Goal: Task Accomplishment & Management: Manage account settings

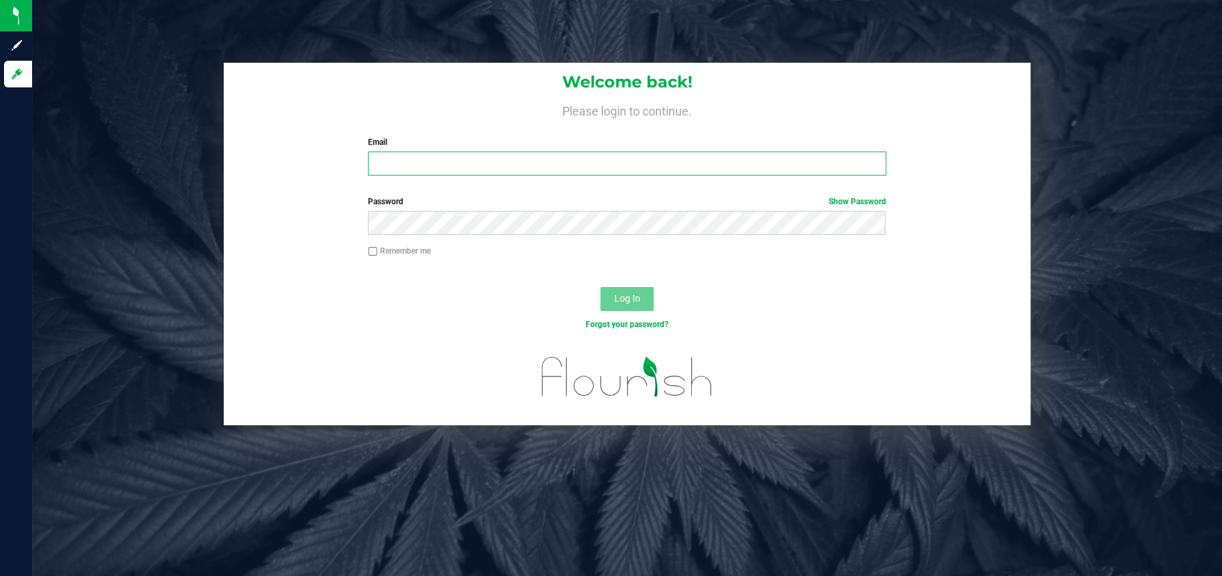
type input "christinarigney@heyawellness.com"
click at [618, 307] on button "Log In" at bounding box center [626, 299] width 53 height 24
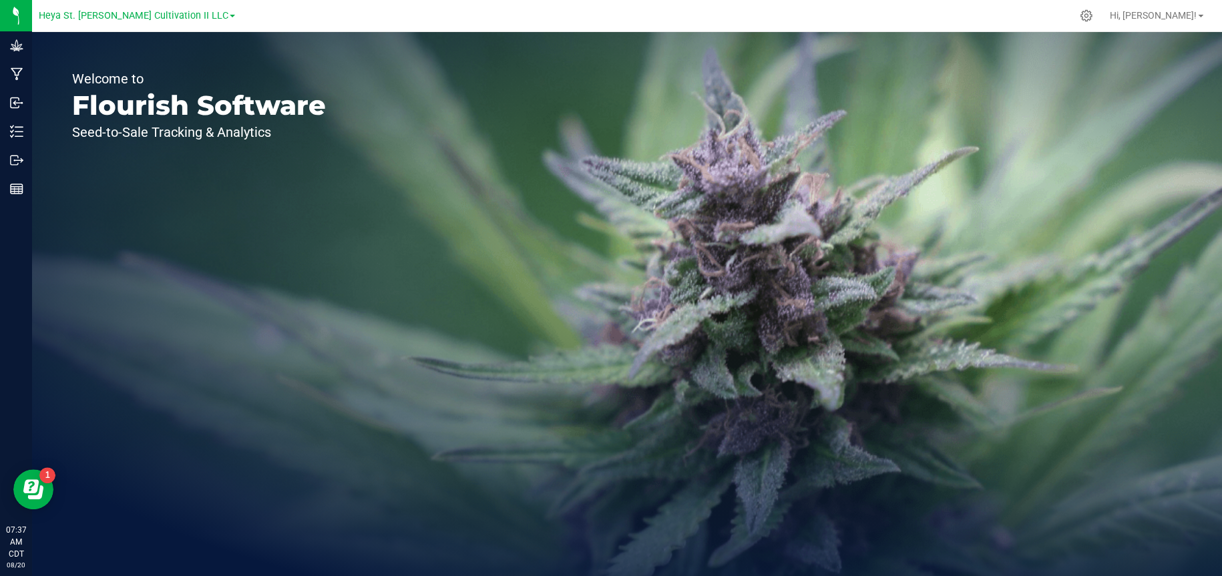
click at [199, 14] on link "Heya St. [PERSON_NAME] Cultivation II LLC" at bounding box center [137, 15] width 196 height 13
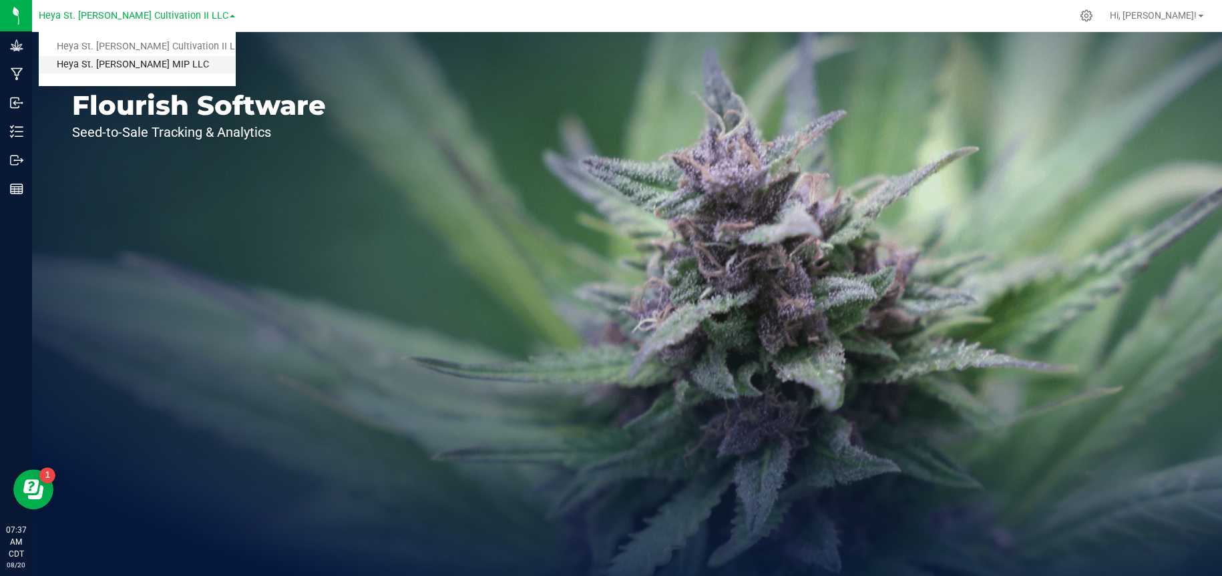
click at [178, 63] on link "Heya St. [PERSON_NAME] MIP LLC" at bounding box center [137, 65] width 196 height 18
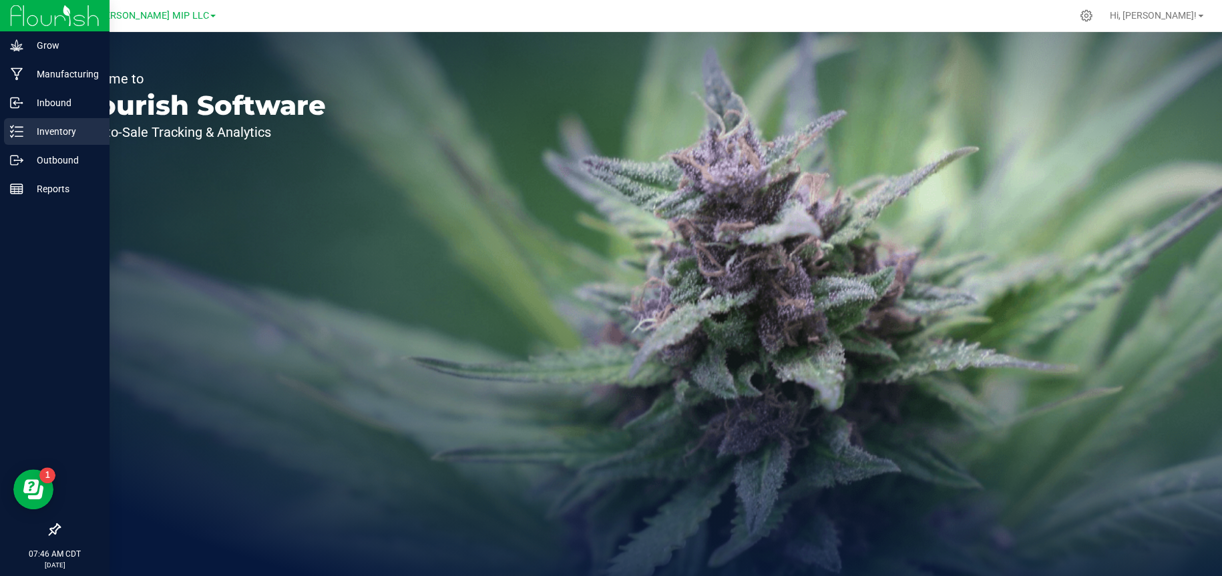
click at [29, 128] on p "Inventory" at bounding box center [63, 132] width 80 height 16
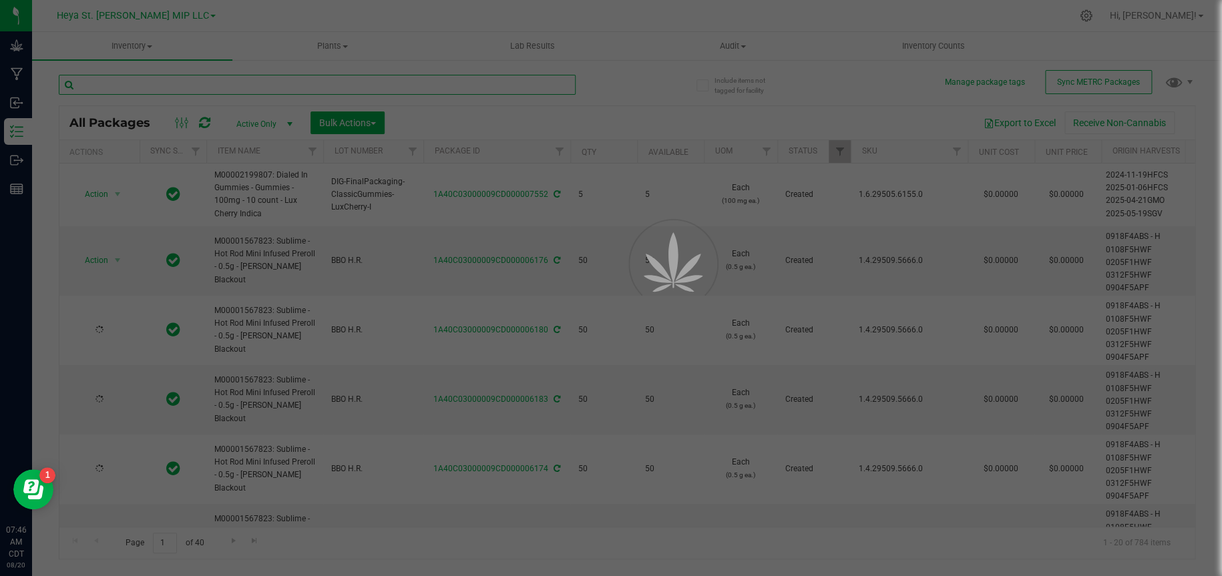
click at [198, 85] on input "text" at bounding box center [317, 85] width 517 height 20
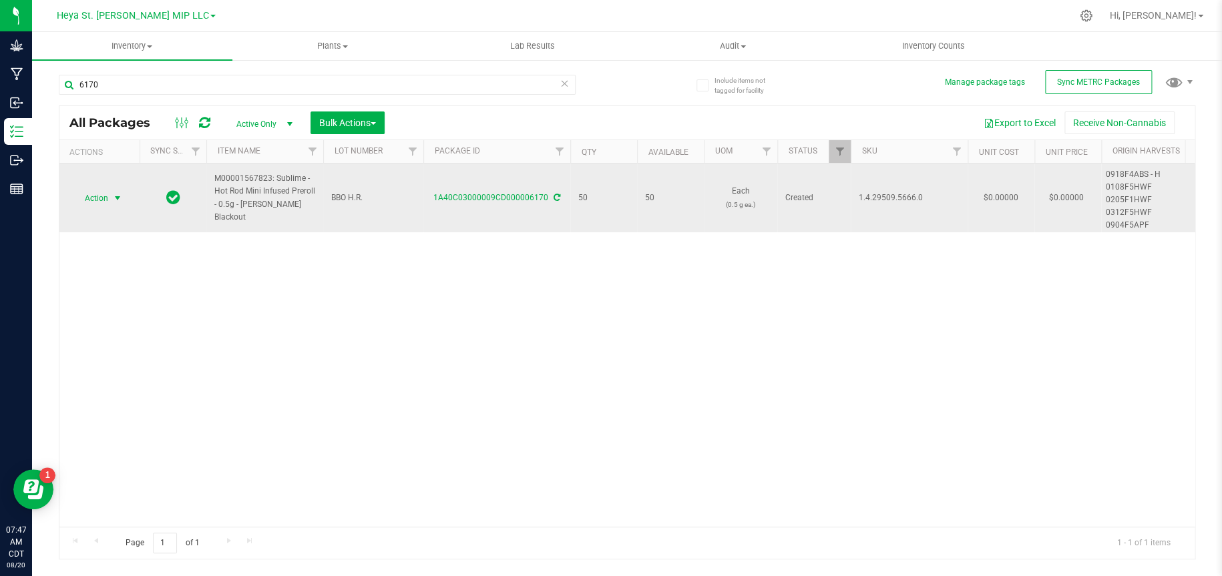
click at [116, 198] on span "select" at bounding box center [117, 198] width 11 height 11
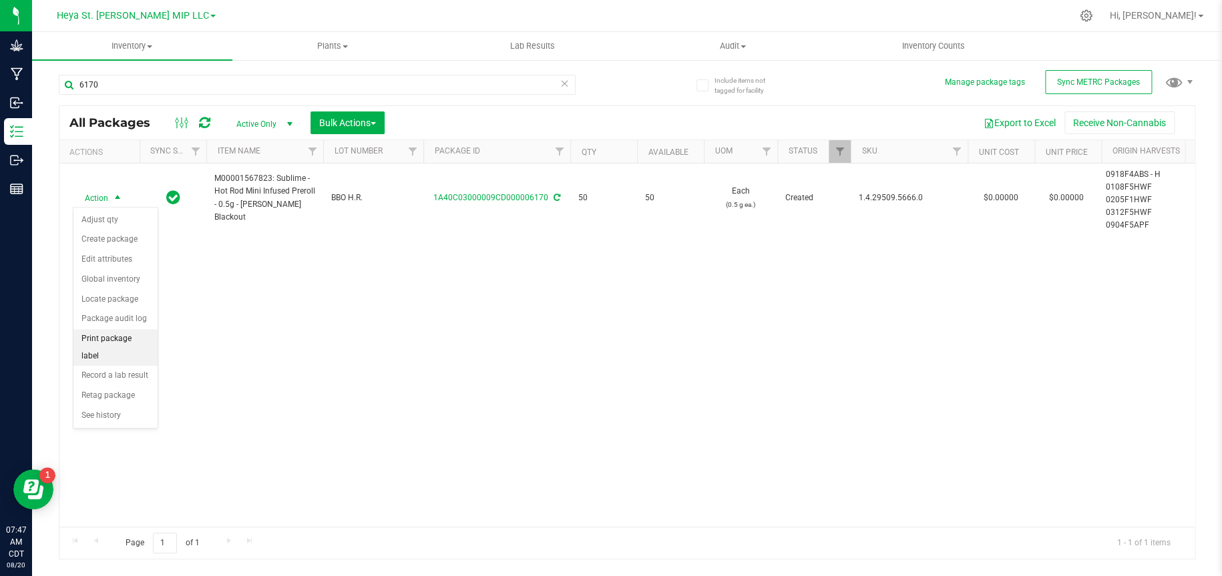
click at [108, 338] on li "Print package label" at bounding box center [115, 347] width 84 height 37
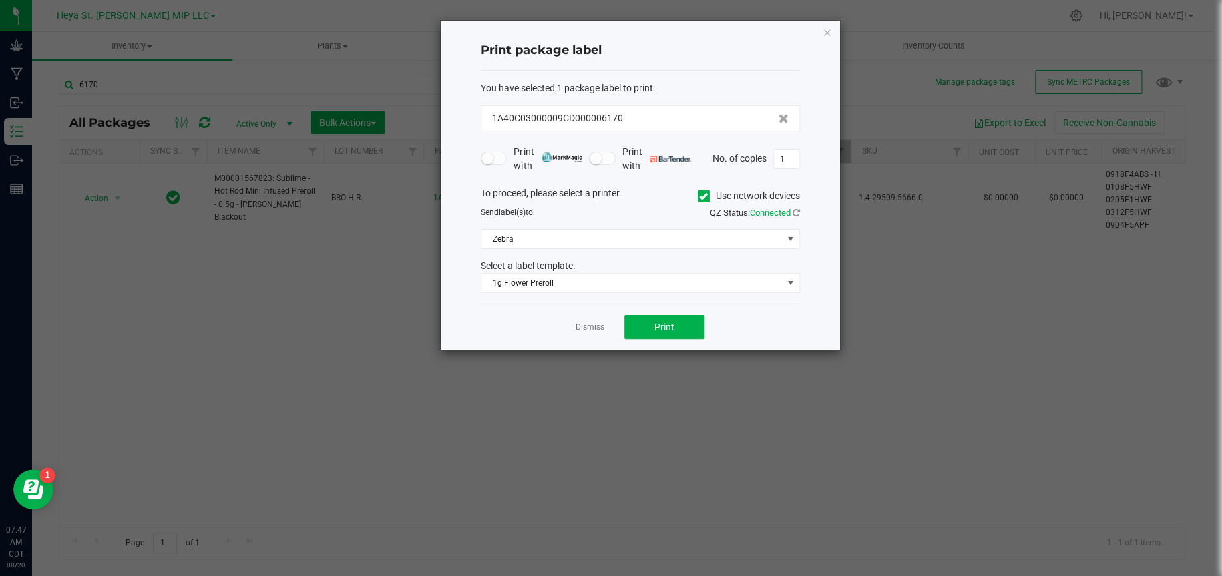
click at [700, 196] on icon at bounding box center [703, 196] width 9 height 0
click at [0, 0] on input "Use network devices" at bounding box center [0, 0] width 0 height 0
click at [785, 234] on span at bounding box center [790, 239] width 11 height 11
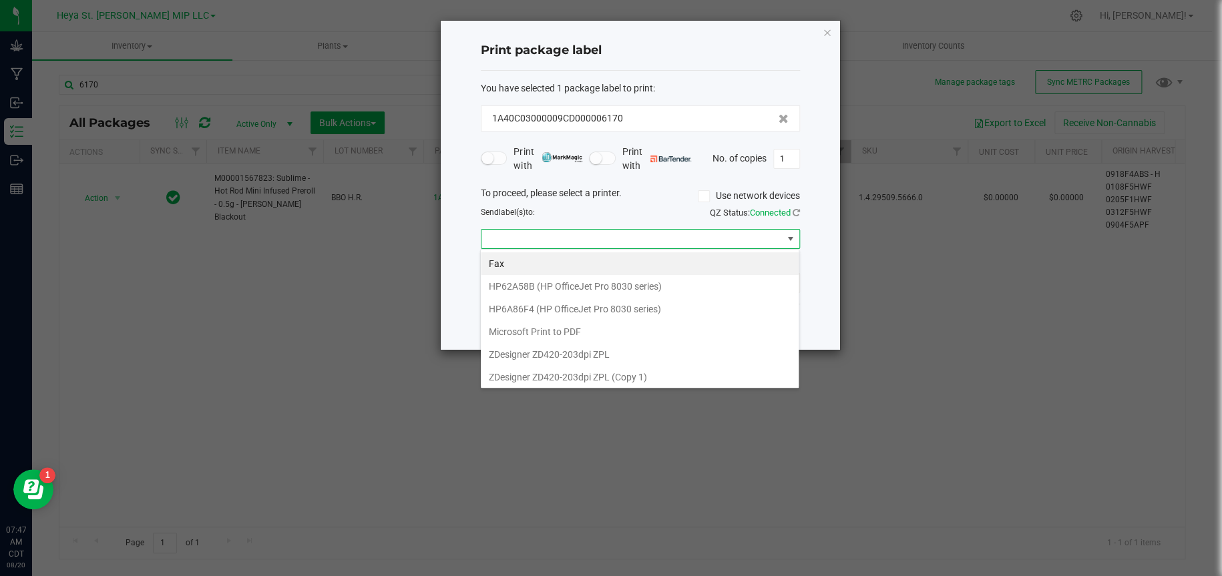
scroll to position [20, 319]
click at [607, 379] on 1\) "ZDesigner ZD420-203dpi ZPL (Copy 1)" at bounding box center [640, 377] width 318 height 23
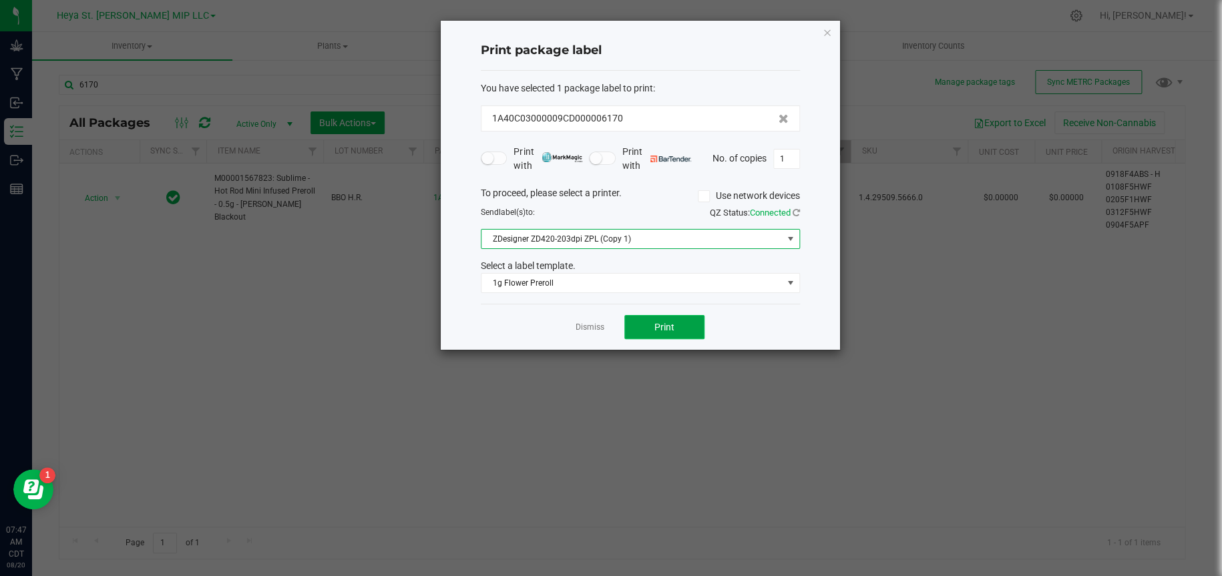
click at [669, 324] on span "Print" at bounding box center [664, 327] width 20 height 11
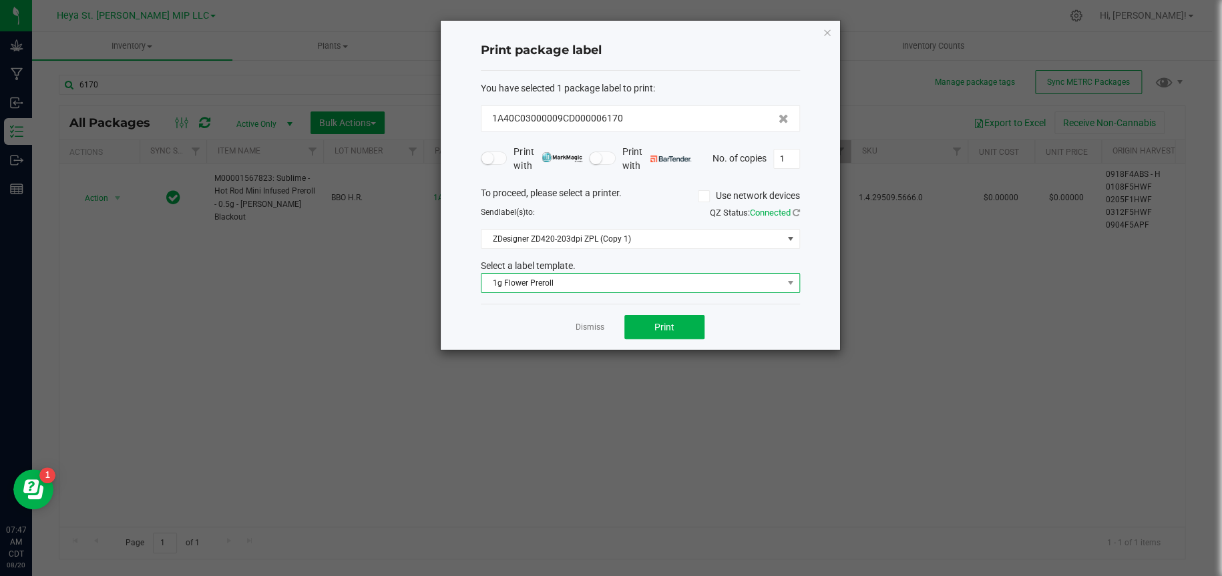
click at [783, 278] on span at bounding box center [790, 283] width 17 height 19
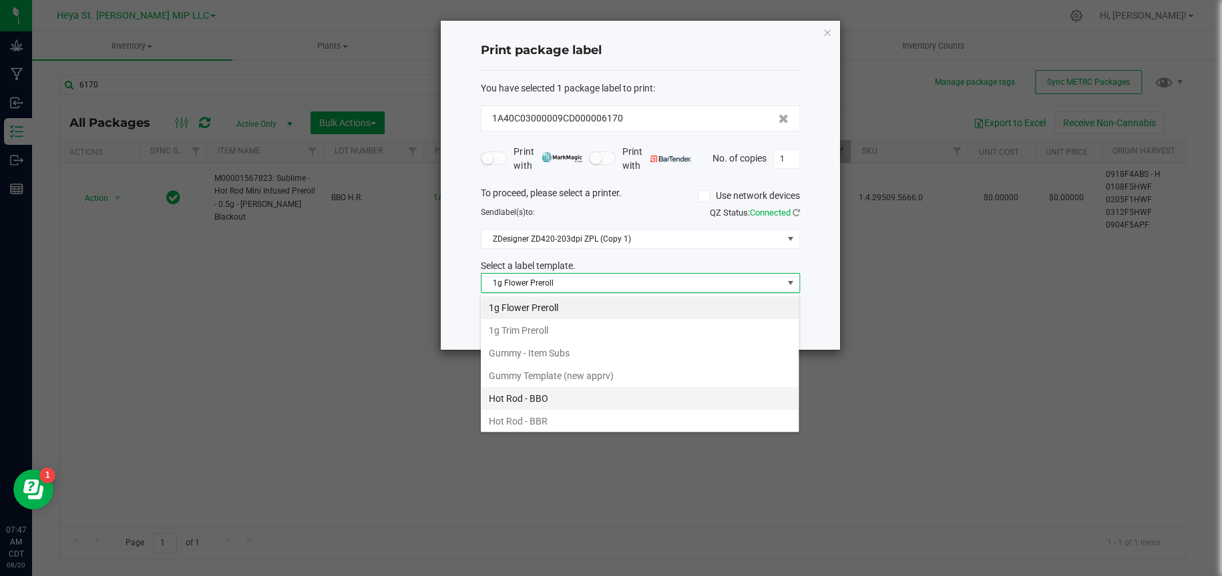
click at [541, 400] on li "Hot Rod - BBO" at bounding box center [640, 398] width 318 height 23
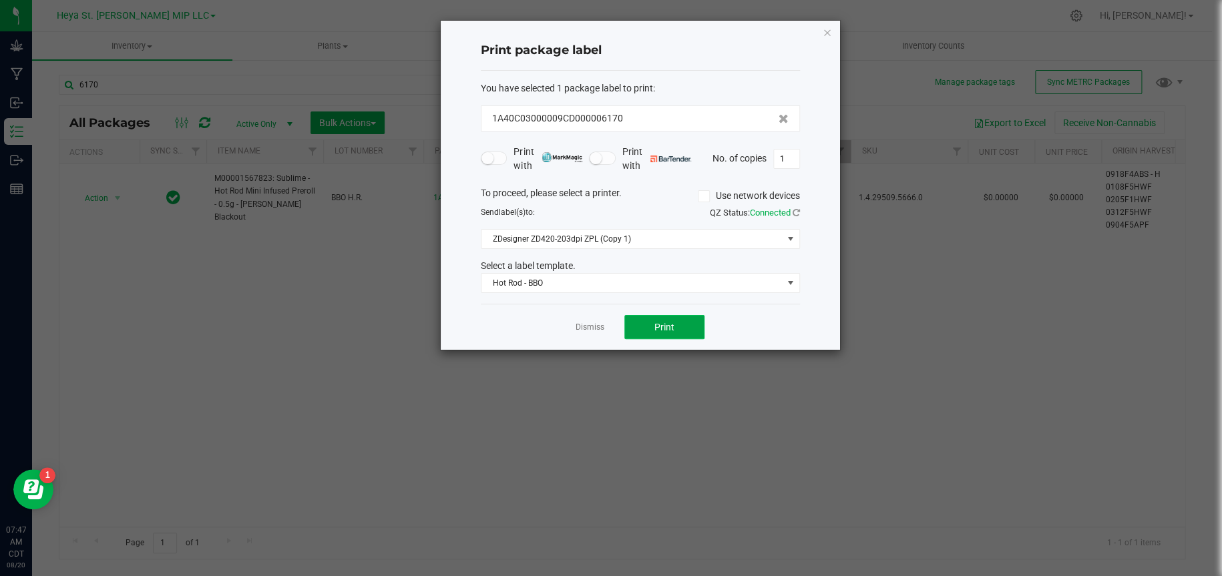
click at [666, 334] on button "Print" at bounding box center [664, 327] width 80 height 24
click at [826, 31] on icon "button" at bounding box center [827, 32] width 9 height 16
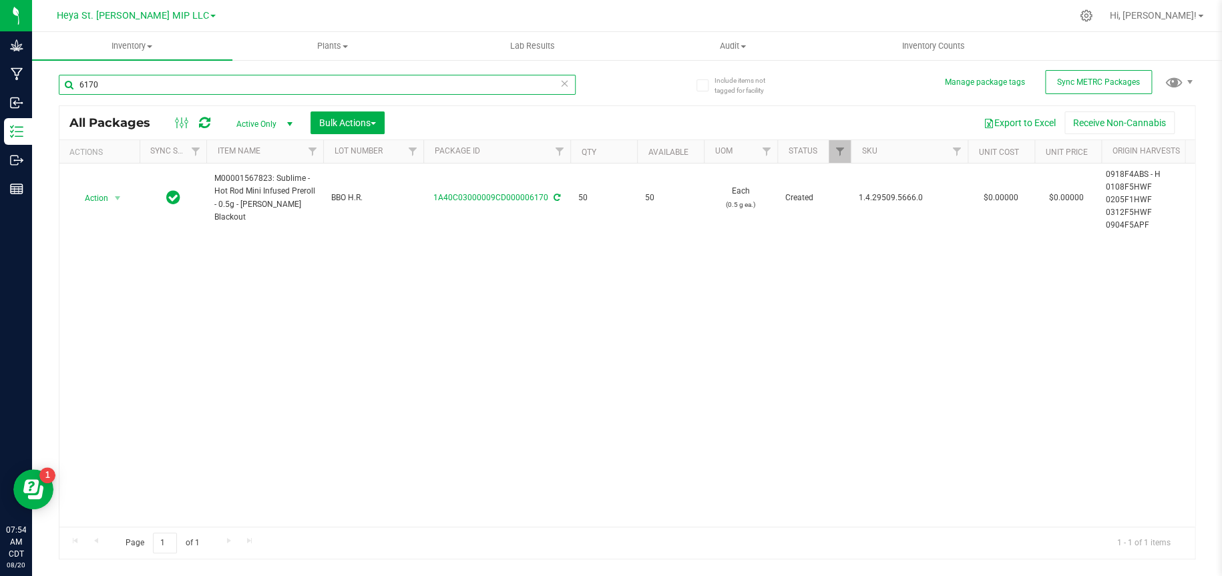
click at [224, 91] on input "6170" at bounding box center [317, 85] width 517 height 20
type input "6"
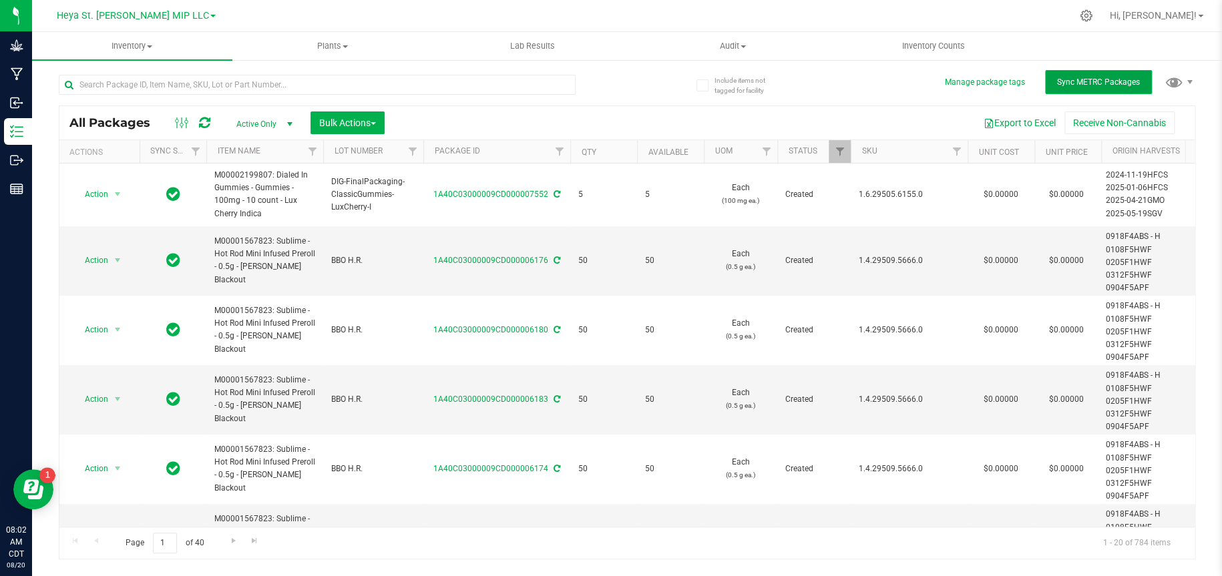
click at [1109, 83] on span "Sync METRC Packages" at bounding box center [1098, 81] width 83 height 9
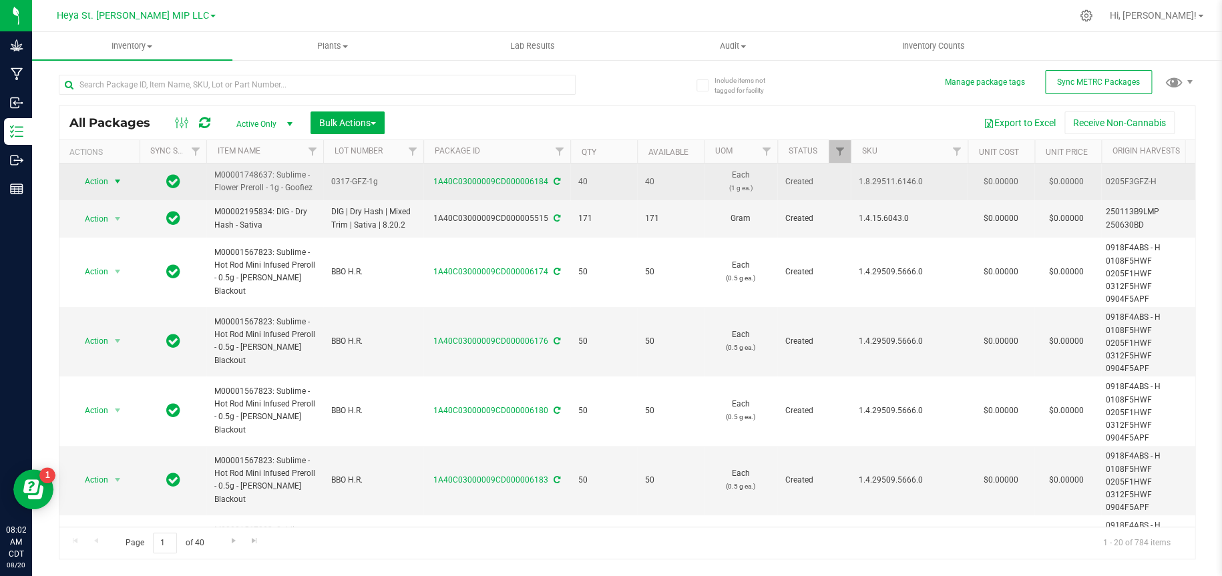
click at [111, 180] on span "select" at bounding box center [117, 181] width 17 height 19
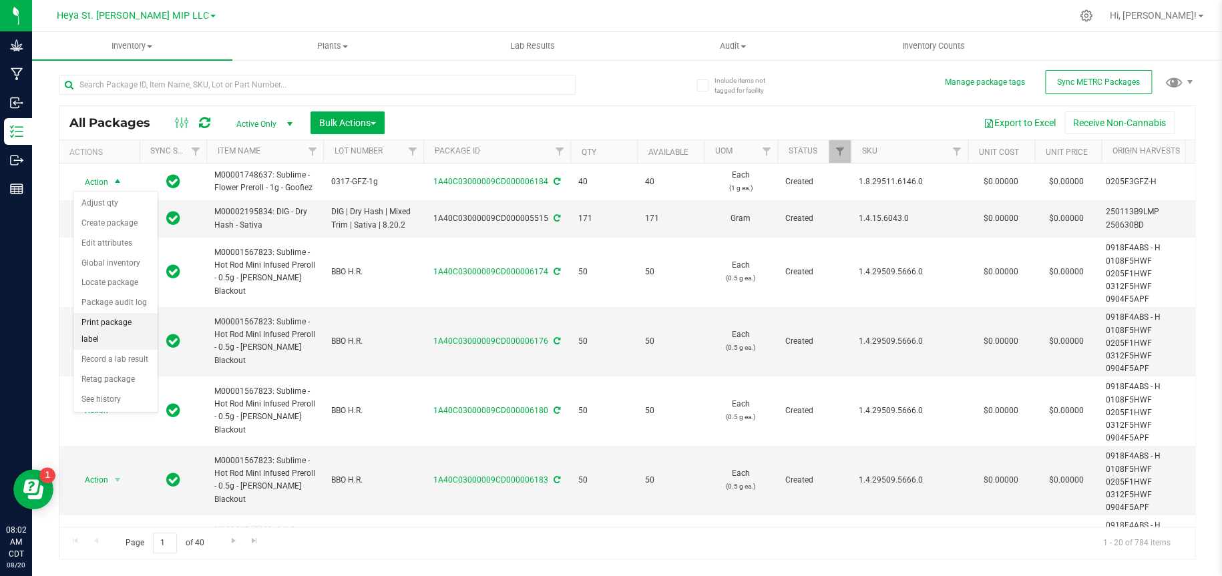
click at [118, 318] on li "Print package label" at bounding box center [115, 331] width 84 height 37
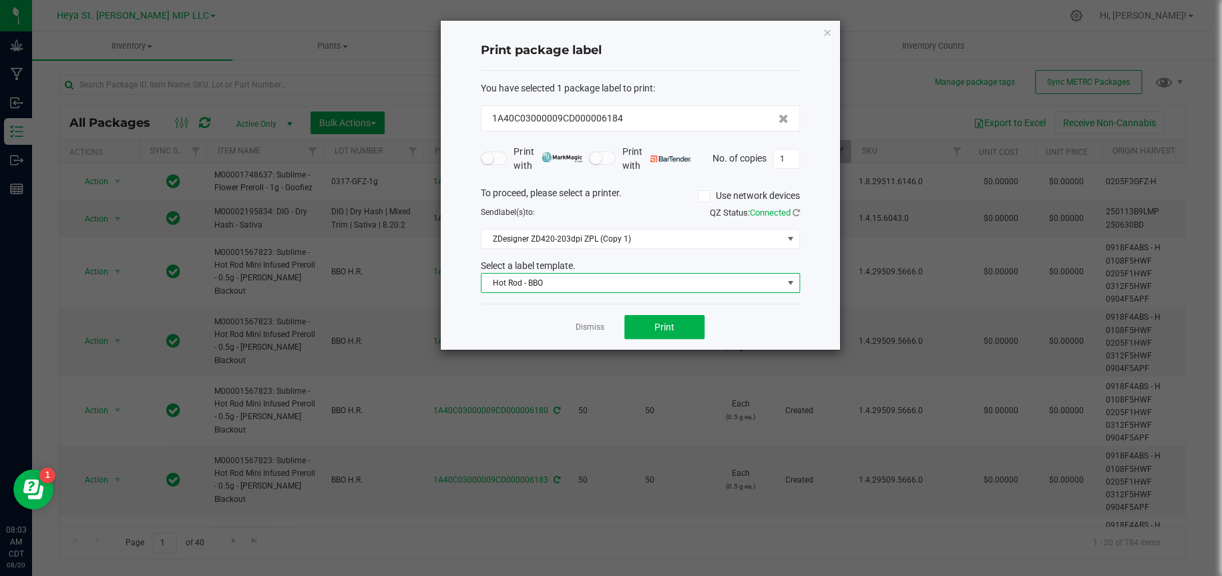
click at [782, 278] on span at bounding box center [790, 283] width 17 height 19
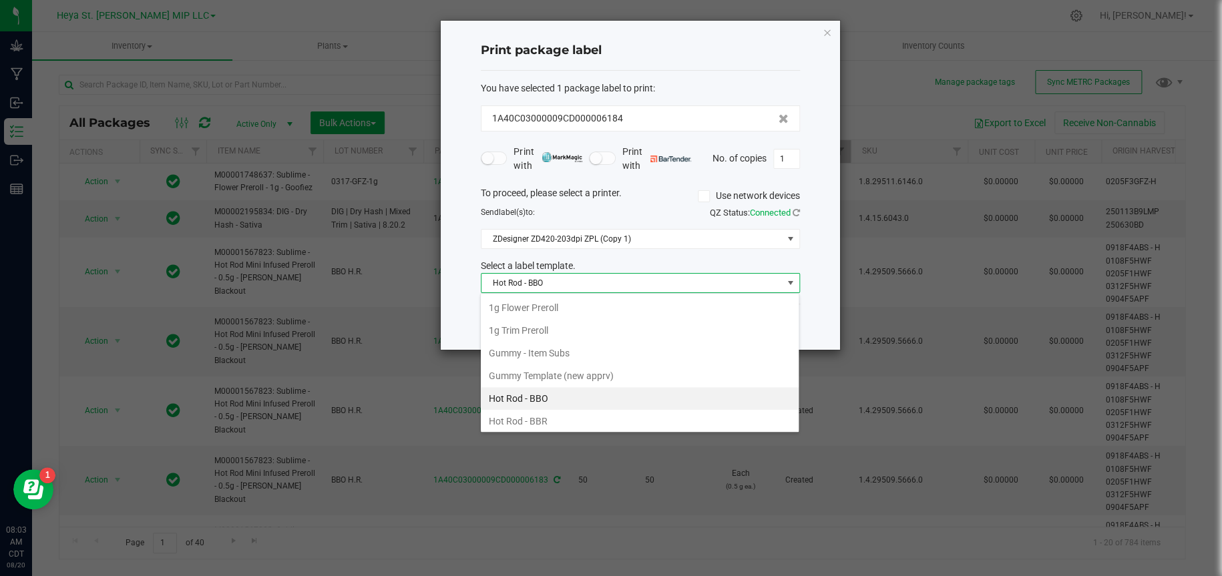
scroll to position [20, 319]
click at [544, 307] on li "1g Flower Preroll" at bounding box center [640, 307] width 318 height 23
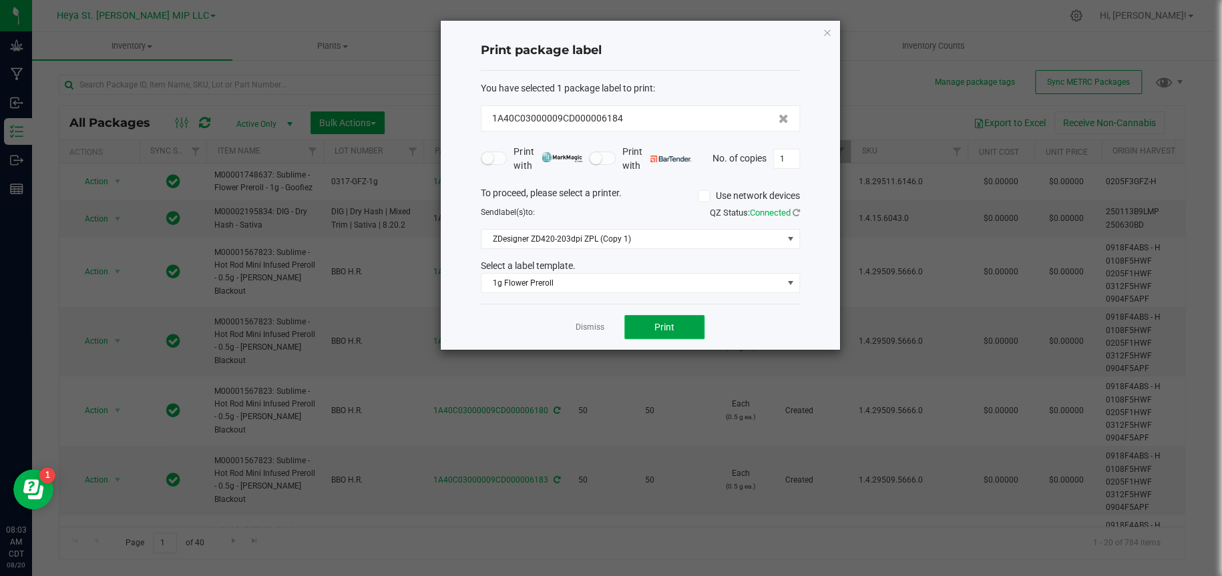
click at [680, 328] on button "Print" at bounding box center [664, 327] width 80 height 24
click at [794, 164] on input "1" at bounding box center [786, 159] width 25 height 19
type input "39"
click at [667, 329] on span "Print" at bounding box center [664, 327] width 20 height 11
click at [823, 32] on icon "button" at bounding box center [827, 32] width 9 height 16
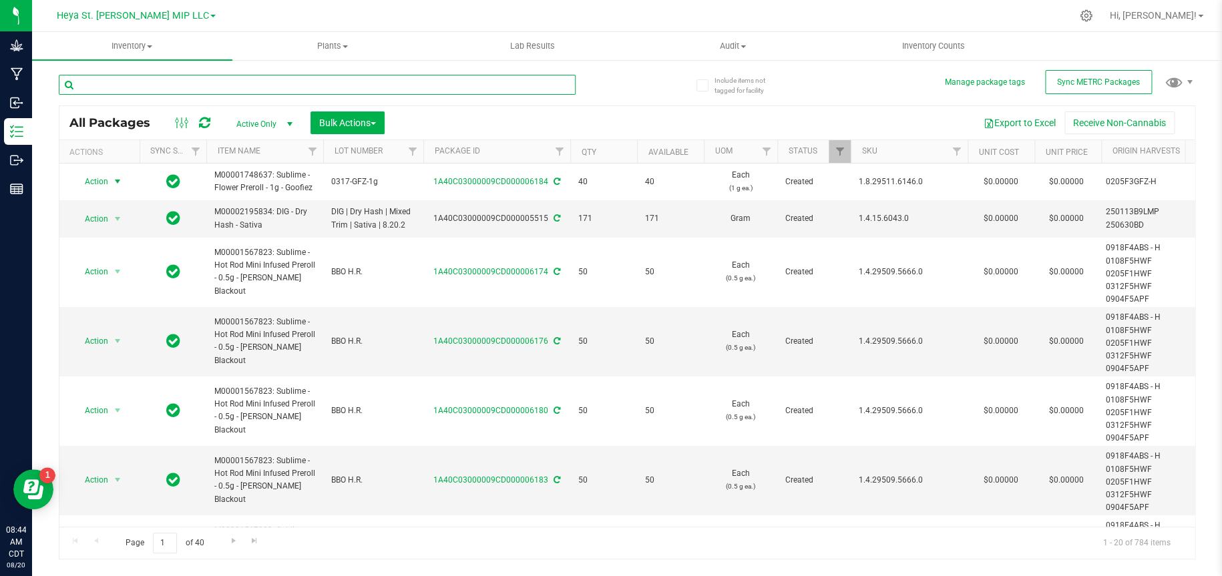
click at [210, 91] on input "text" at bounding box center [317, 85] width 517 height 20
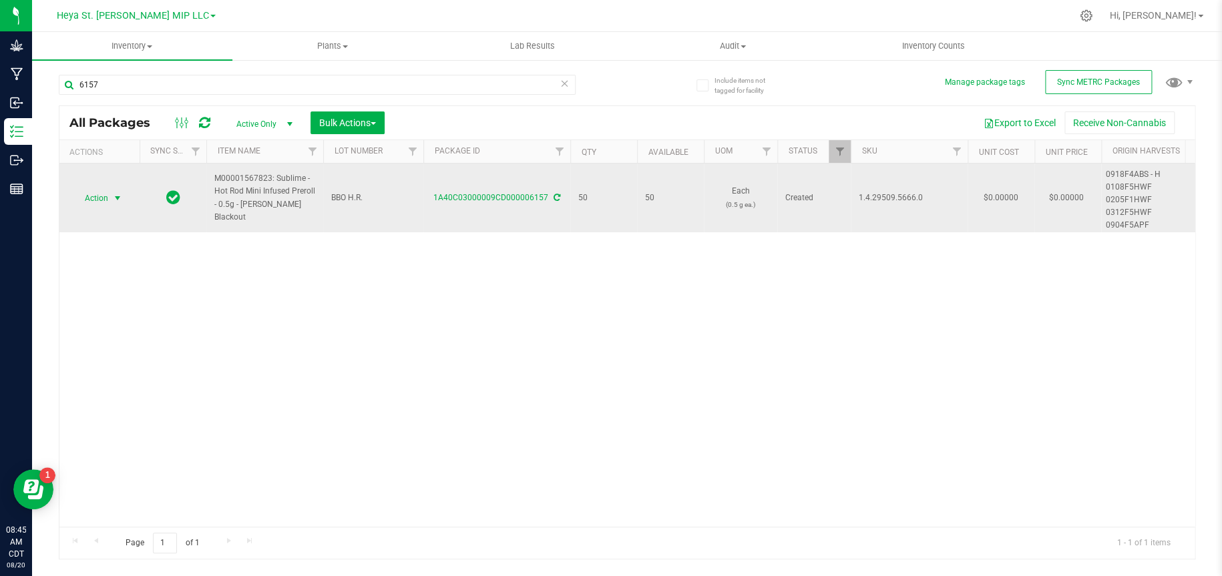
click at [118, 196] on span "select" at bounding box center [117, 198] width 11 height 11
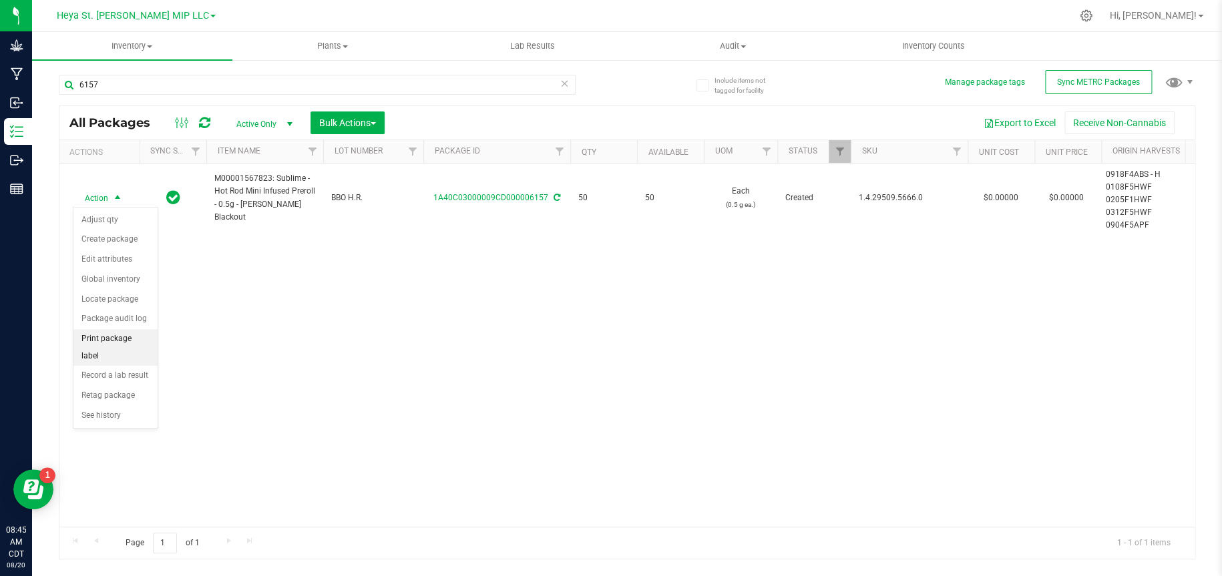
click at [109, 340] on li "Print package label" at bounding box center [115, 347] width 84 height 37
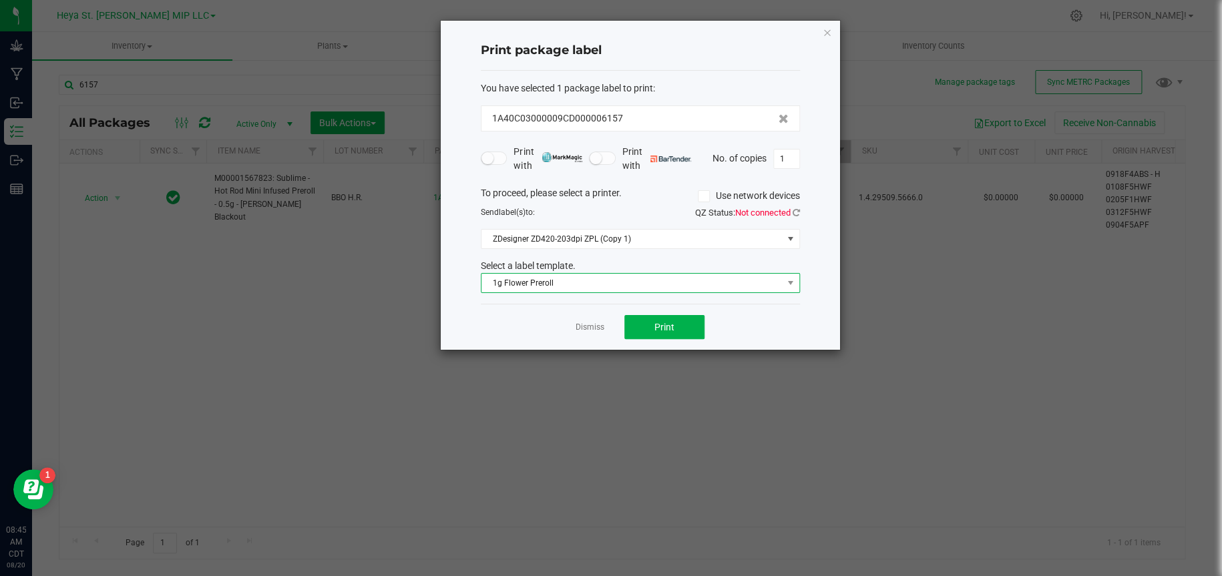
click at [770, 278] on span "1g Flower Preroll" at bounding box center [631, 283] width 301 height 19
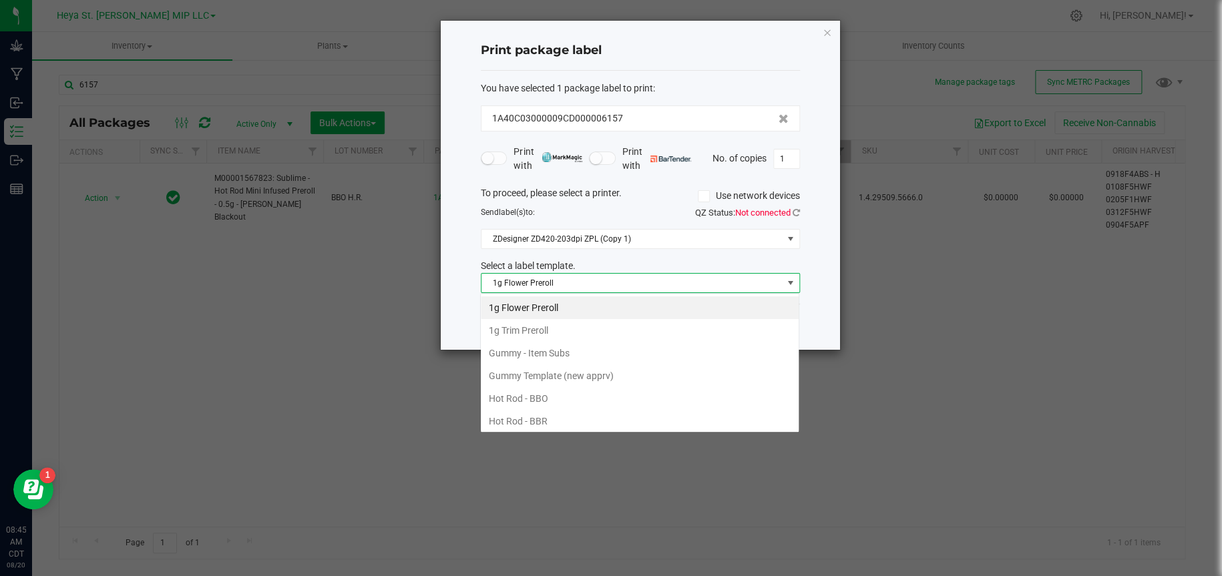
scroll to position [20, 319]
click at [540, 395] on li "Hot Rod - BBO" at bounding box center [640, 398] width 318 height 23
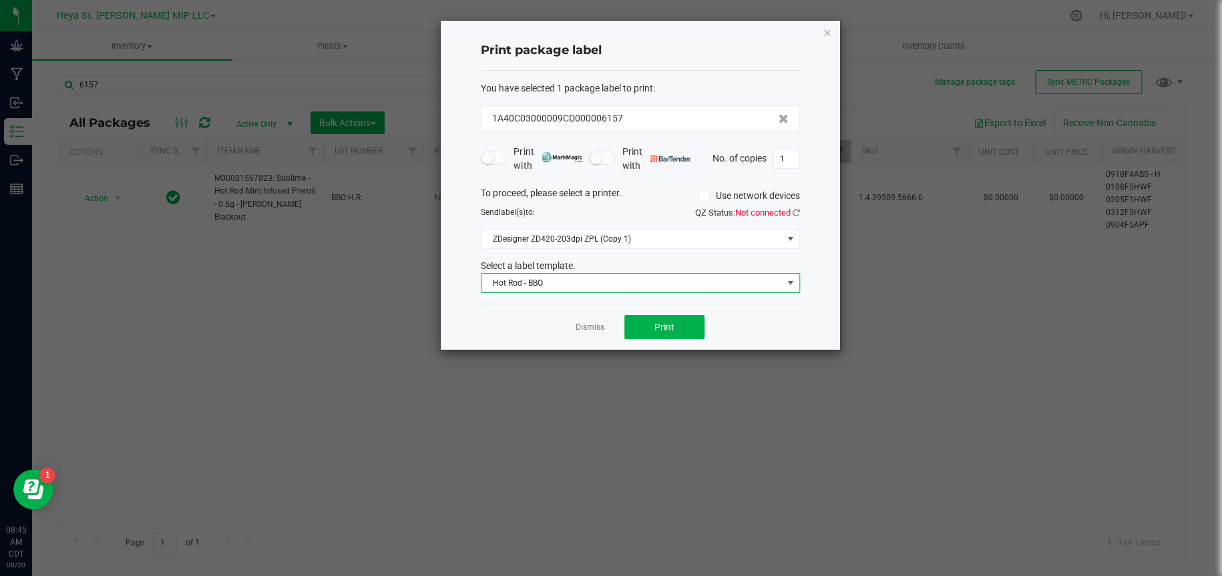
click at [796, 206] on div "QZ Status: Not connected" at bounding box center [725, 212] width 170 height 13
click at [793, 210] on icon at bounding box center [795, 212] width 7 height 9
click at [675, 320] on button "Print" at bounding box center [664, 327] width 80 height 24
click at [829, 33] on icon "button" at bounding box center [827, 32] width 9 height 16
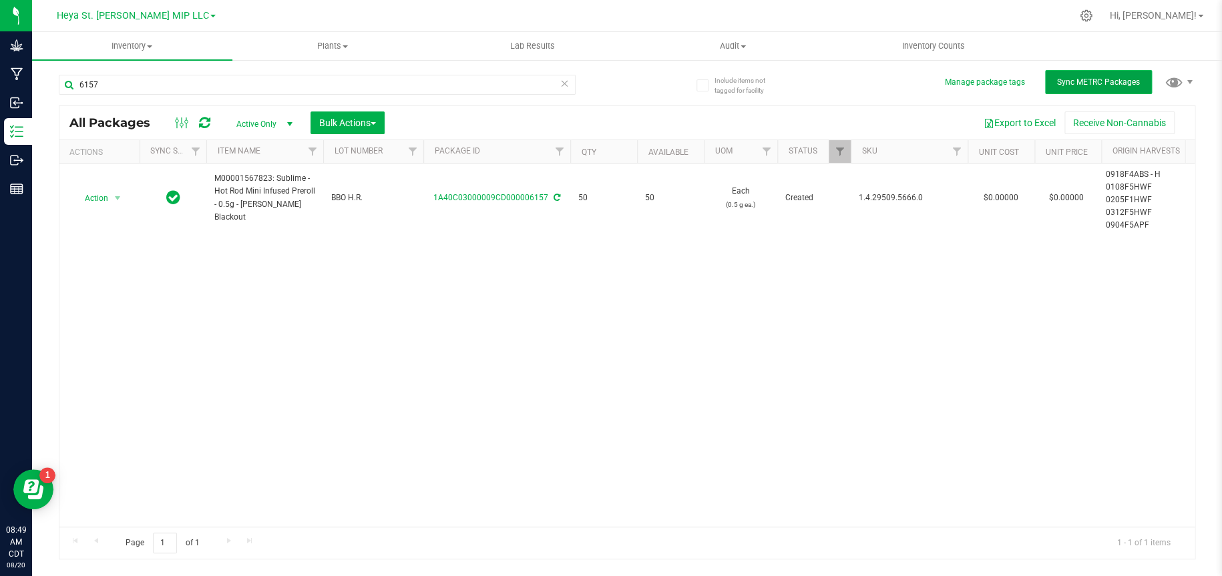
click at [1089, 75] on button "Sync METRC Packages" at bounding box center [1098, 82] width 107 height 24
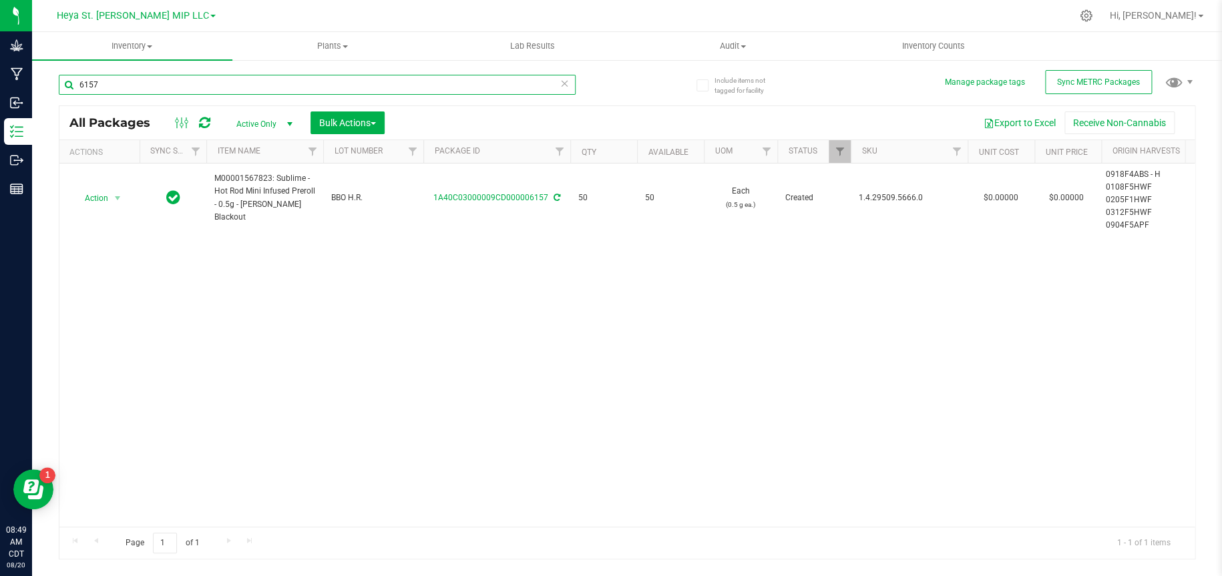
click at [271, 79] on input "6157" at bounding box center [317, 85] width 517 height 20
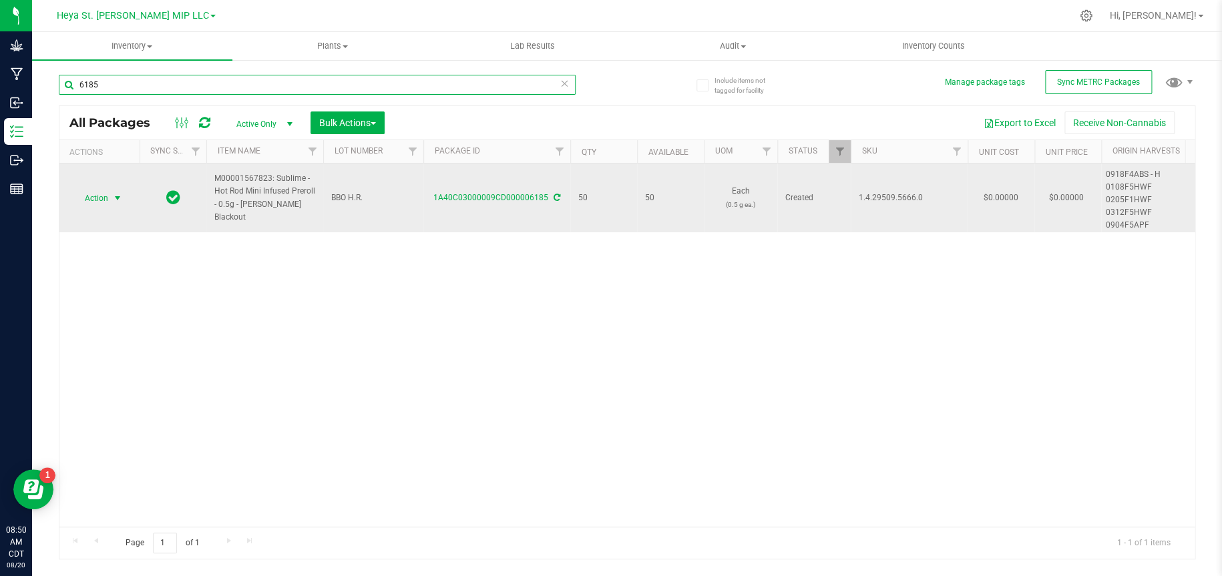
type input "6185"
click at [116, 199] on span "select" at bounding box center [117, 198] width 11 height 11
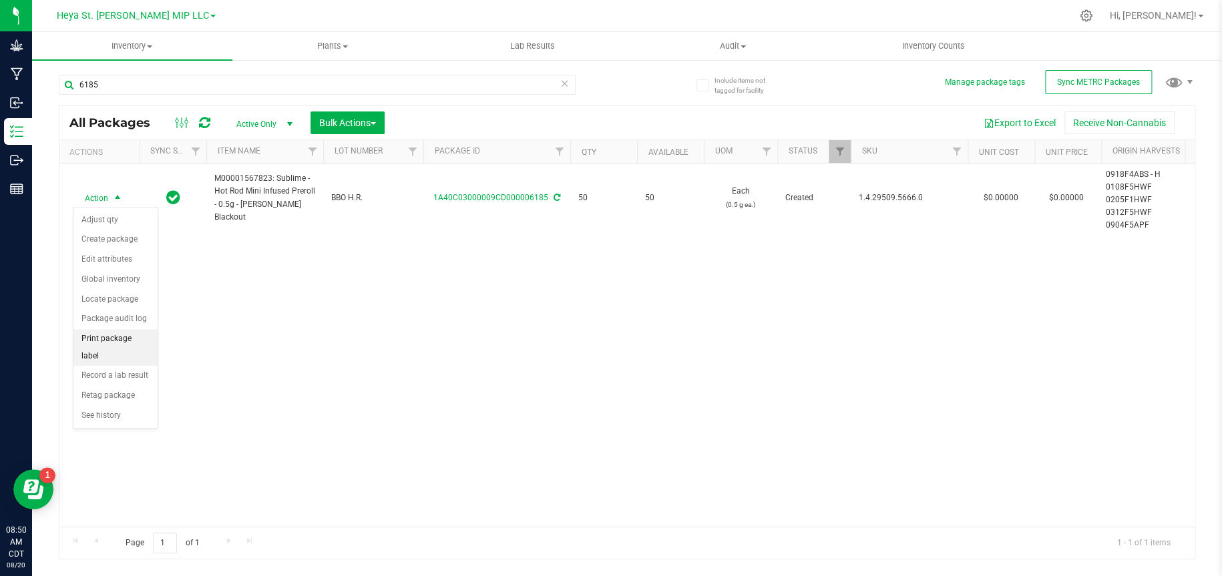
click at [101, 332] on li "Print package label" at bounding box center [115, 347] width 84 height 37
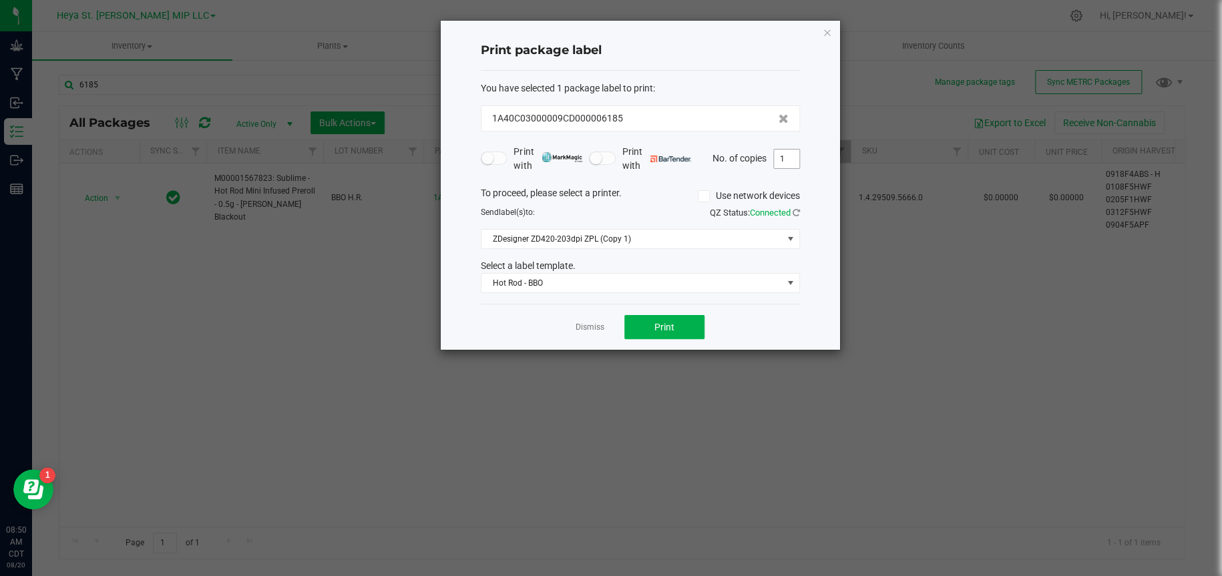
click at [790, 159] on input "1" at bounding box center [786, 159] width 25 height 19
type input "50"
click at [672, 334] on button "Print" at bounding box center [664, 327] width 80 height 24
click at [824, 30] on icon "button" at bounding box center [827, 32] width 9 height 16
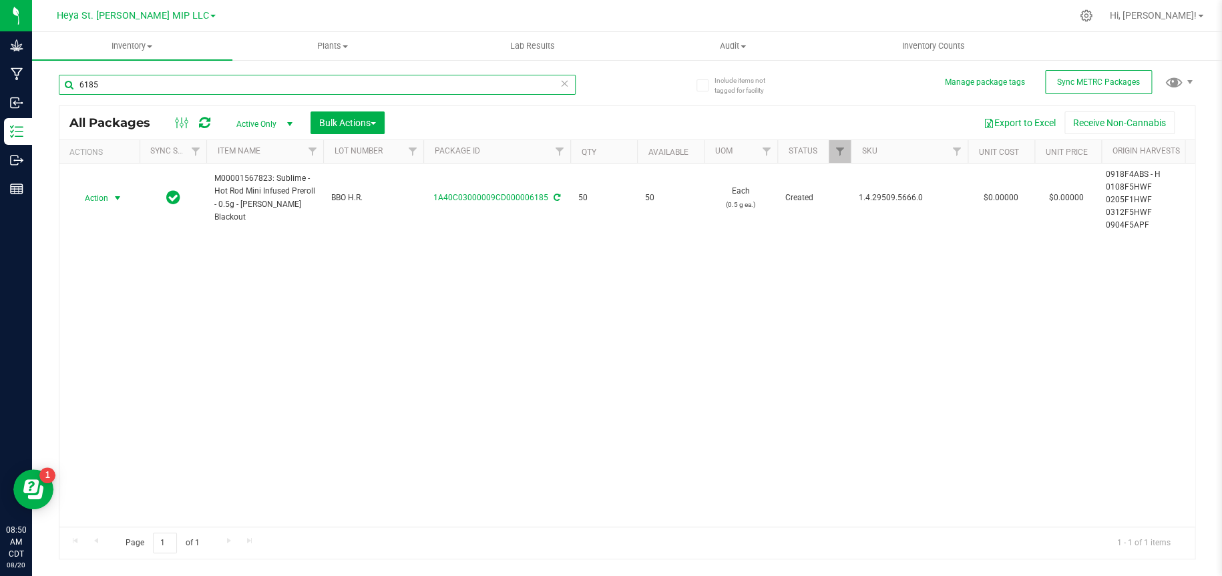
click at [285, 84] on input "6185" at bounding box center [317, 85] width 517 height 20
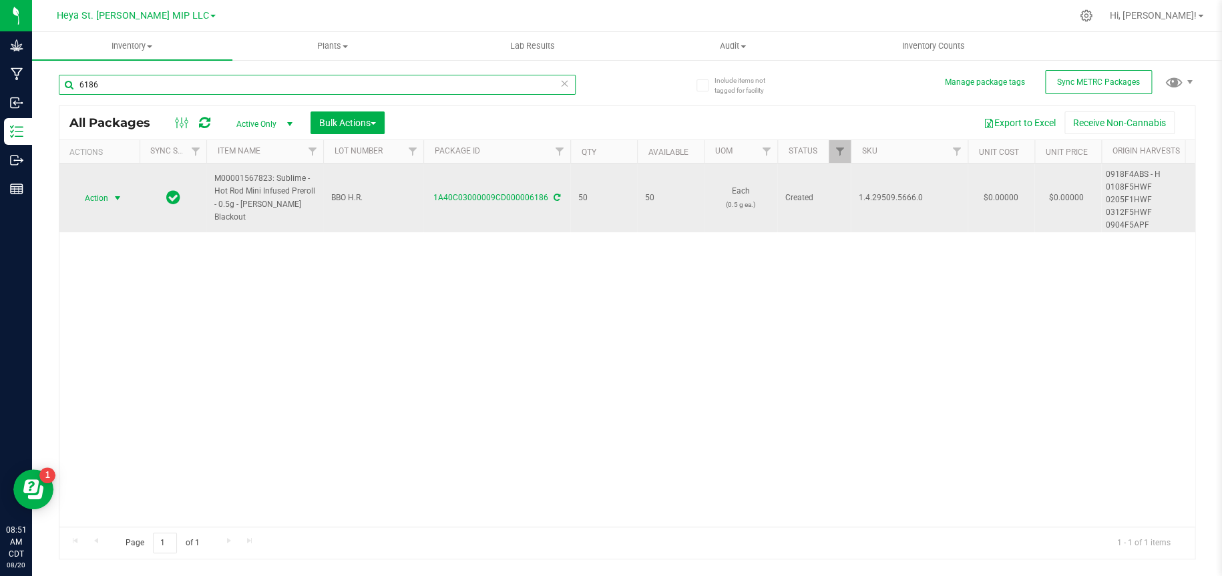
type input "6186"
click at [107, 198] on span "Action" at bounding box center [91, 198] width 36 height 19
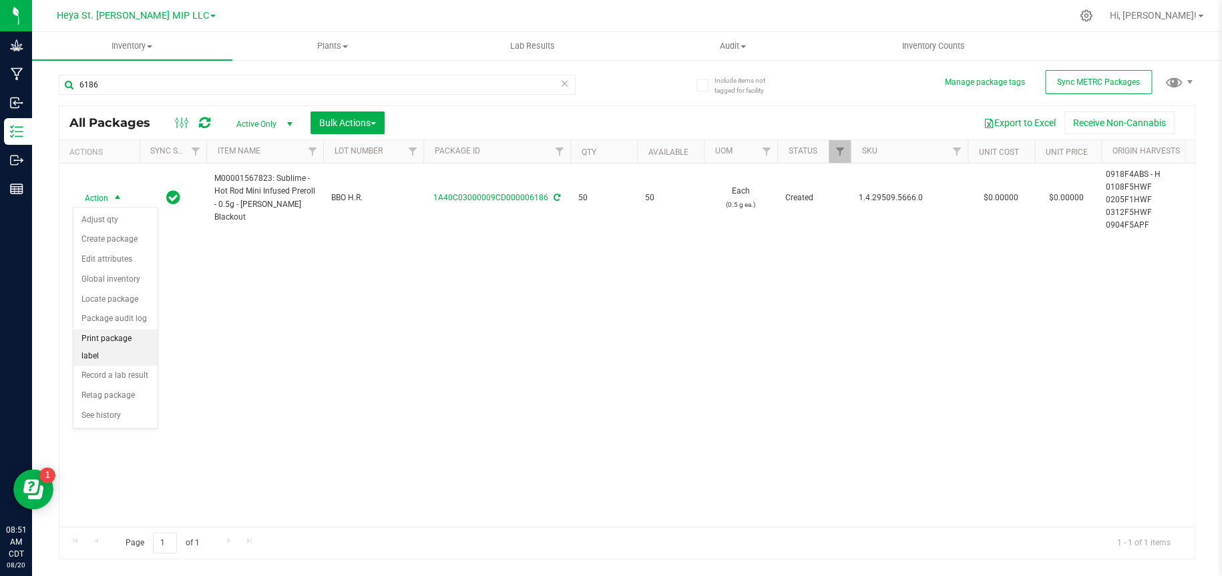
click at [114, 342] on li "Print package label" at bounding box center [115, 347] width 84 height 37
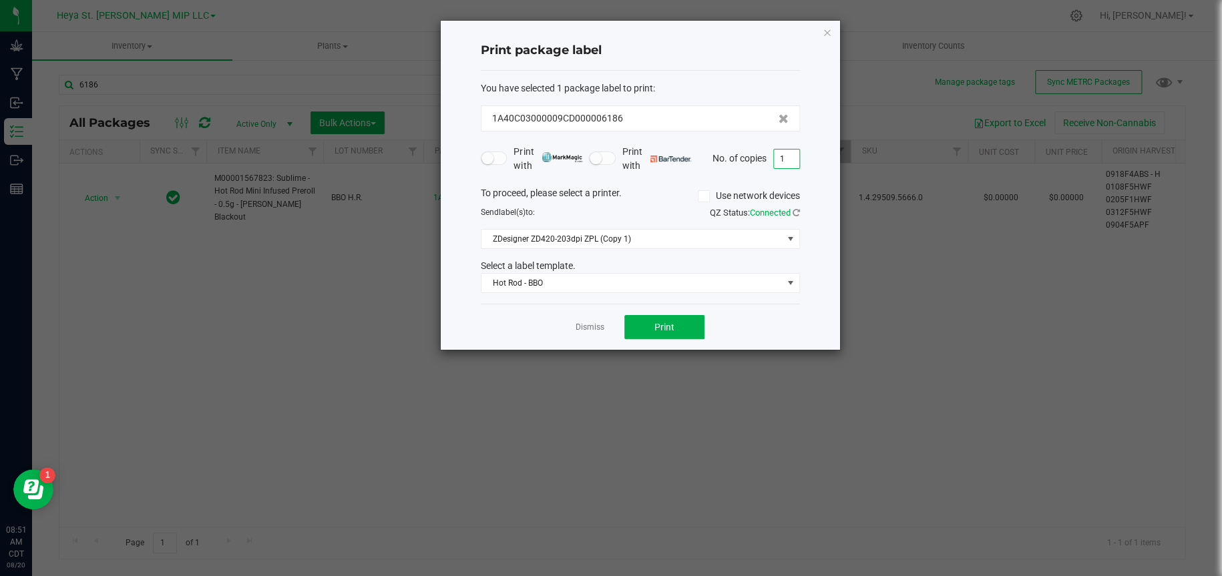
click at [788, 154] on input "1" at bounding box center [786, 159] width 25 height 19
type input "50"
click at [670, 326] on span "Print" at bounding box center [664, 327] width 20 height 11
click at [824, 29] on icon "button" at bounding box center [827, 32] width 9 height 16
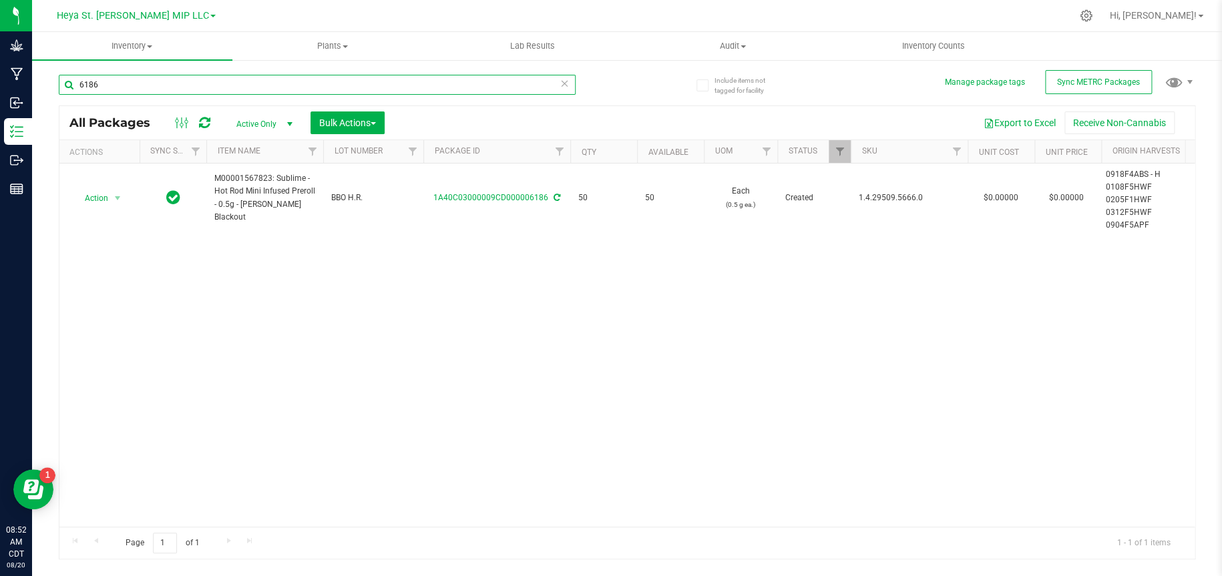
click at [383, 81] on input "6186" at bounding box center [317, 85] width 517 height 20
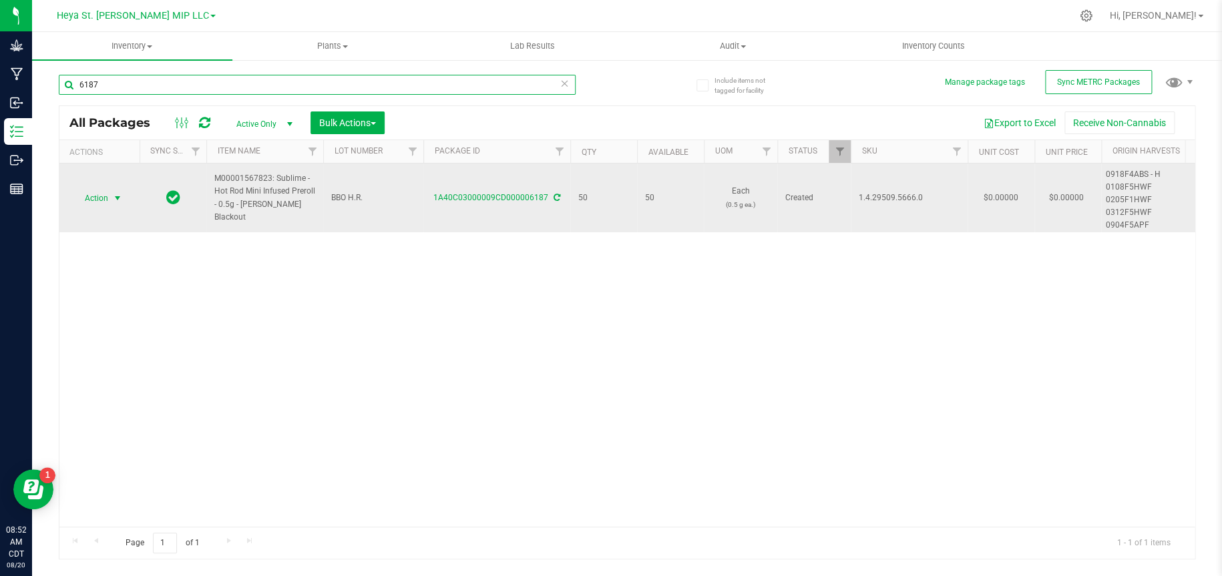
type input "6187"
click at [115, 200] on span "select" at bounding box center [117, 198] width 11 height 11
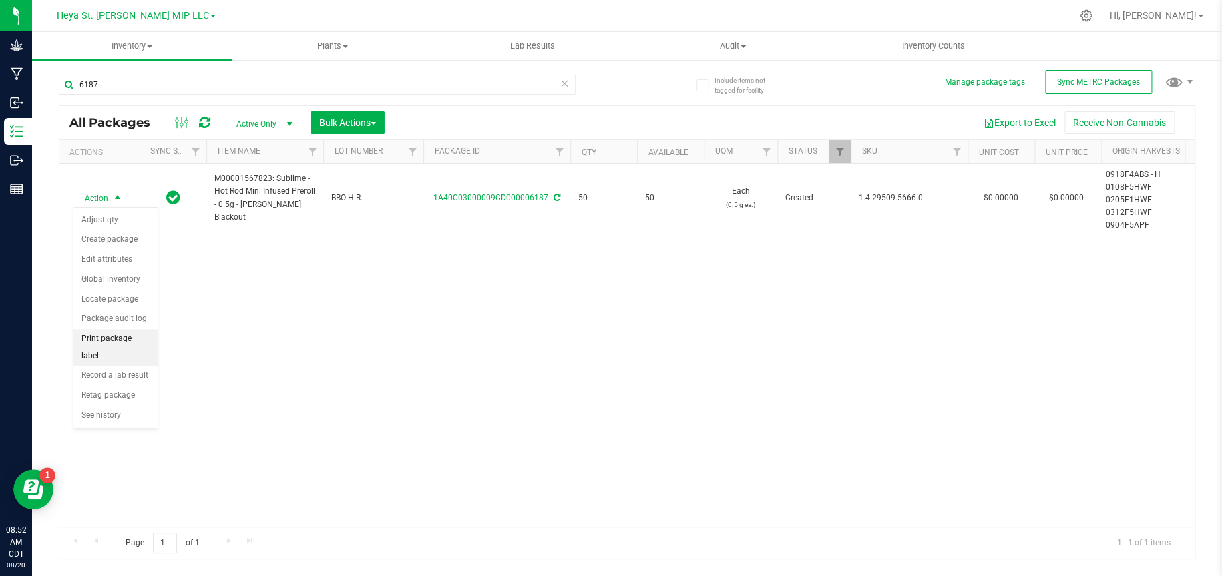
click at [115, 338] on li "Print package label" at bounding box center [115, 347] width 84 height 37
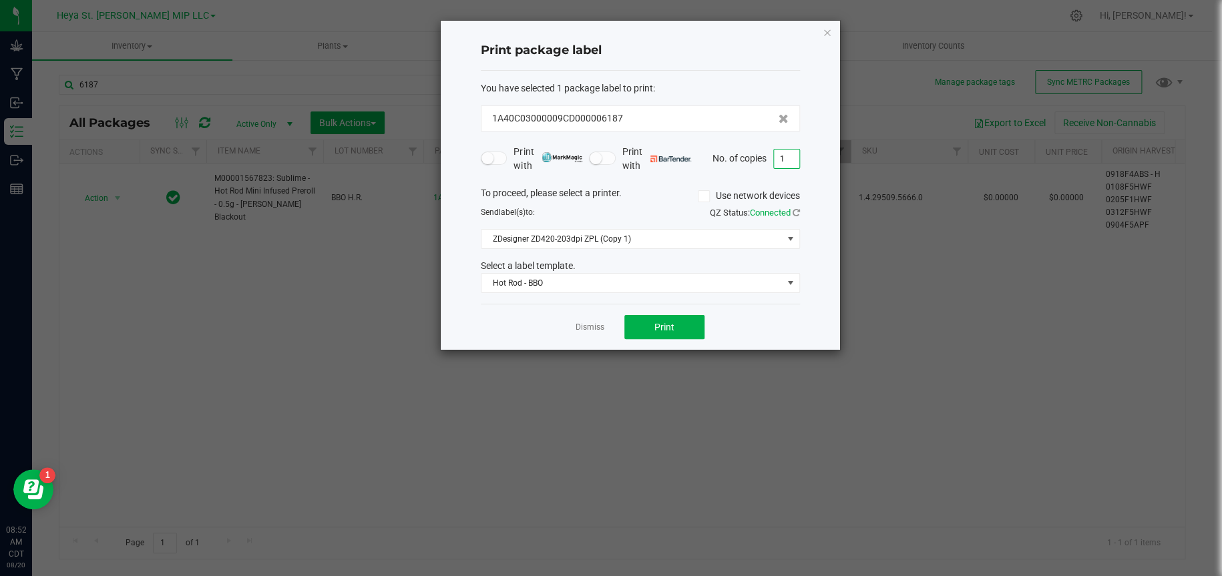
click at [782, 163] on input "1" at bounding box center [786, 159] width 25 height 19
type input "50"
click at [681, 331] on button "Print" at bounding box center [664, 327] width 80 height 24
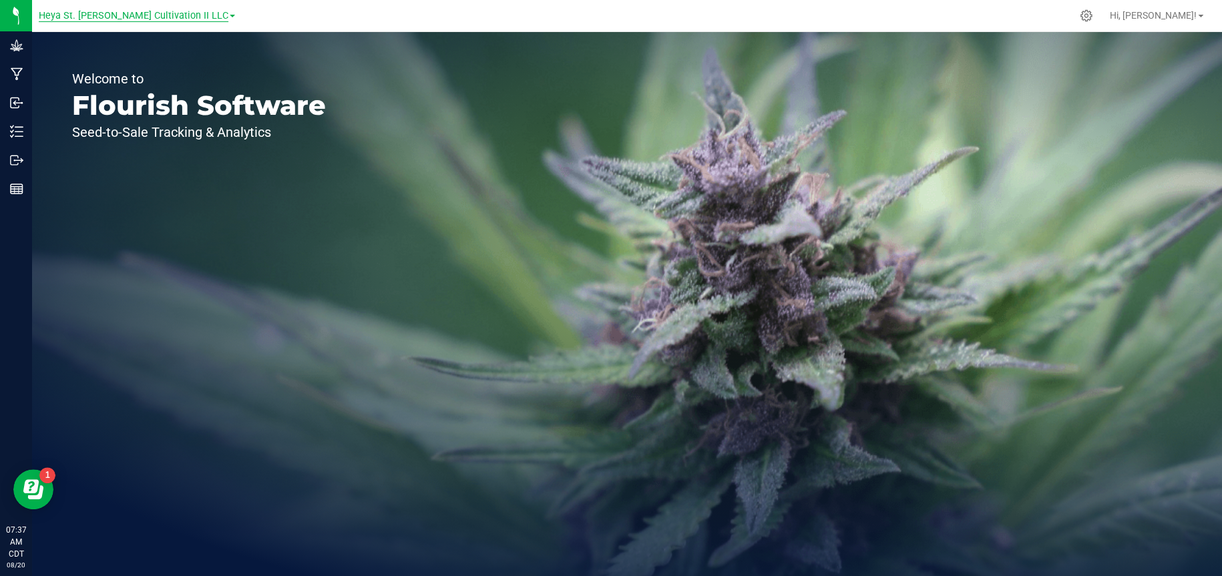
click at [137, 18] on span "Heya St. [PERSON_NAME] Cultivation II LLC" at bounding box center [134, 16] width 190 height 12
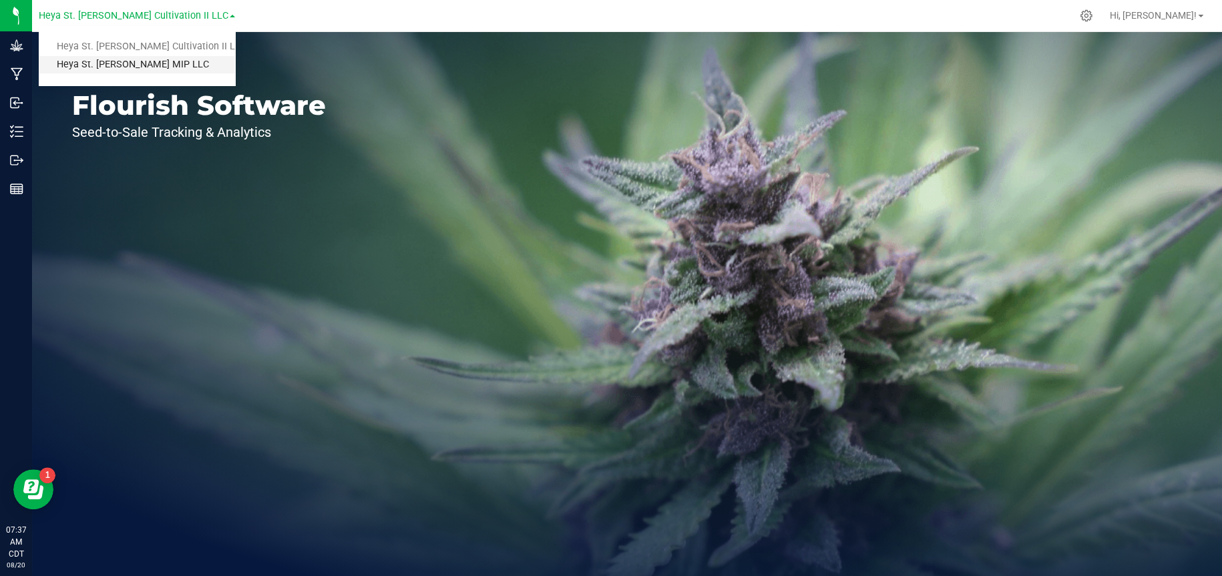
click at [145, 63] on link "Heya St. [PERSON_NAME] MIP LLC" at bounding box center [137, 65] width 196 height 18
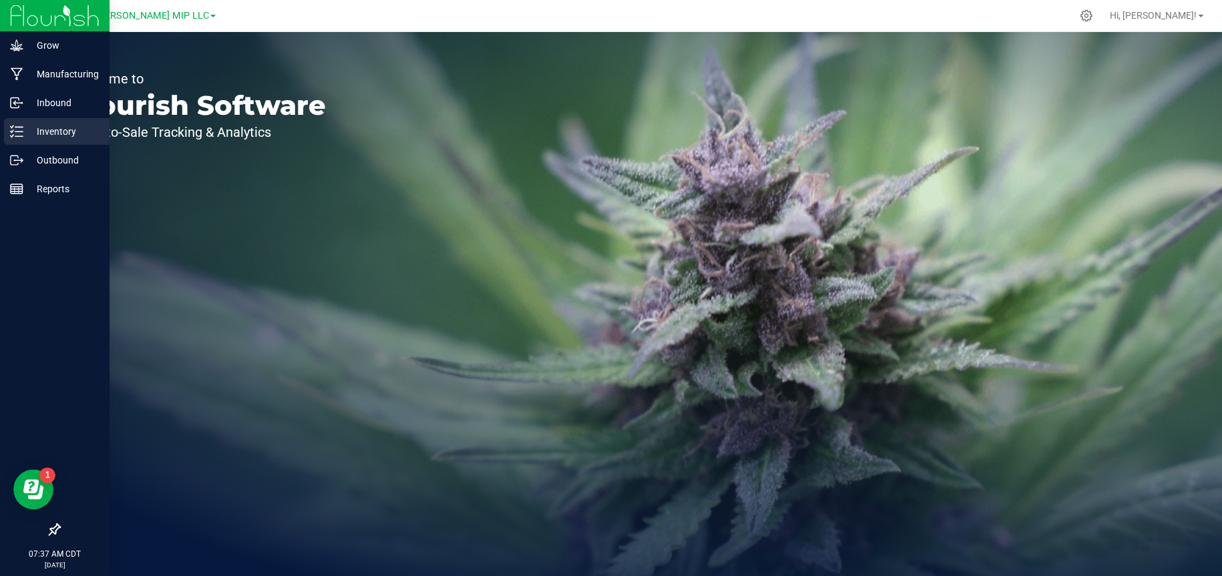
click at [45, 128] on p "Inventory" at bounding box center [63, 132] width 80 height 16
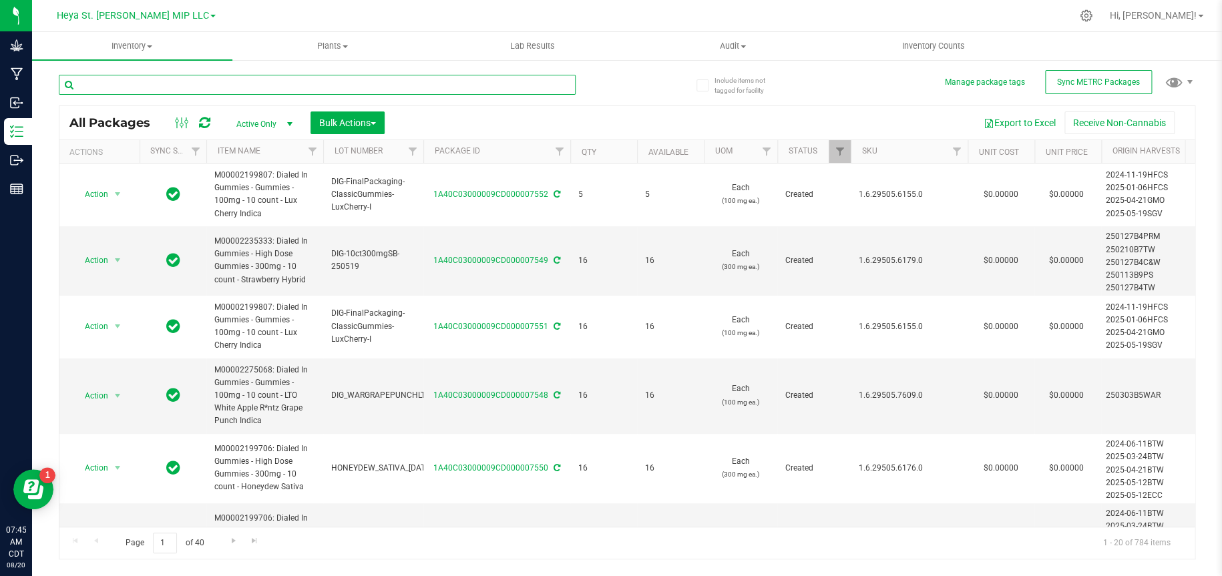
click at [301, 84] on input "text" at bounding box center [317, 85] width 517 height 20
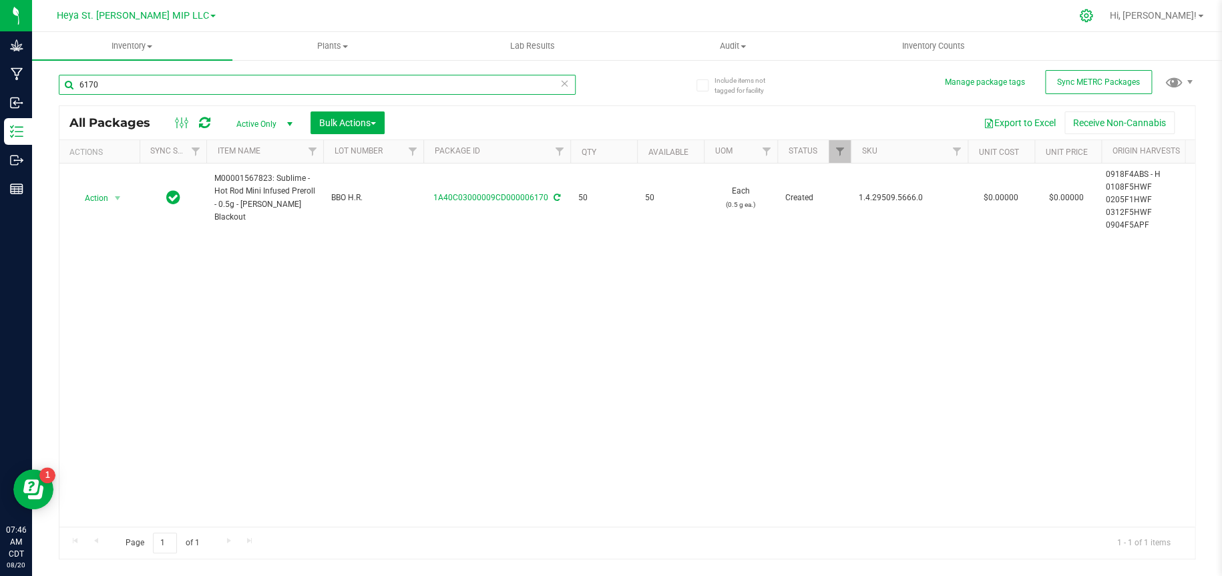
type input "6170"
click at [1093, 17] on icon at bounding box center [1086, 16] width 14 height 14
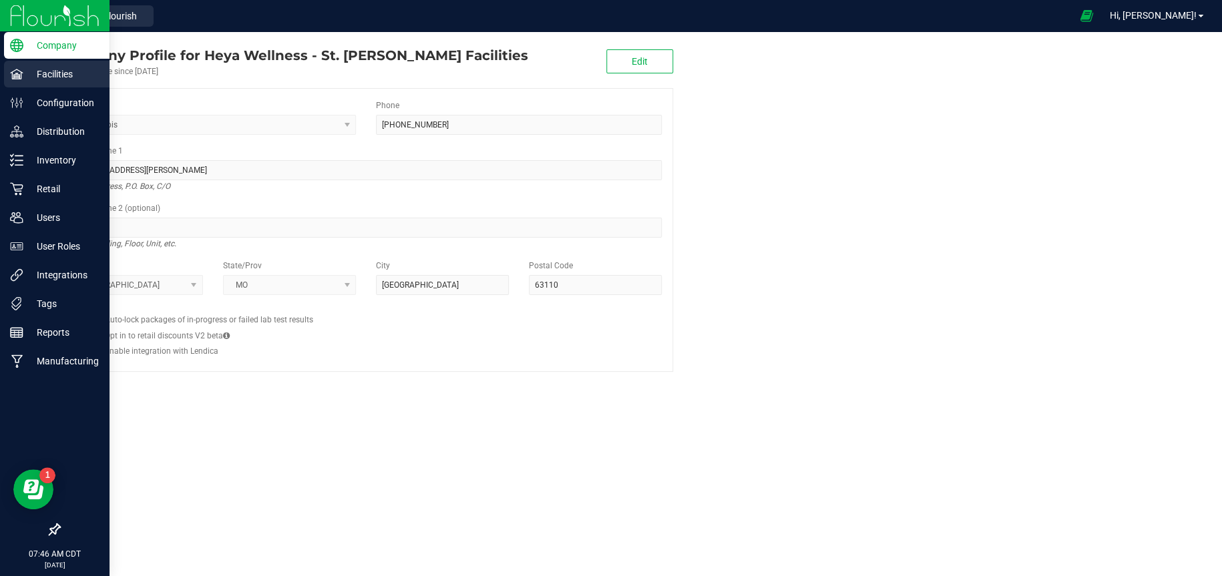
click at [59, 69] on p "Facilities" at bounding box center [63, 74] width 80 height 16
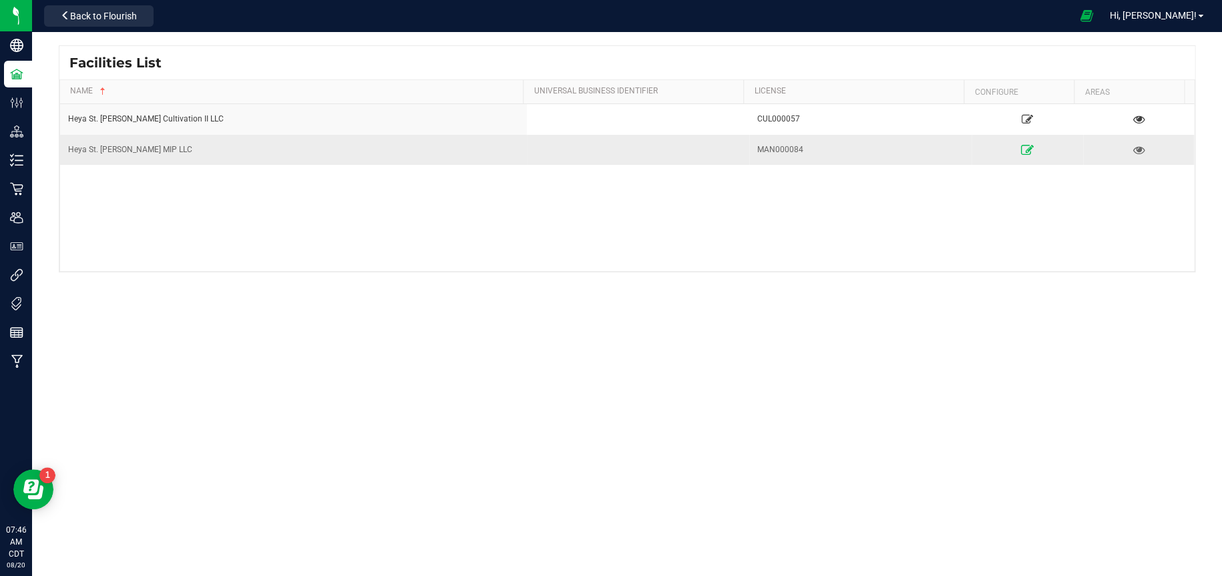
click at [1021, 151] on icon at bounding box center [1027, 149] width 13 height 9
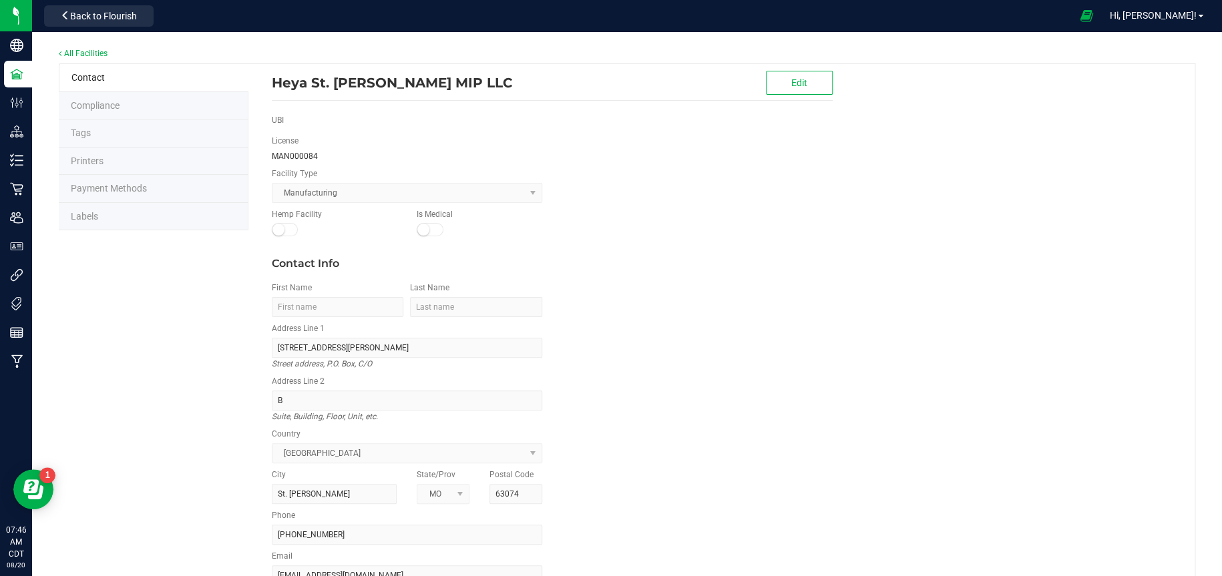
click at [187, 225] on li "Labels" at bounding box center [154, 217] width 190 height 28
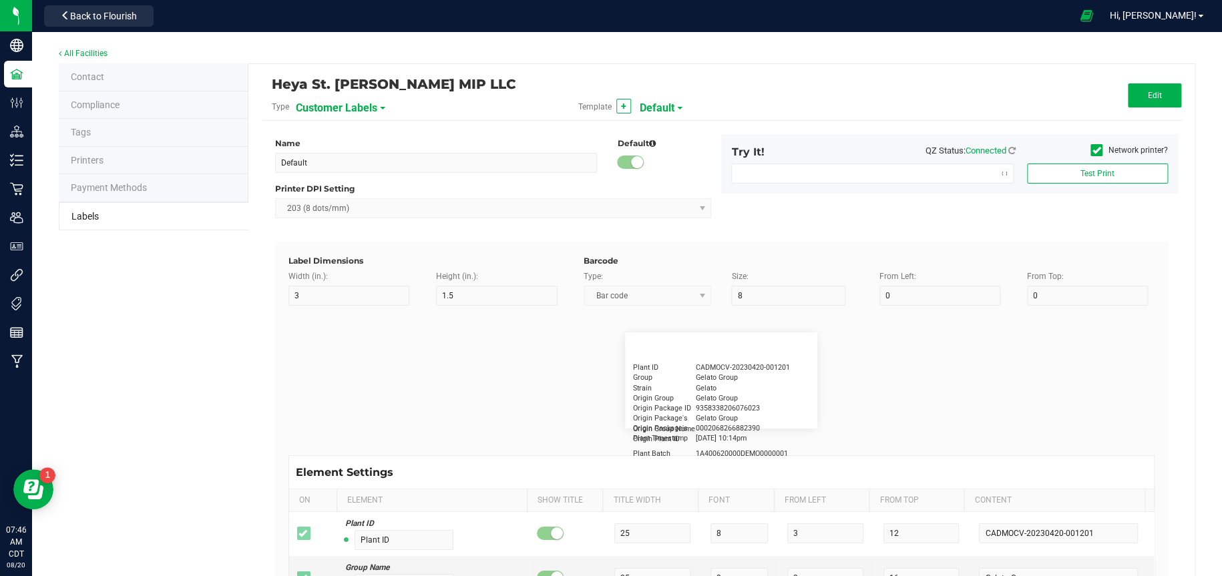
type input "2.25"
type input "1.25"
type input "20"
type input "5"
type input "Customer"
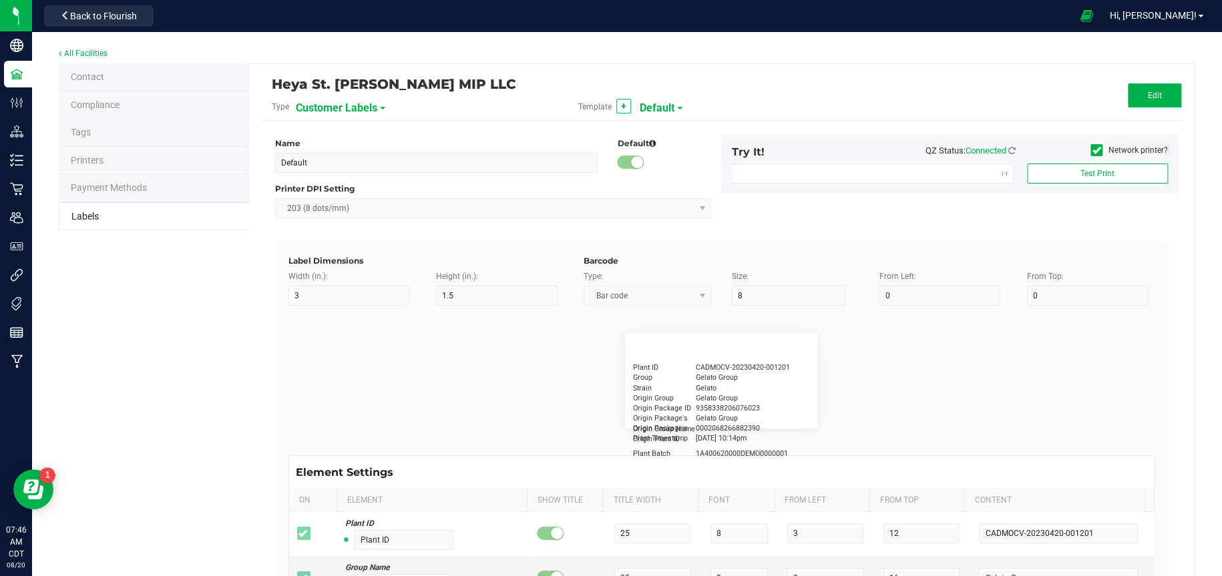
type input "15"
type input "5"
type input "[PERSON_NAME]"
type input "Product"
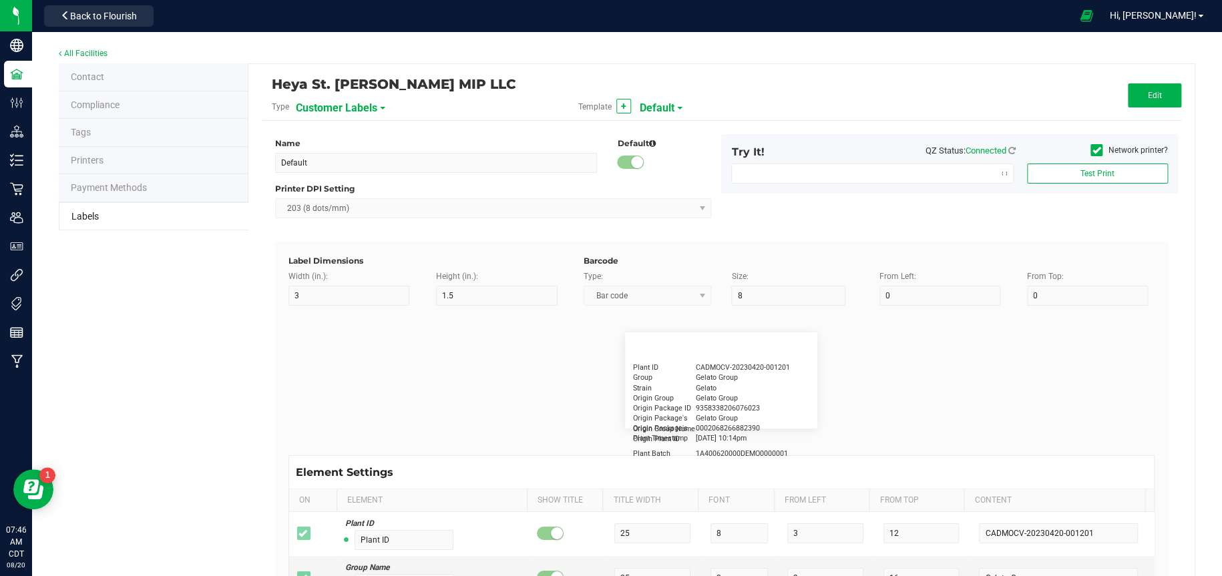
type input "15"
type input "5"
type input "10"
type input "GSC Oil Tincture"
type input "Qty"
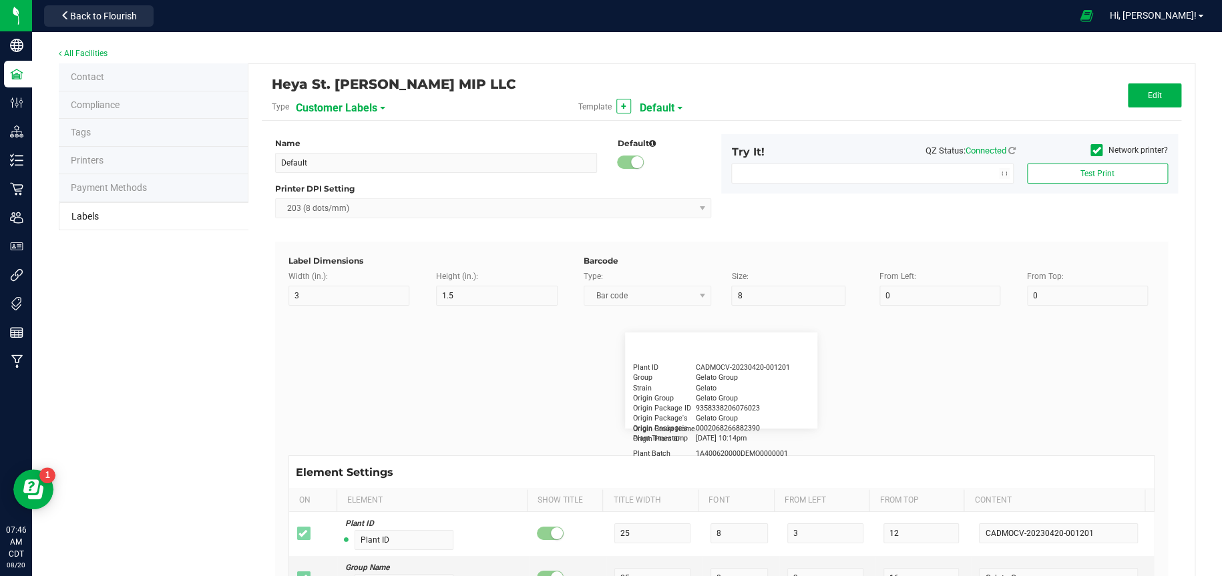
type input "5"
type input "15"
type input "3 ea"
type input "Physician"
type input "15"
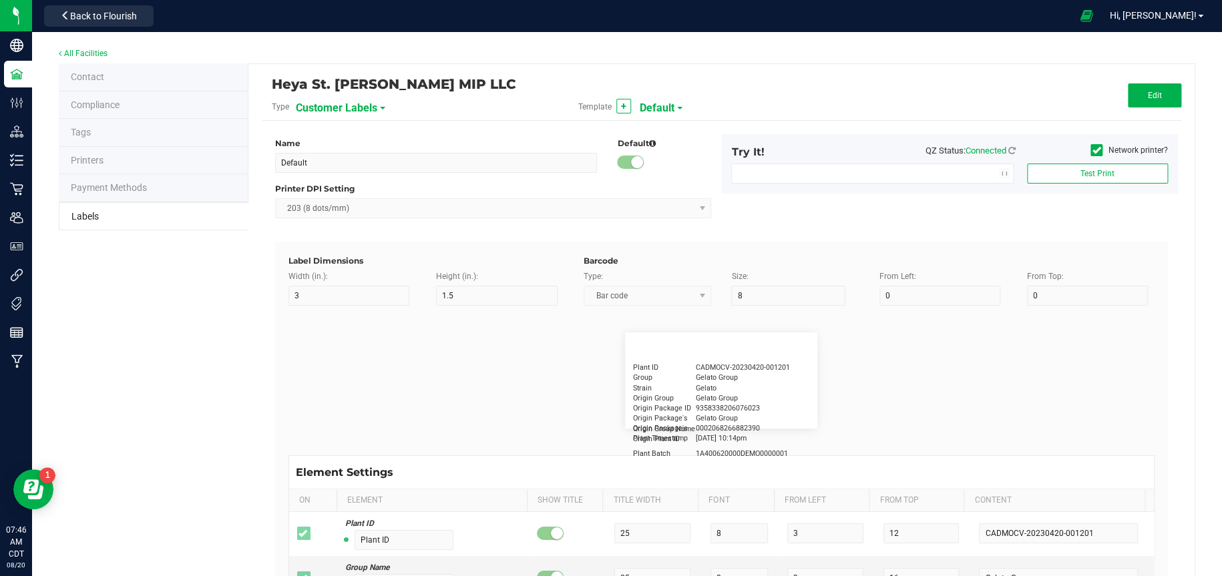
type input "5"
type input "Docfirst Doclast, MD."
type input "Order Date"
type input "15"
type input "5"
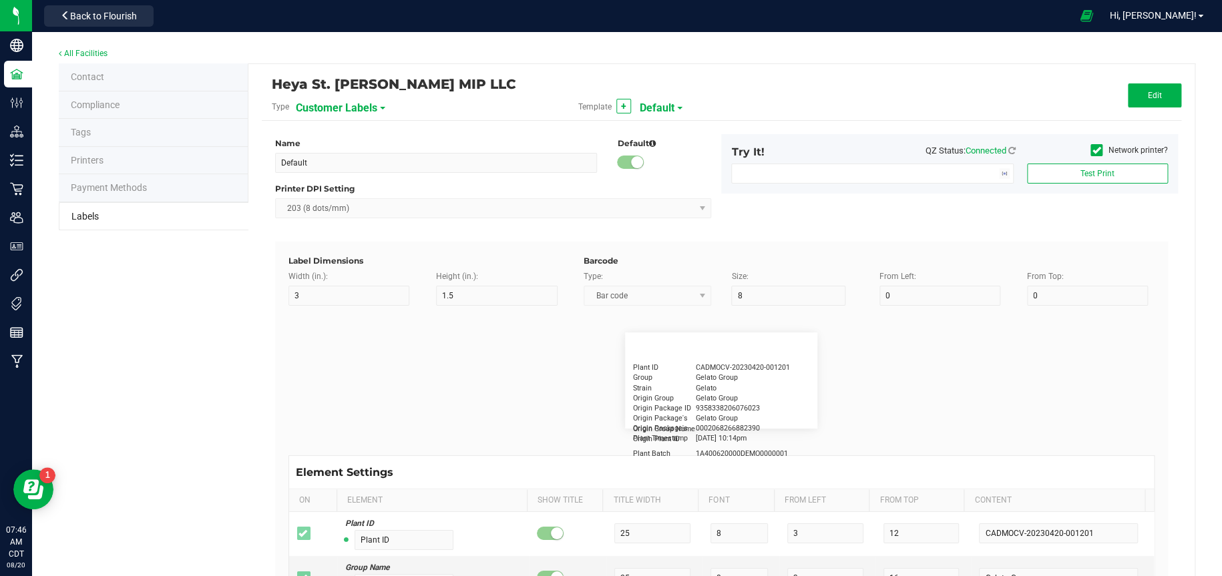
type input "25"
type input "[DATE] 1:17 pm"
type input "Package ID"
type input "15"
type input "5"
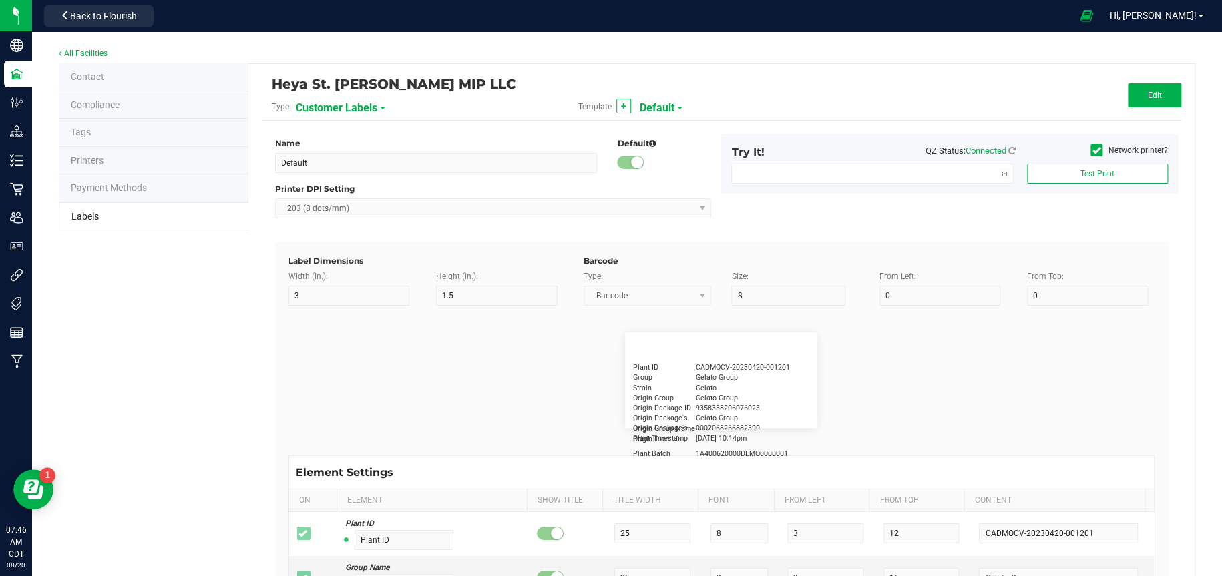
type input "10"
type input "CADMODS-20230420-096"
type input "Lot Number"
type input "15"
type input "5"
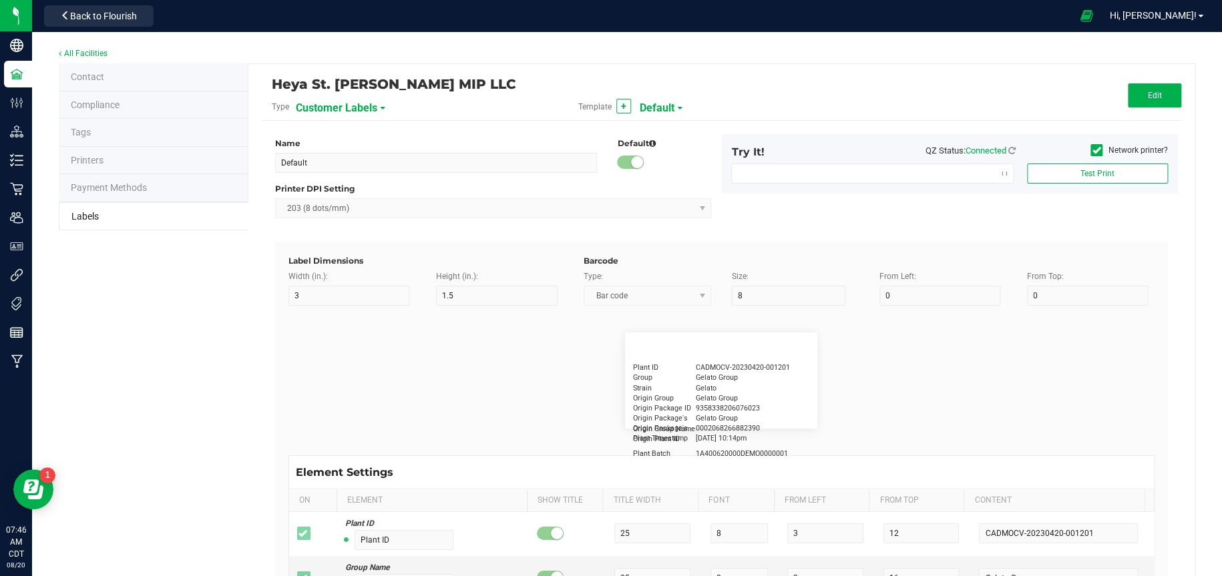
type input "10"
type input "LOTPXGDP-0912"
type input "Warning"
type input "15"
type input "5"
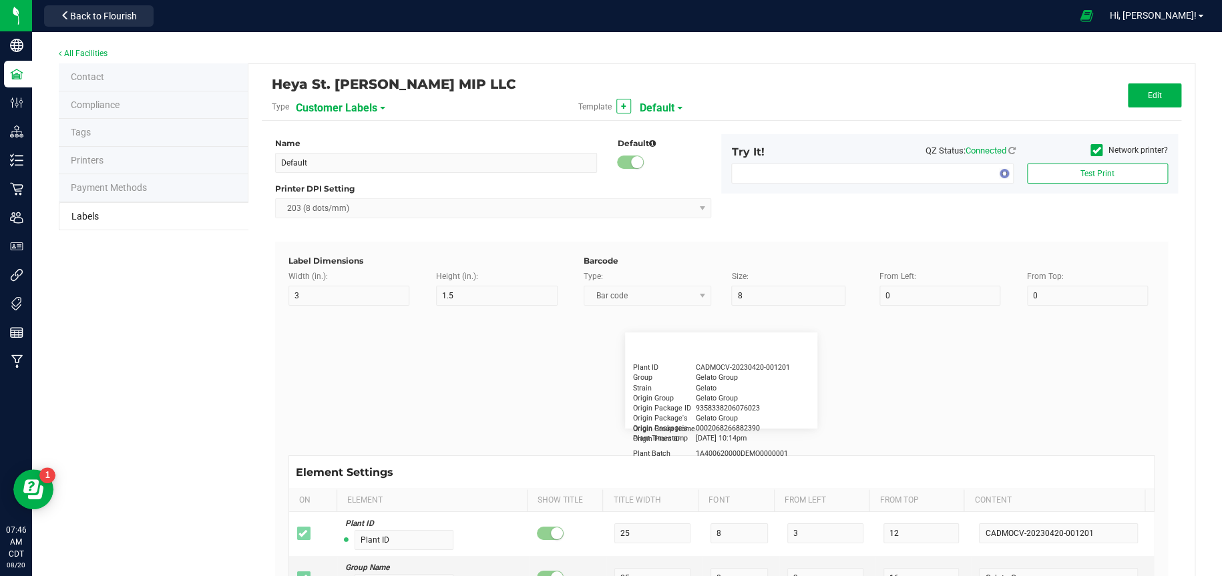
type input "30"
type input "Type Warning Here"
type input "Brand"
type input "15"
type input "5"
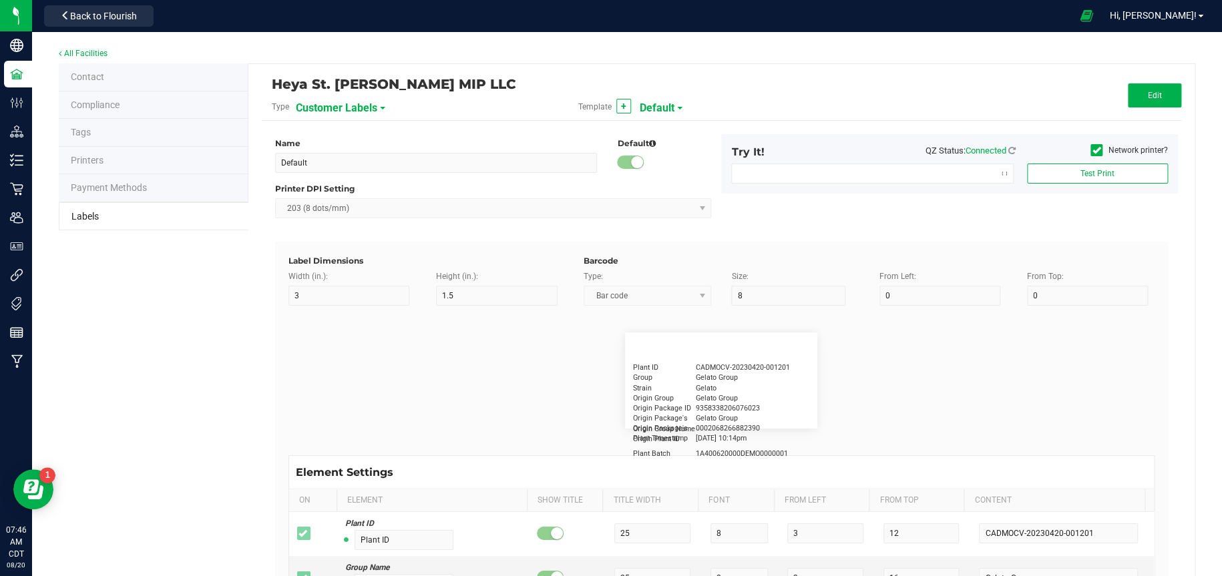
type input "30"
type input "Cannabis Co."
type input "NDC Number"
type input "15"
type input "5"
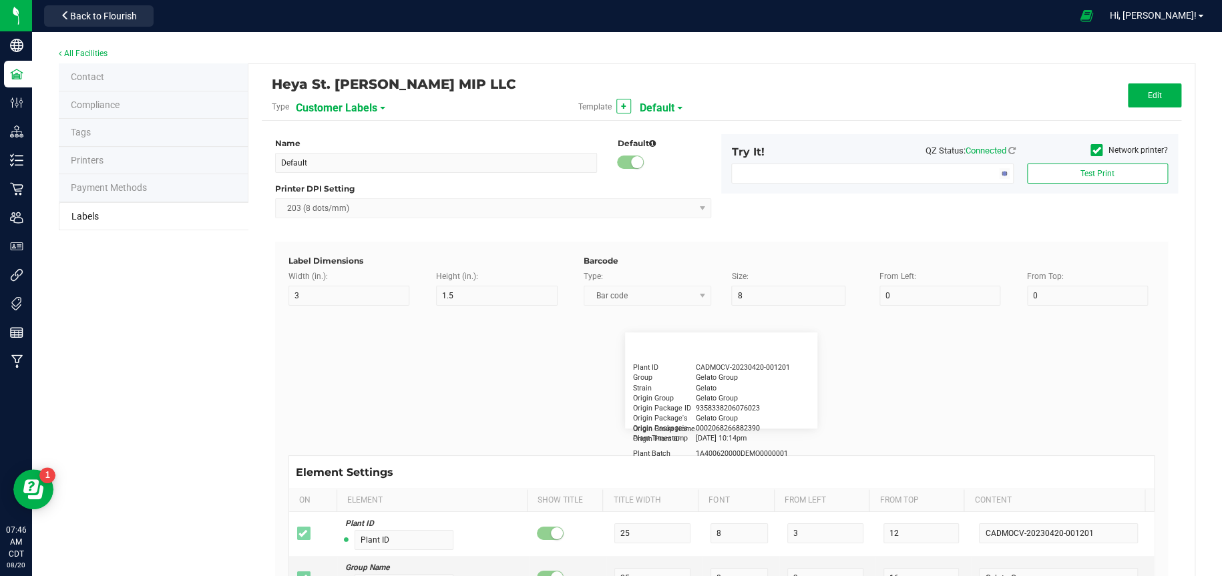
type input "30"
type input "[PHONE_NUMBER]"
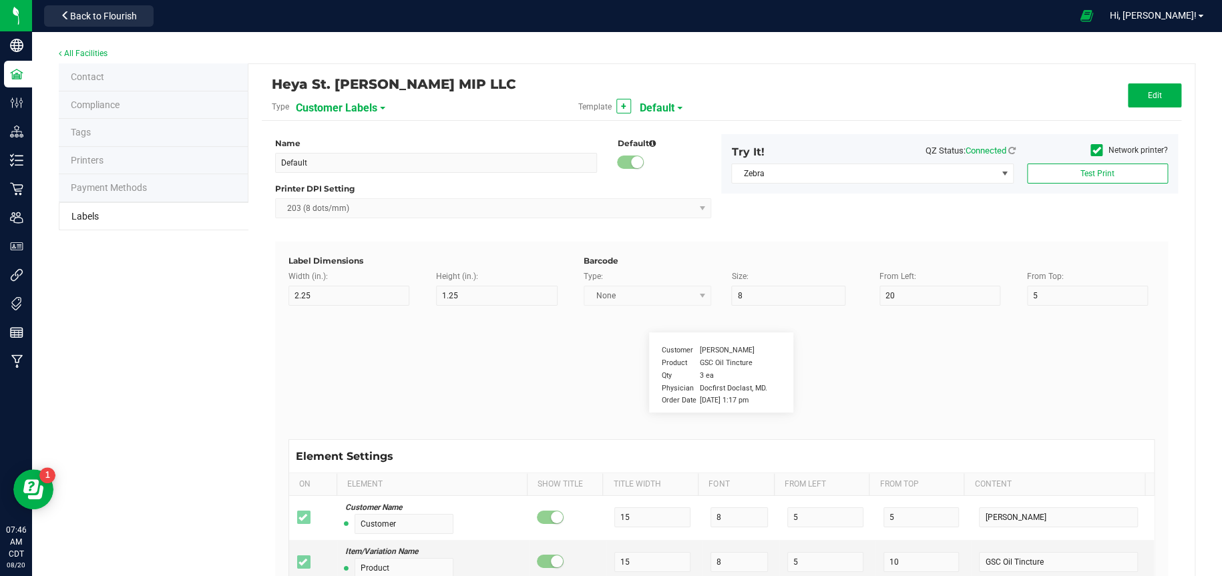
click at [368, 105] on span "Customer Labels" at bounding box center [336, 108] width 81 height 23
click at [350, 186] on span "Package Labels" at bounding box center [329, 186] width 57 height 9
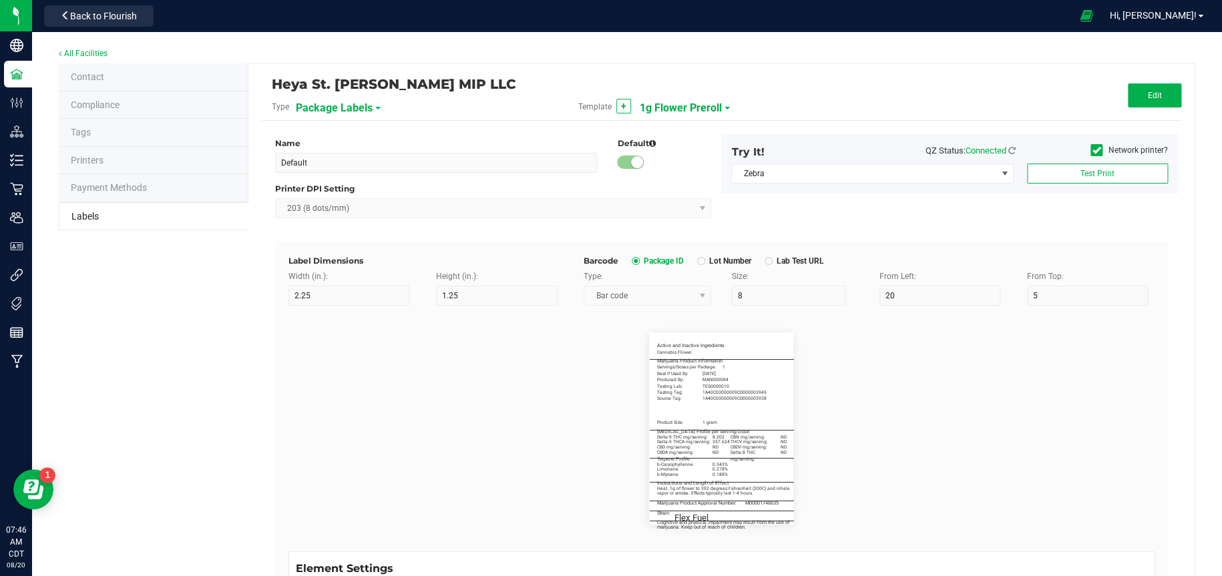
type input "1g Flower Preroll"
type input "3"
type input "5"
type input "3"
type input "30"
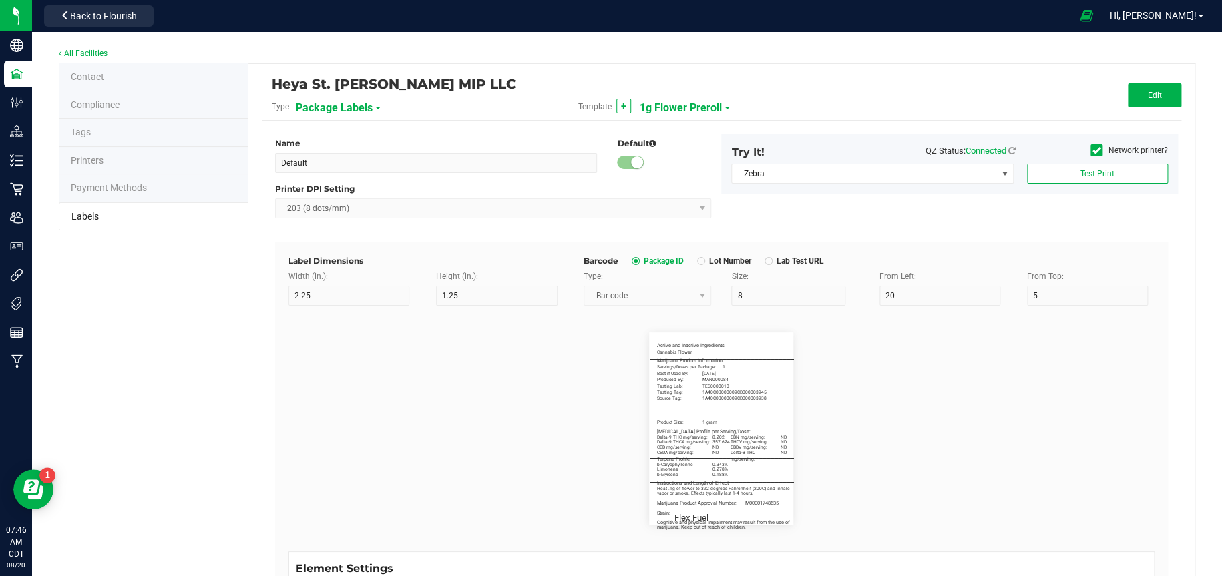
type input "Active and Inactive Ingredients"
type input "50"
type input "5.5"
type input "3"
type input "4"
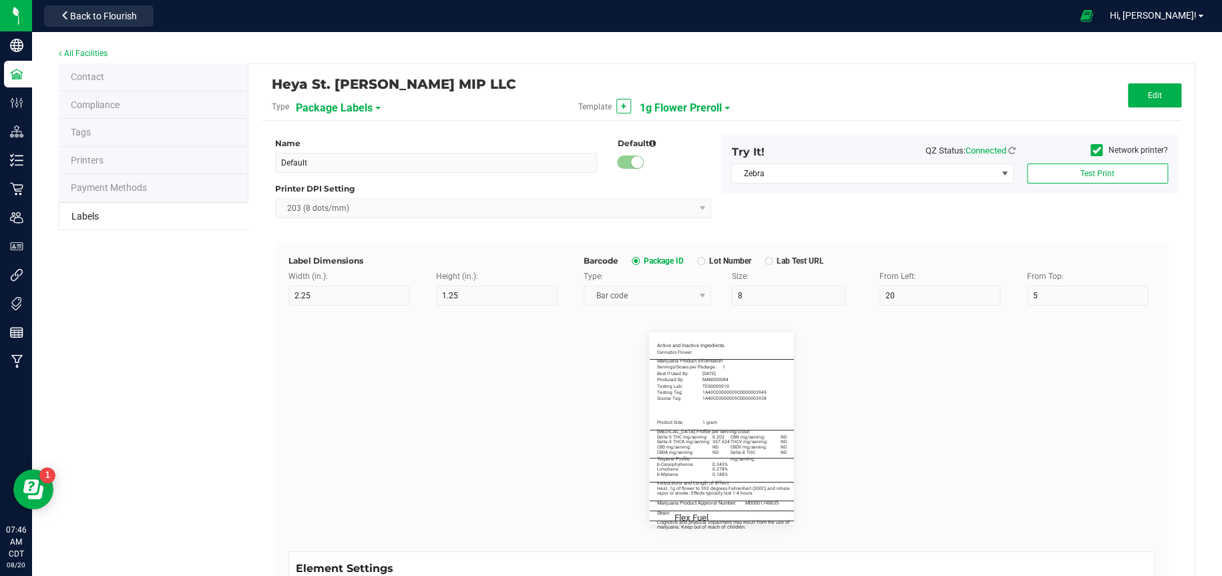
type input "____________________________________"
type input "10"
type input "0"
type input "7"
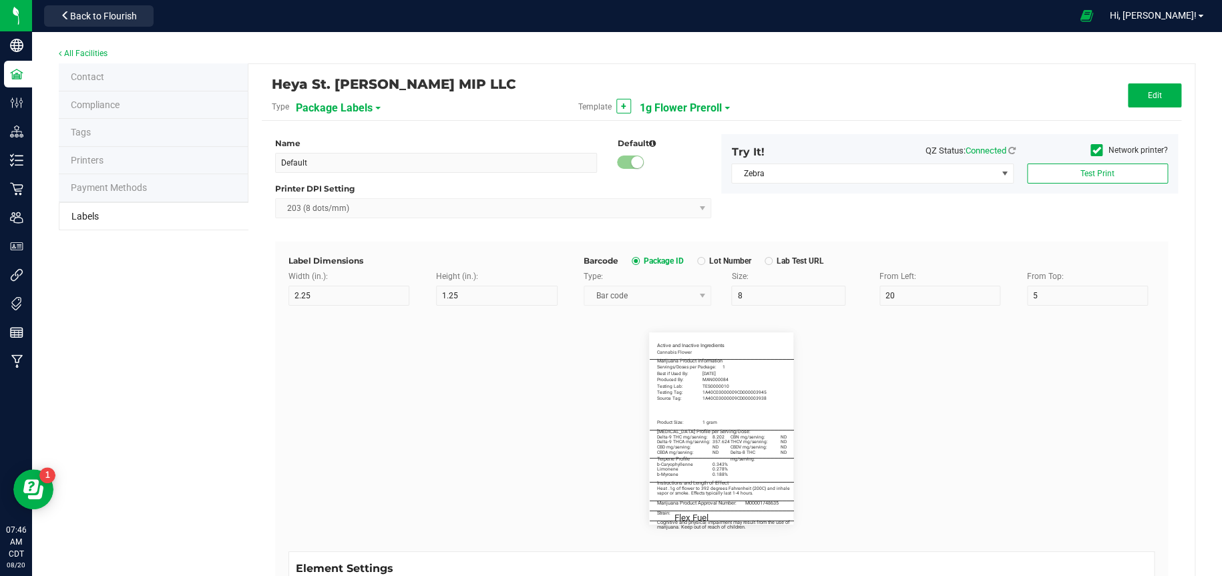
type input "Servings/Doses per Package:"
type input "26"
type input "5"
type input "3"
type input "12.5"
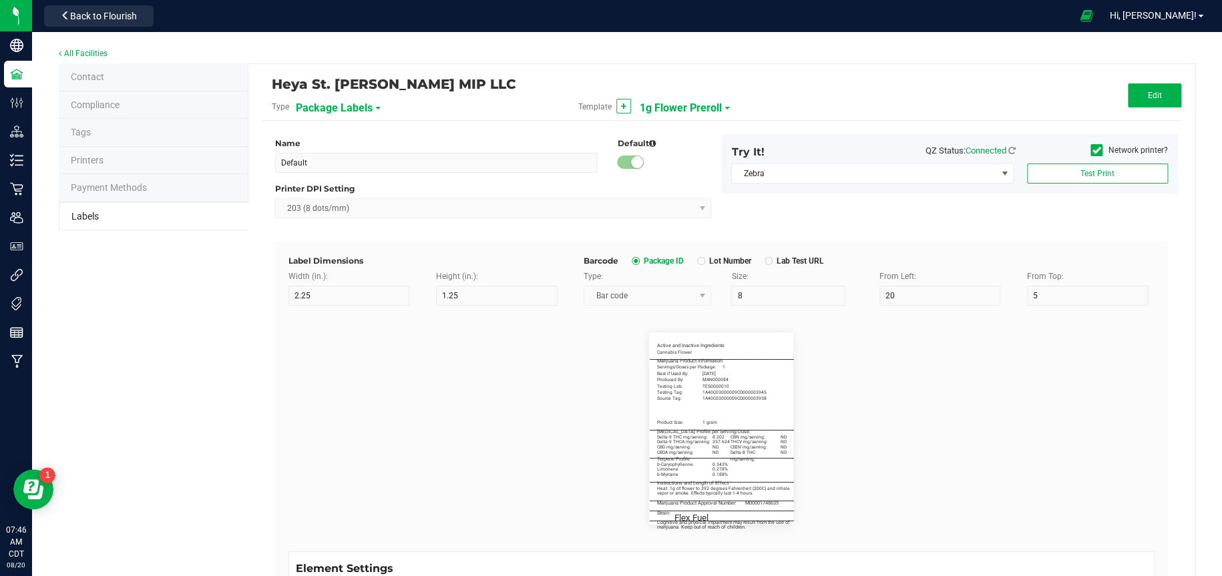
type input "1"
type input "Best if Used By:"
type input "18"
type input "5"
type input "3"
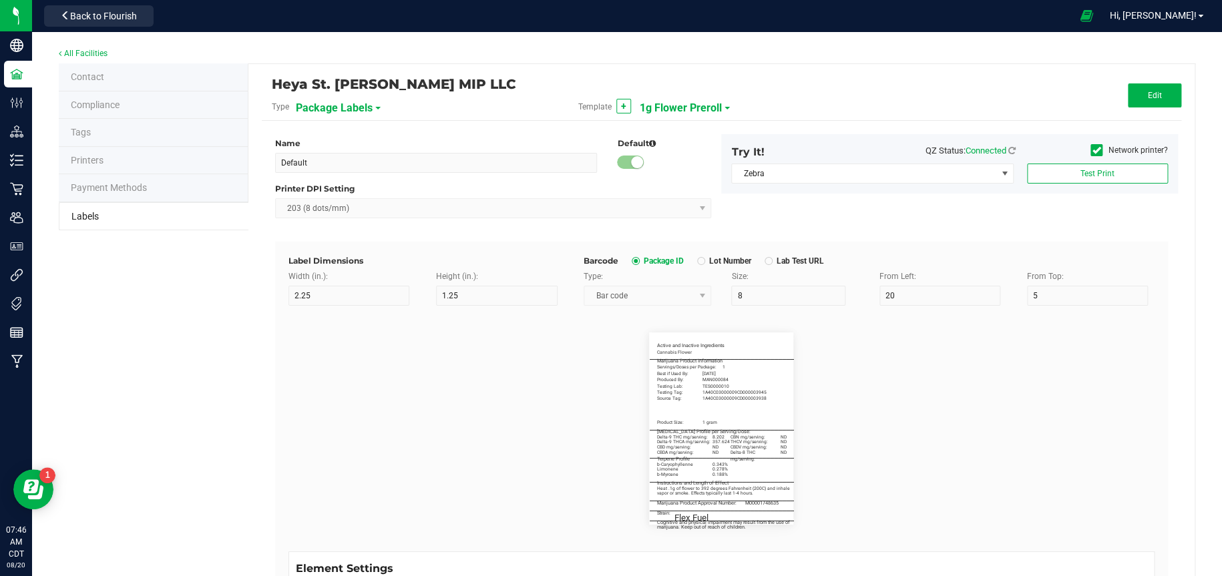
type input "15"
type input "[DATE]"
type input "Produced By:"
type input "18"
type input "5"
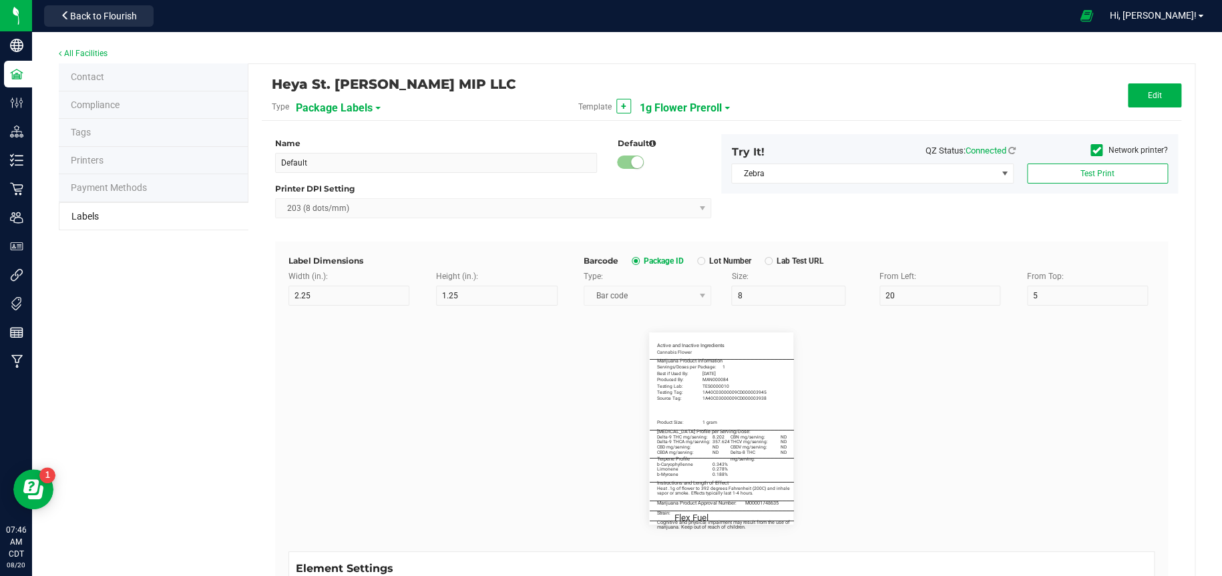
type input "3"
type input "17.5"
type input "MAN000084"
type input "Testing Lab:"
type input "18"
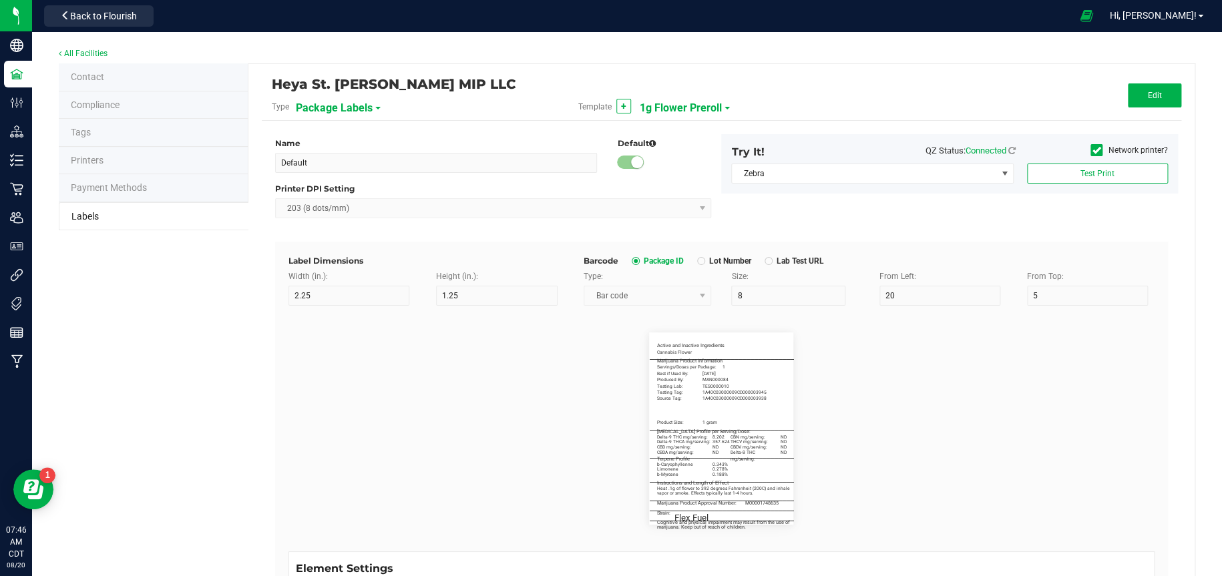
type input "5"
type input "3"
type input "20"
type input "TES0000010"
type input "Product Size:"
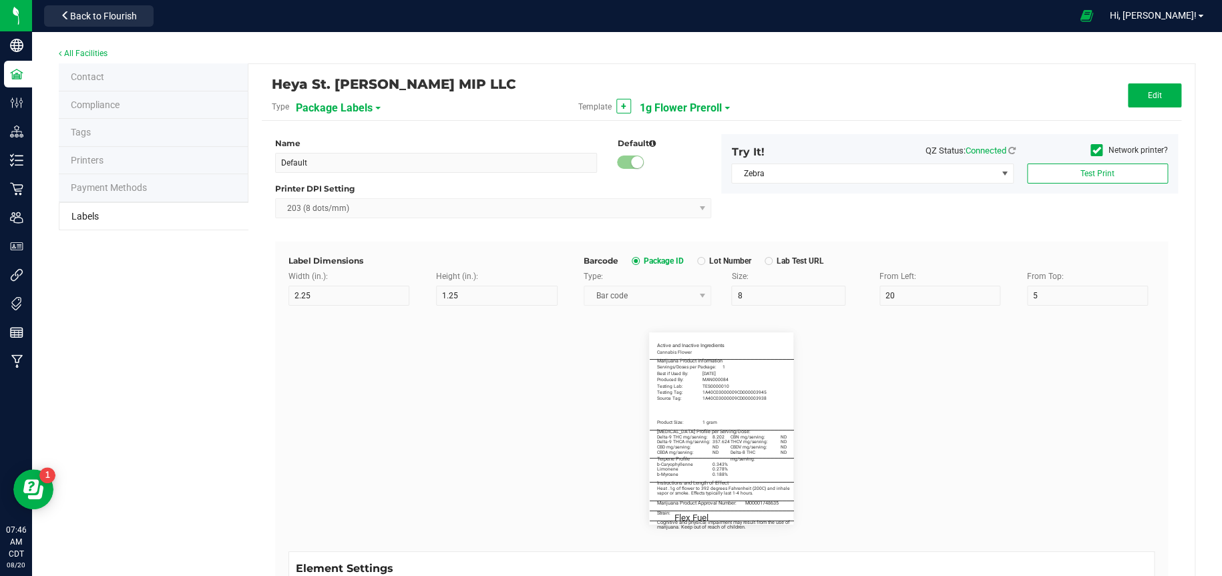
type input "18"
type input "5"
type input "3"
type input "34.5"
type input "1 gram"
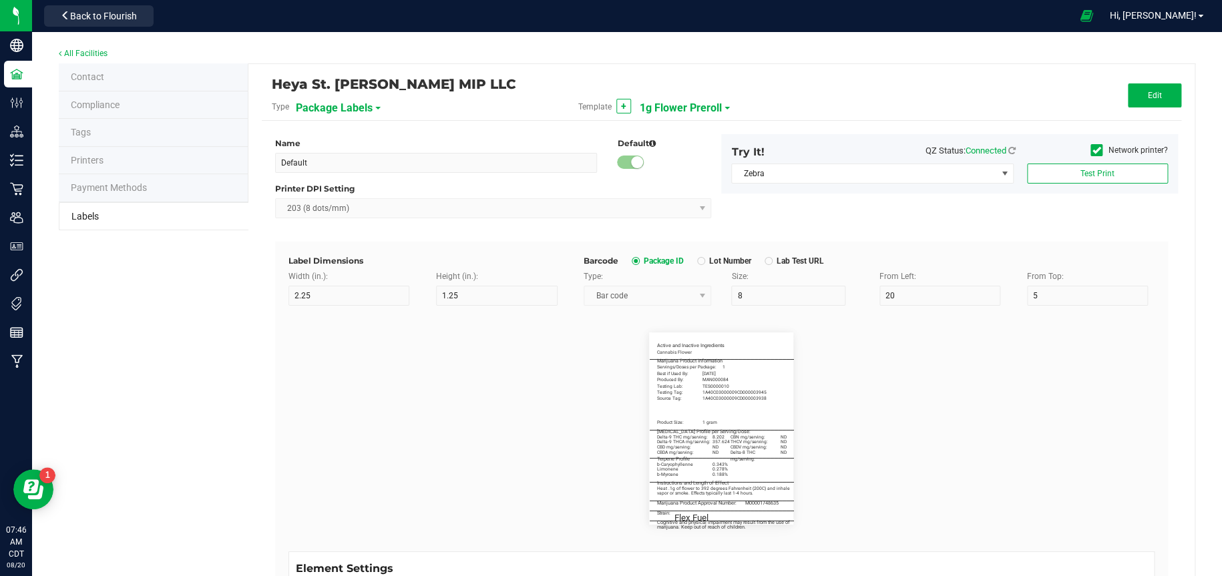
type input "____________________________________"
type input "10"
type input "0"
type input "35"
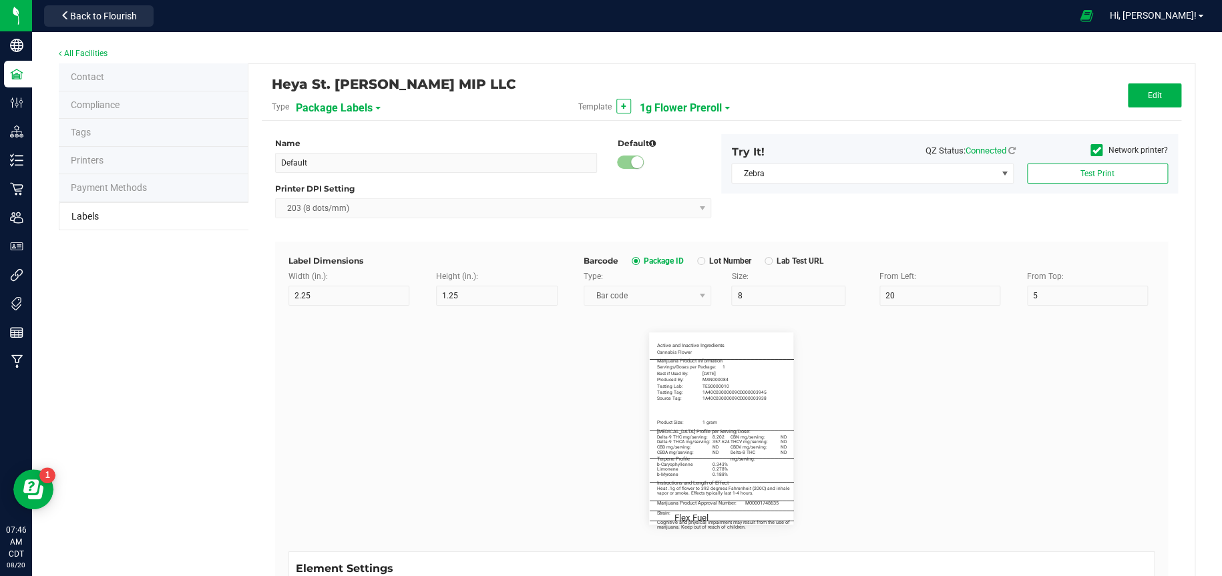
type input "[MEDICAL_DATA] Profile per Serving/Dose:"
type input "55"
type input "5.5"
type input "3"
type input "38"
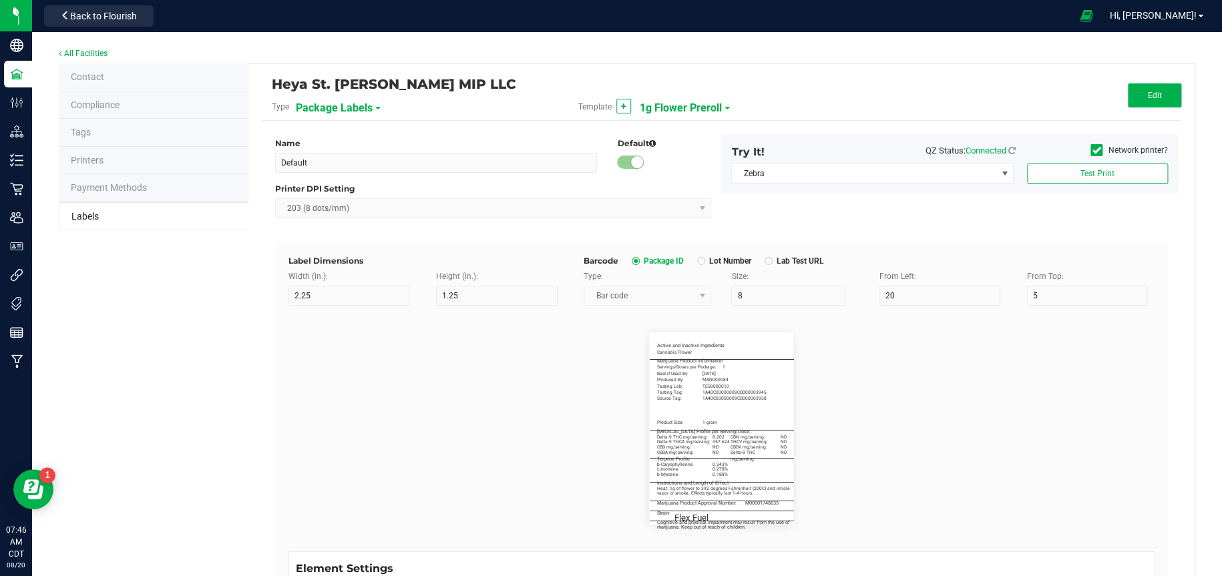
type input "Delta-9 THC mg/serving:"
type input "22"
type input "5"
type input "3"
type input "40.2"
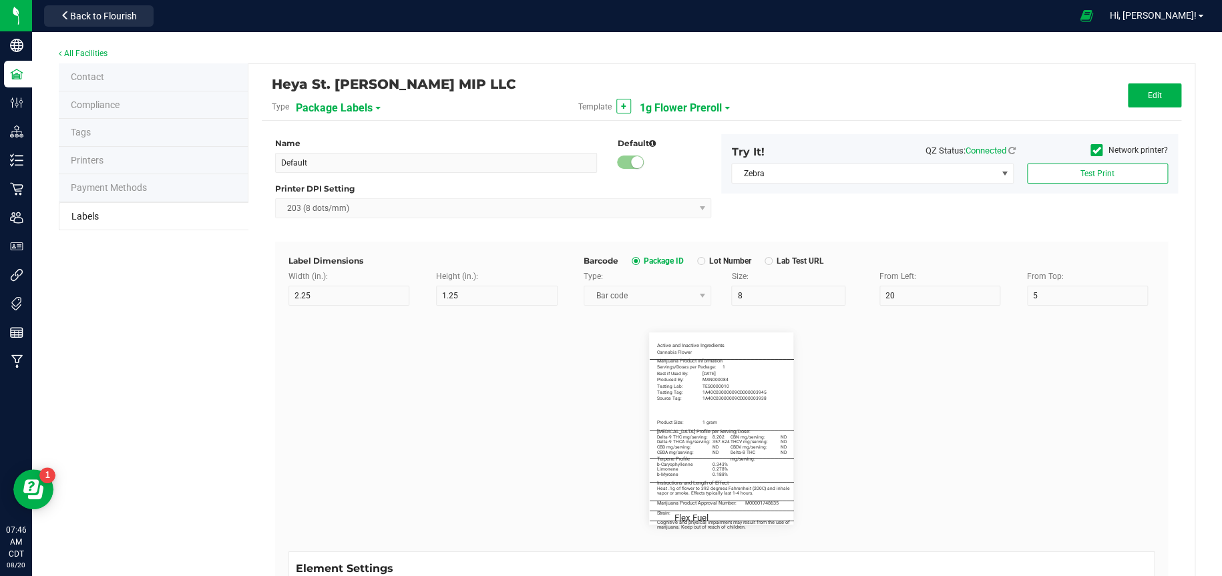
type input "8.202"
type input "____________________________________"
type input "10"
type input "0"
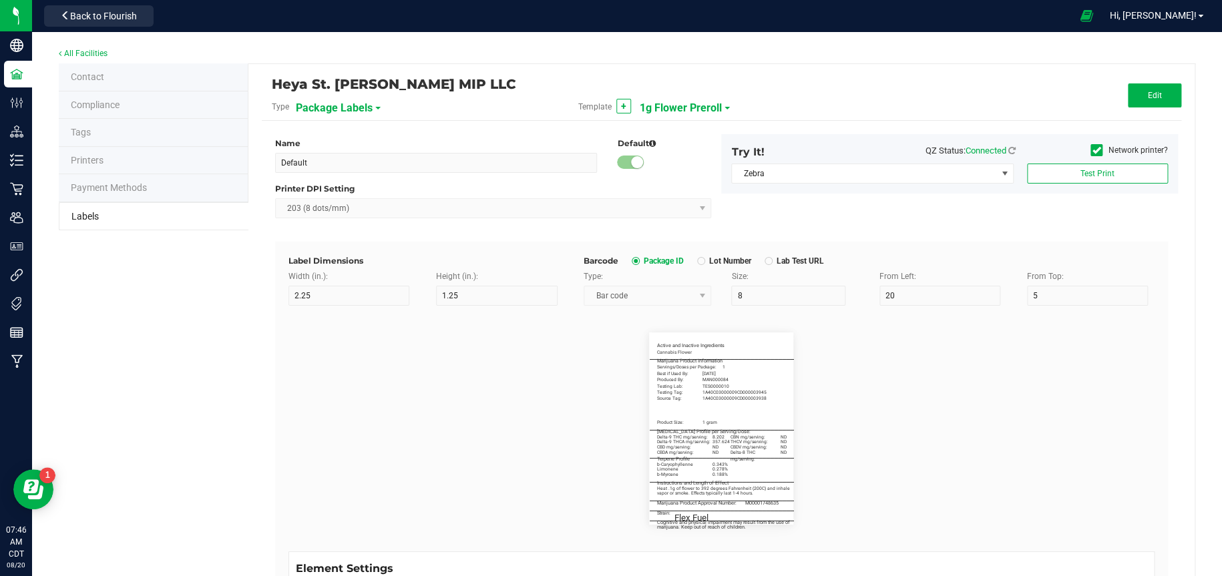
type input "46"
type input "Terpene Profile"
type input "55"
type input "5.5"
type input "3"
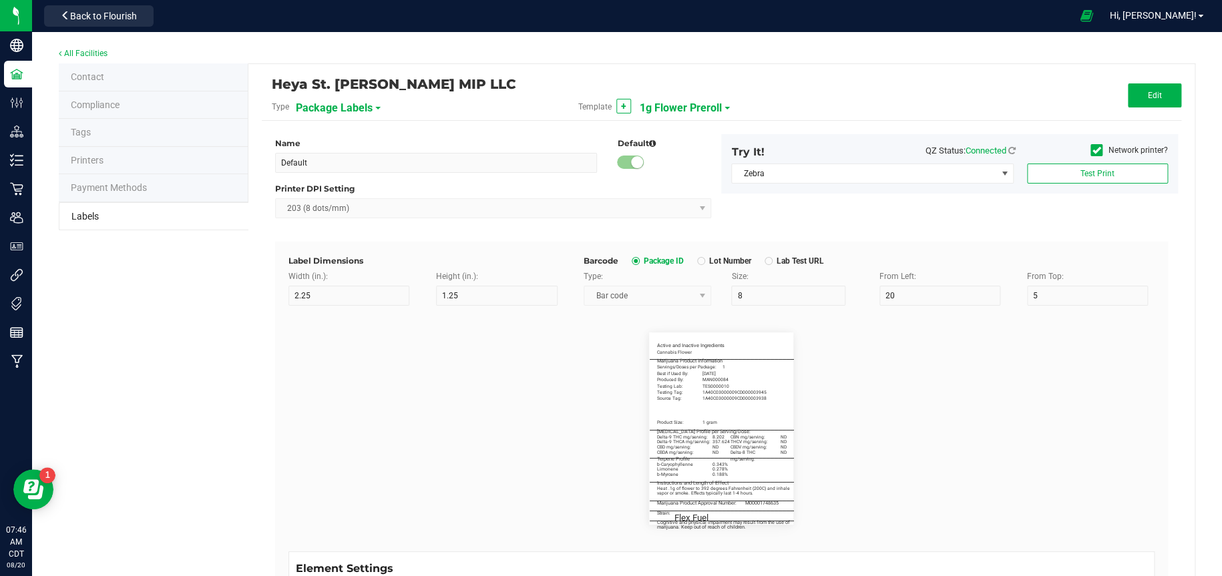
type input "49"
type input "b-Caryophyllenne"
type input "22"
type input "5"
type input "3"
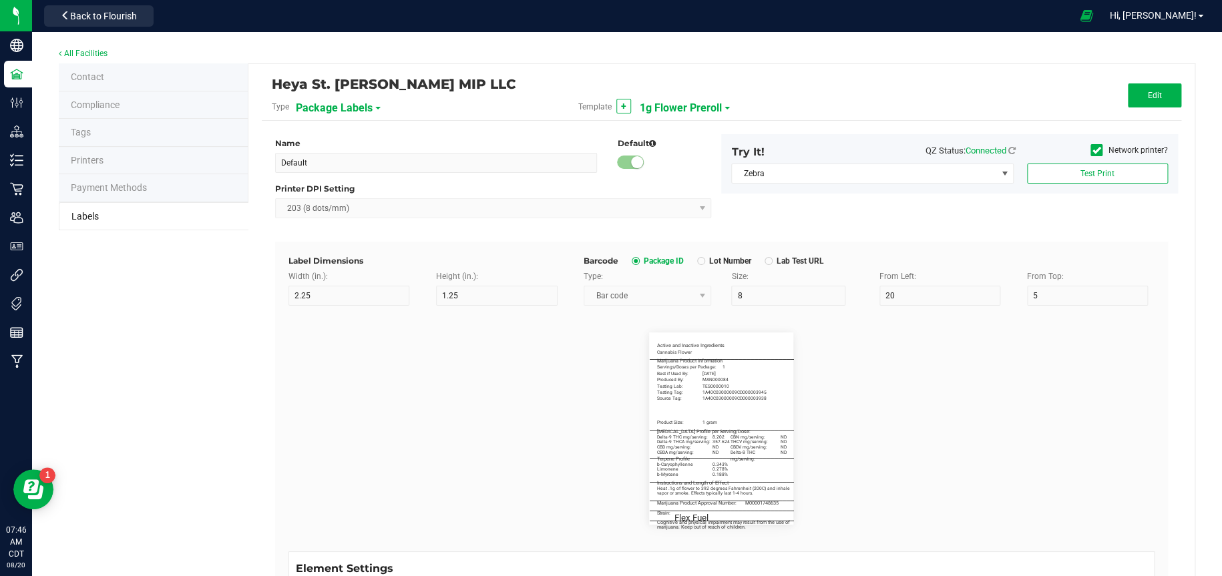
type input "51"
type input "0.343%"
type input "Limonene"
type input "22"
type input "5"
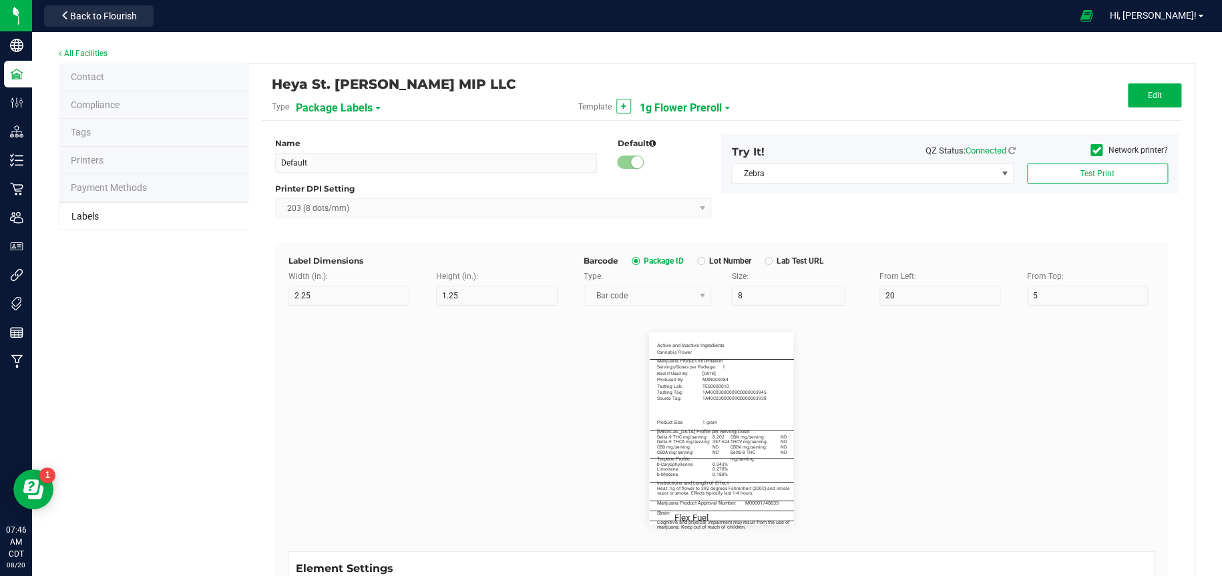
type input "3"
type input "53"
type input "0.278%"
type input "b-Myrcene"
type input "22"
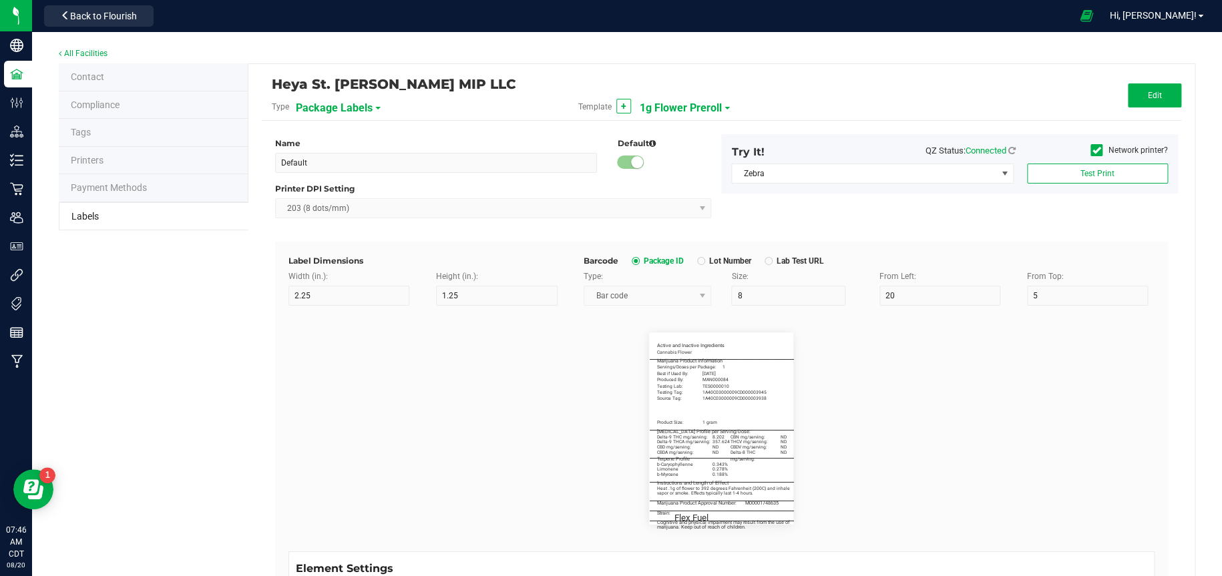
type input "5"
type input "3"
type input "55"
type input "0.188%"
type input "____________________________________"
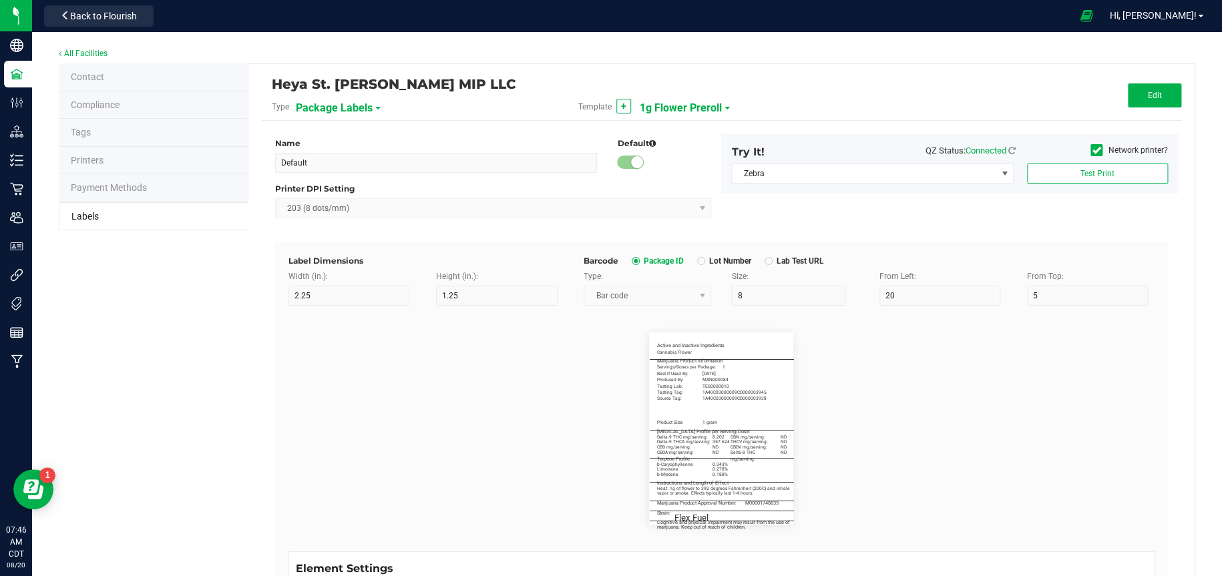
type input "10"
type input "0"
type input "55.5"
type input "Instructions and Length of Effect"
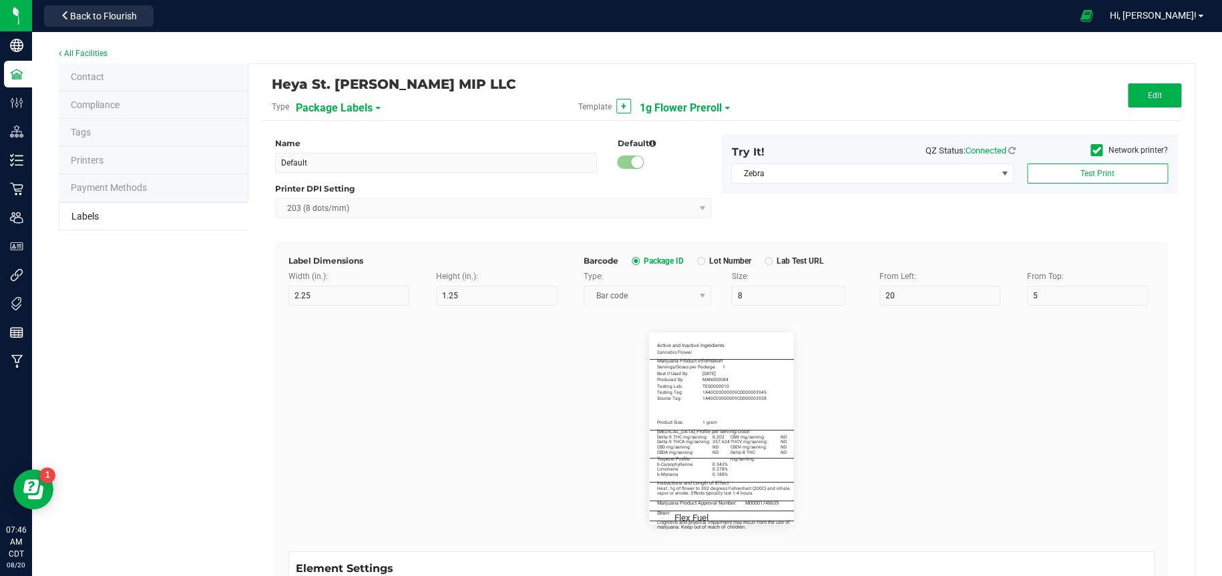
type input "55"
type input "5.5"
type input "3"
type input "58.5"
type input "Heat .1g of flower to 392 degrees Fahrenheit (200C) and inhale"
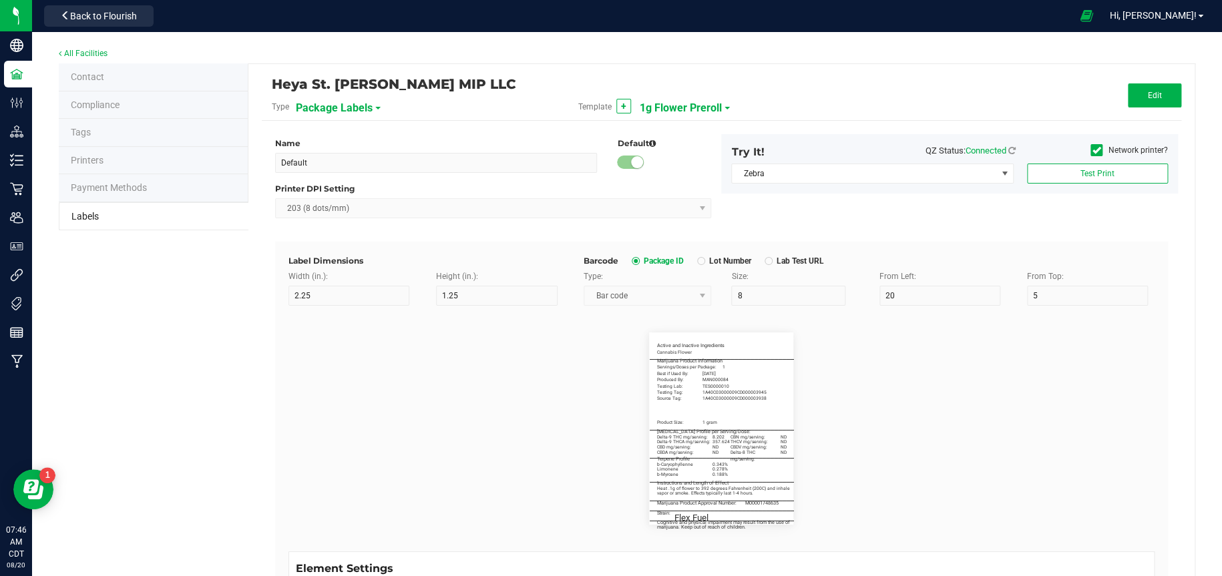
type input "56"
type input "5"
type input "3"
type input "60.5"
type input "vapor or smoke. Effects typically last 1-4 hours."
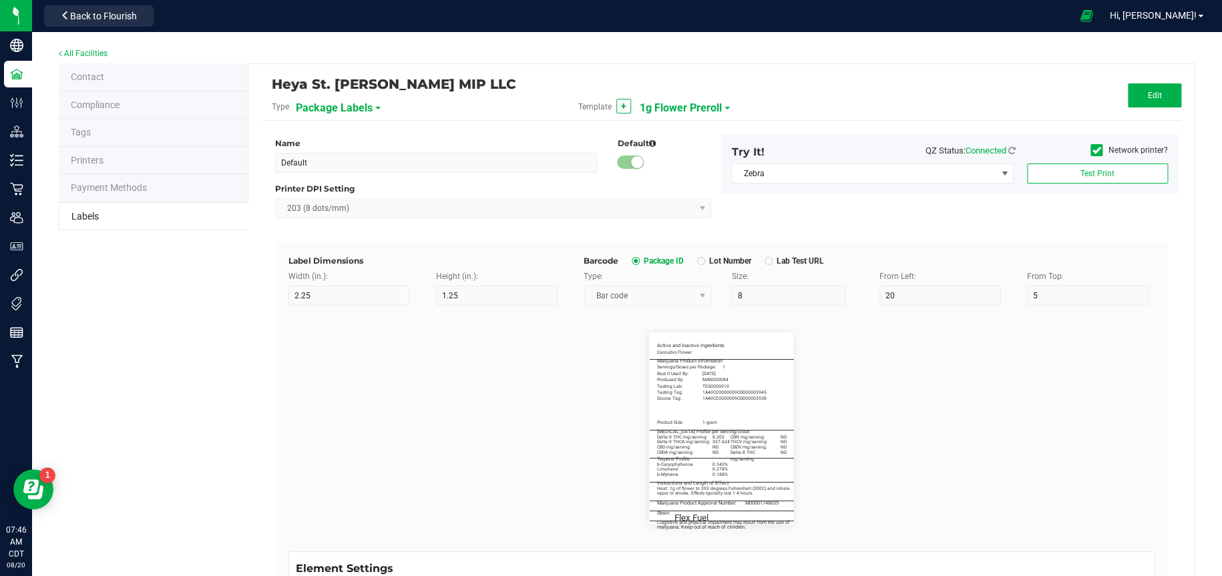
type input "55"
type input "5"
type input "3"
type input "62.5"
type input "____________________________________"
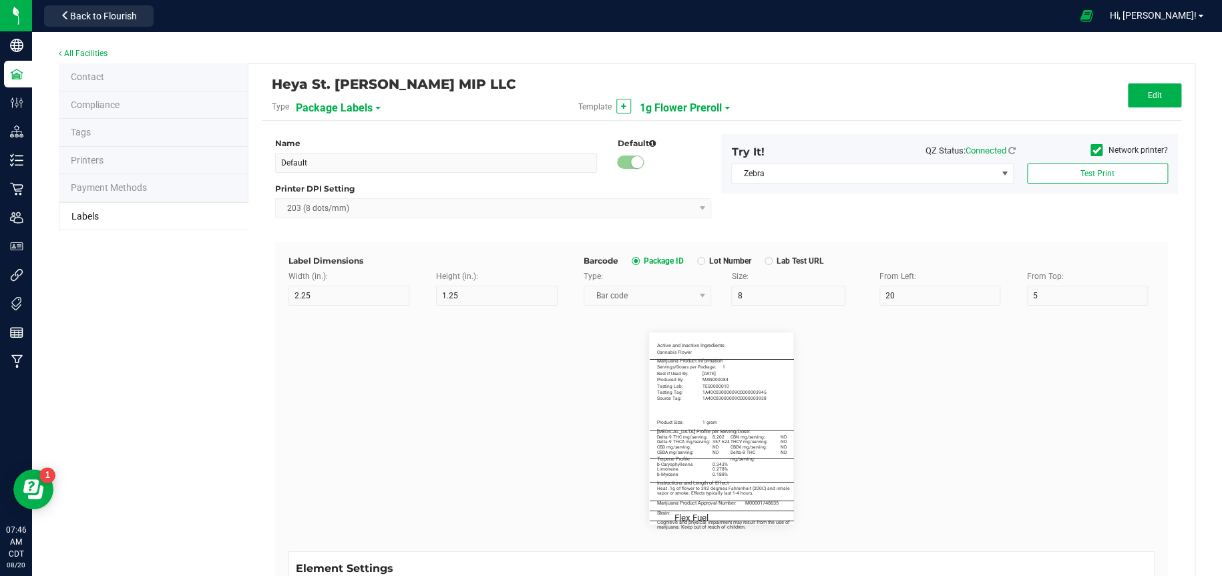
type input "10"
type input "0"
type input "63"
type input "Cognitive and physical impairment may result from the use of"
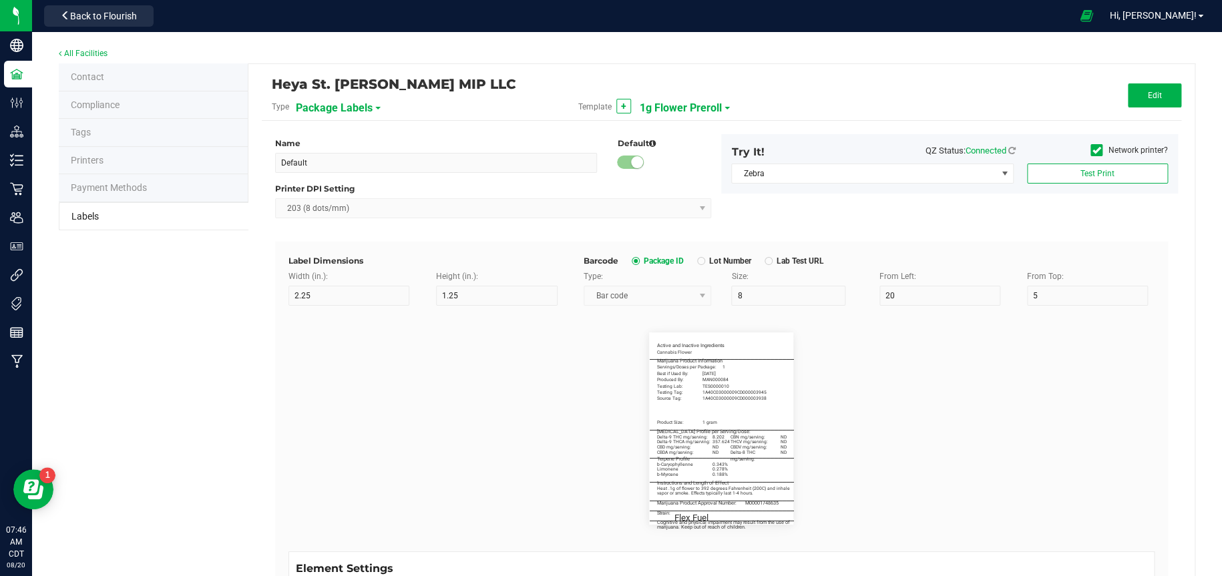
type input "55"
type input "5.5"
type input "3"
type input "74"
type input "marijuana. Keep out of reach of children."
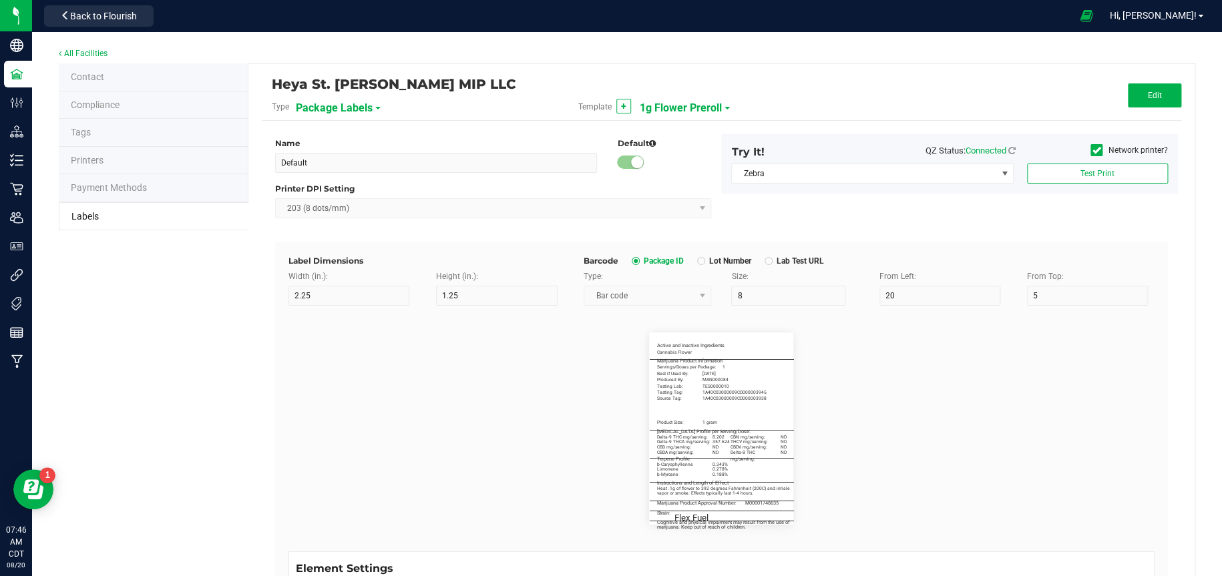
type input "54"
type input "5.5"
type input "3"
type input "76"
click at [663, 107] on span "1g Flower Preroll" at bounding box center [681, 108] width 82 height 23
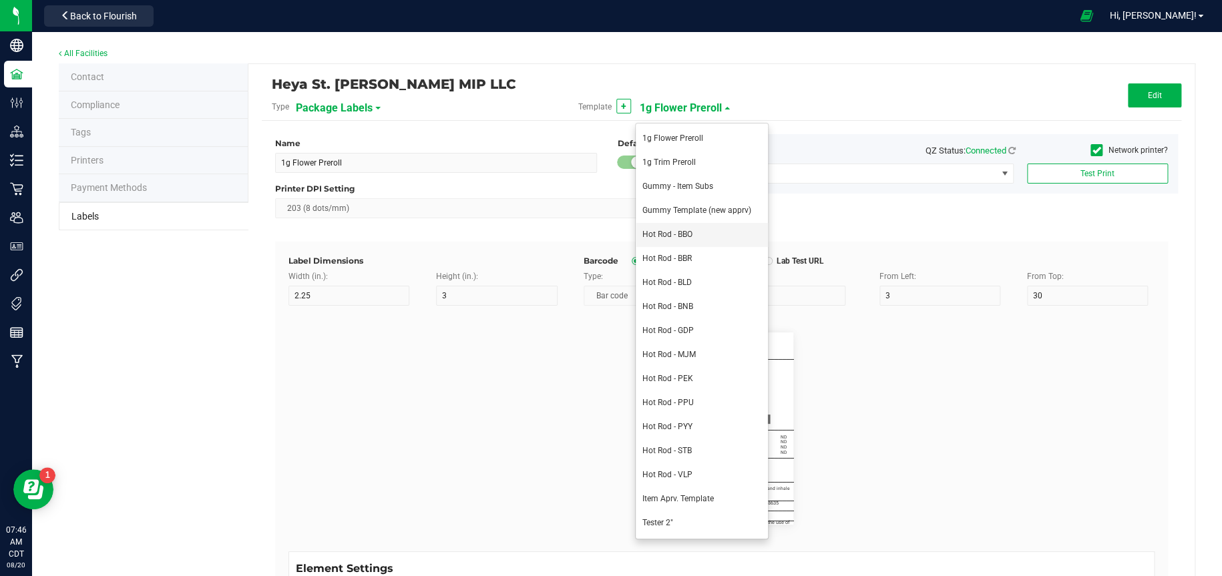
click at [661, 233] on span "Hot Rod - BBO" at bounding box center [667, 234] width 50 height 9
type input "Hot Rod - BBO"
type input "32.2"
type input "13"
type input "18.2"
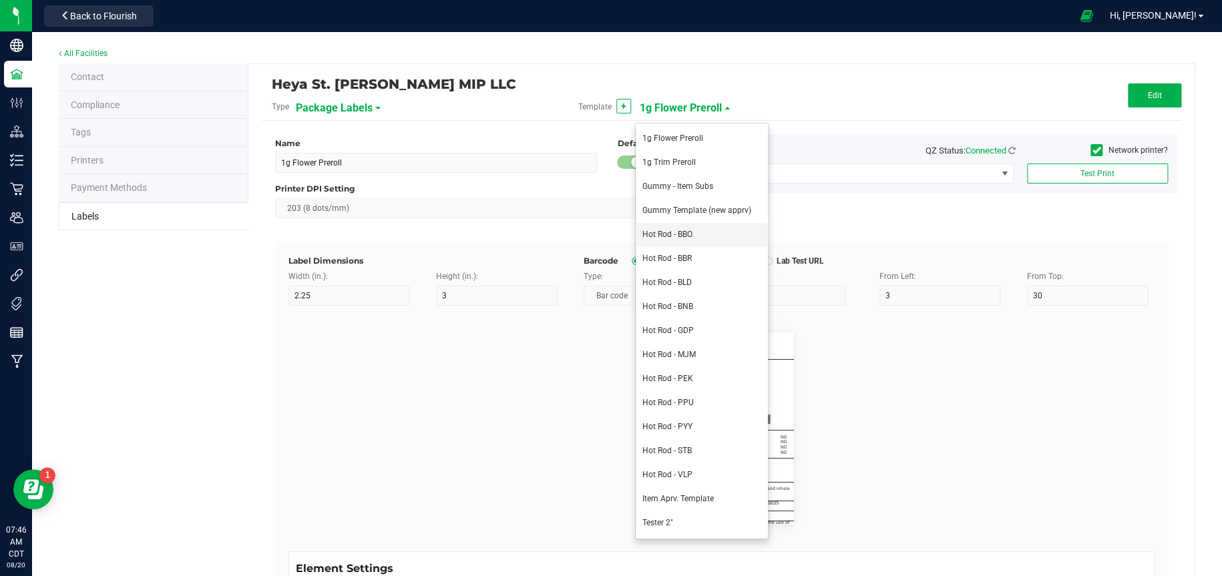
type input "20.2"
type input "[DATE]"
type input "22.2"
type input "24.2"
type input "TES000010"
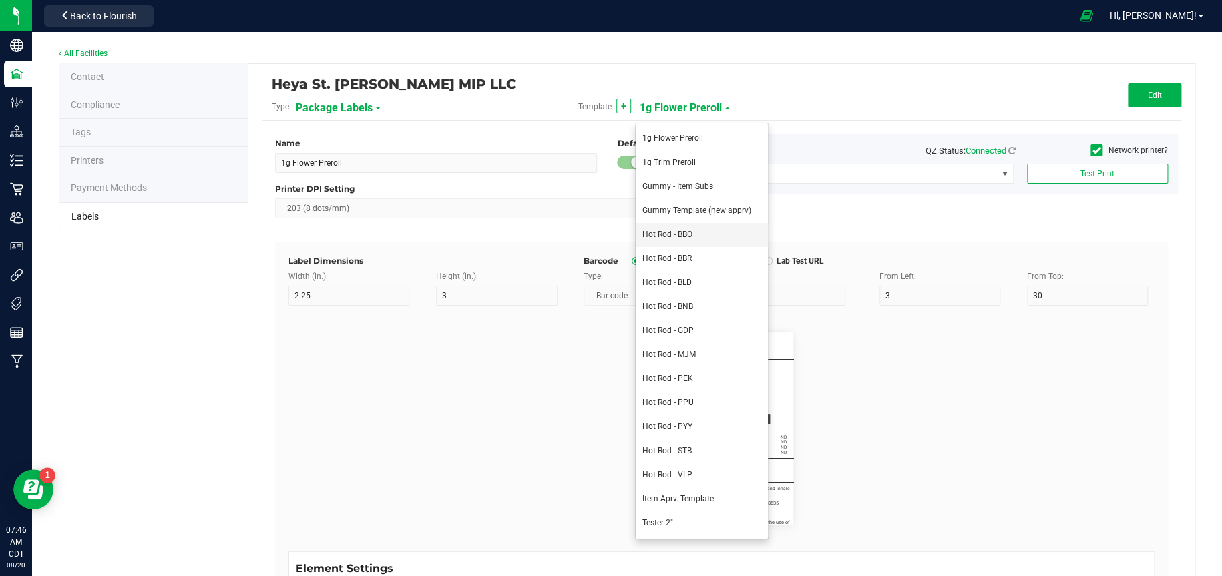
type input "35.2"
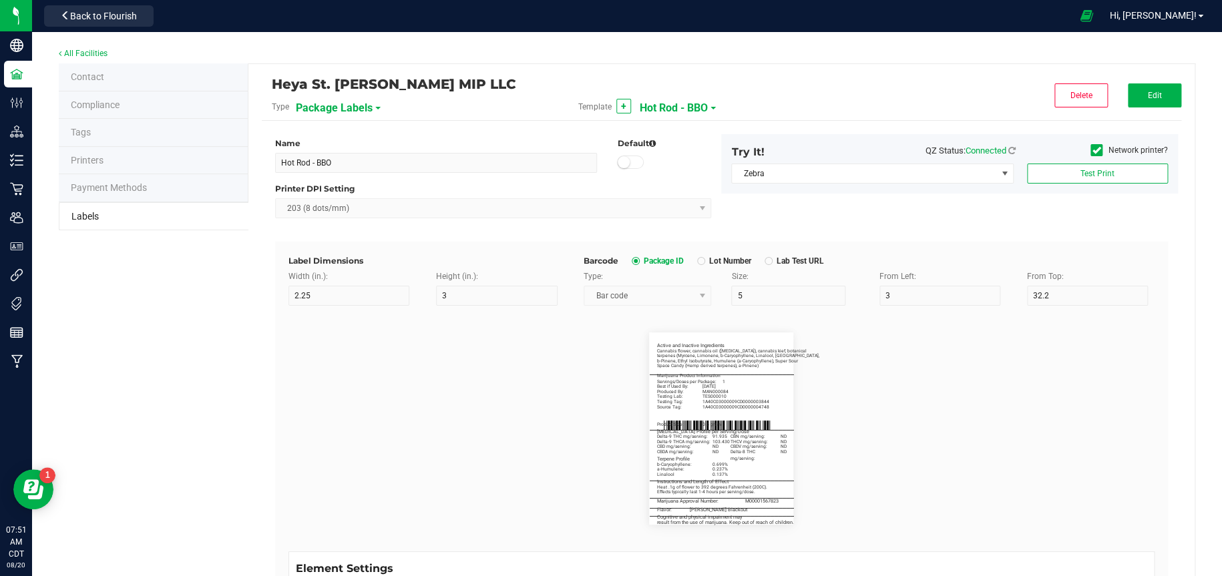
click at [706, 109] on div "Template + Hot Rod - BBO" at bounding box center [721, 106] width 306 height 23
click at [706, 106] on div "Template + Hot Rod - BBO" at bounding box center [721, 106] width 306 height 23
click at [690, 107] on span "Hot Rod - BBO" at bounding box center [674, 108] width 68 height 23
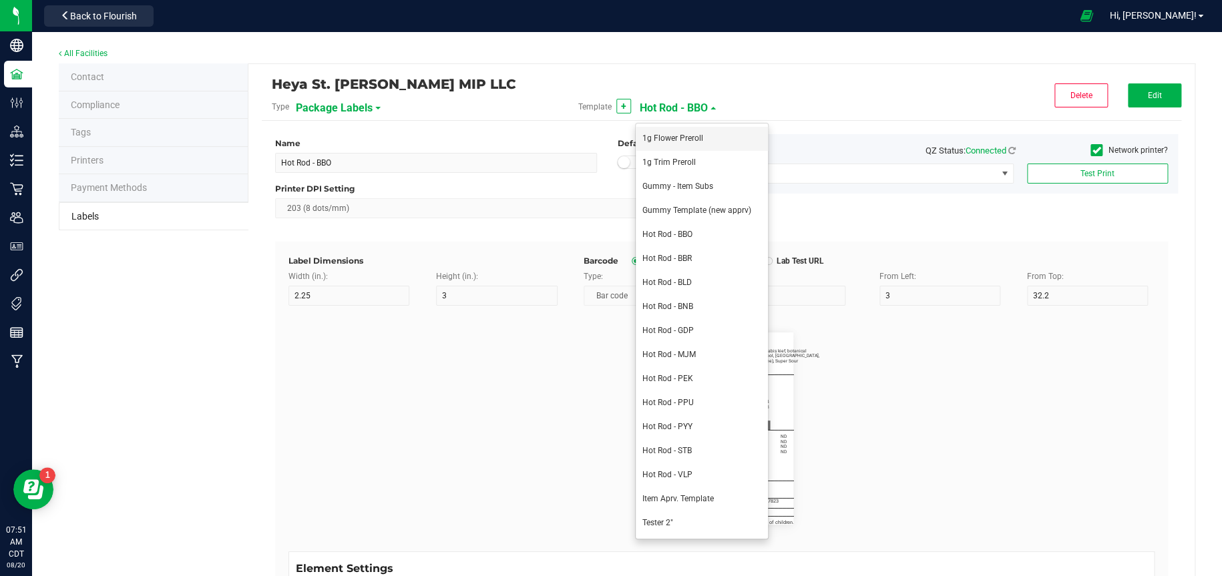
click at [691, 139] on span "1g Flower Preroll" at bounding box center [672, 138] width 61 height 9
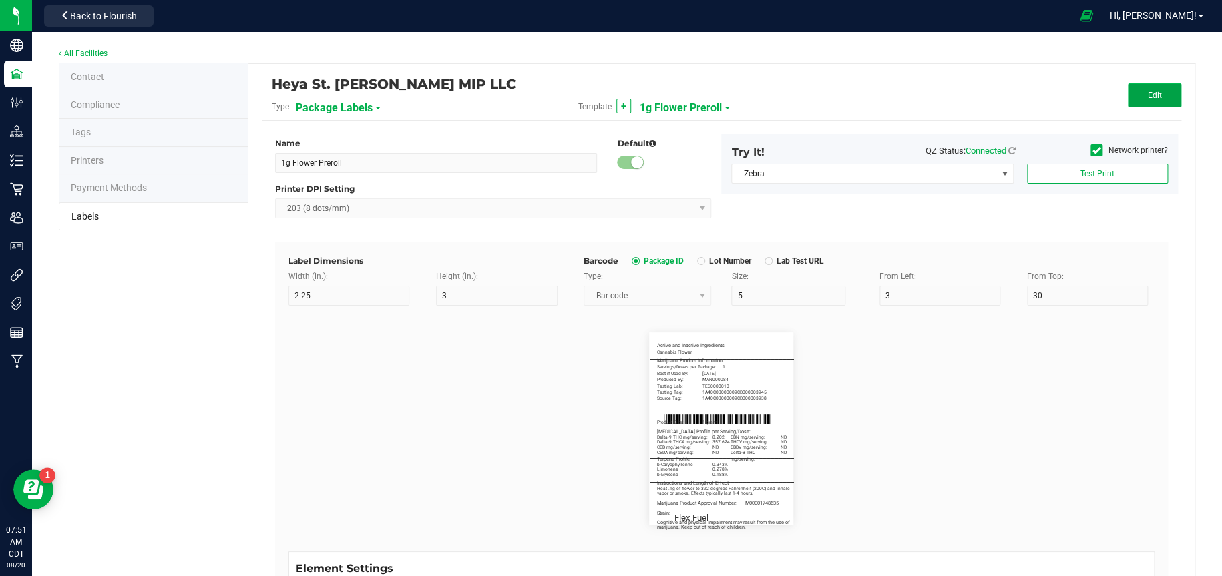
click at [1147, 97] on span "Edit" at bounding box center [1154, 95] width 14 height 9
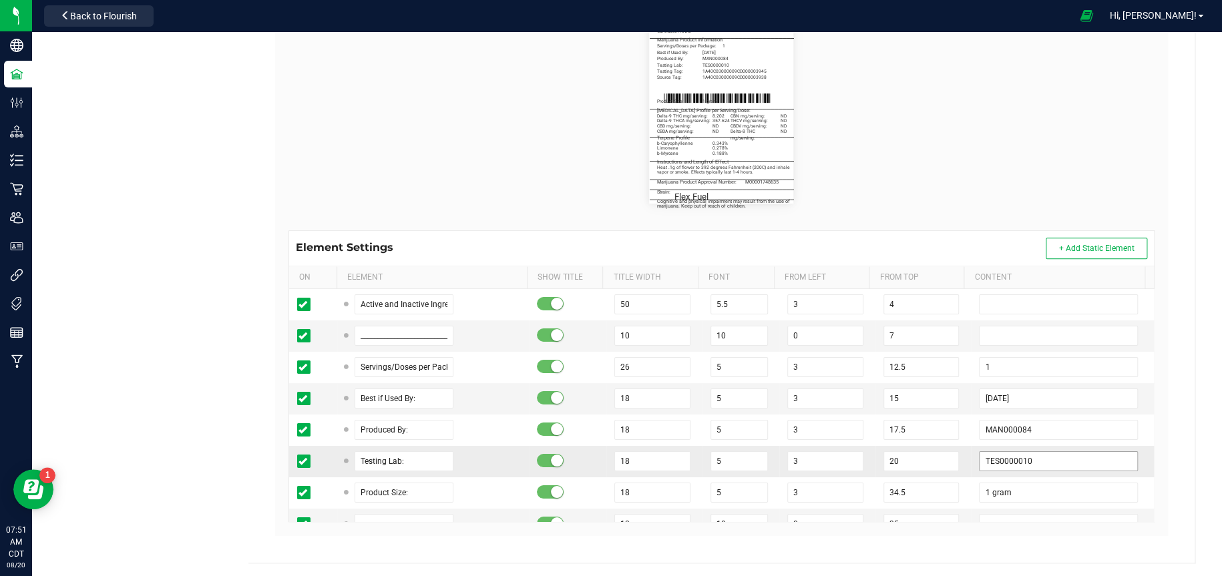
scroll to position [67, 0]
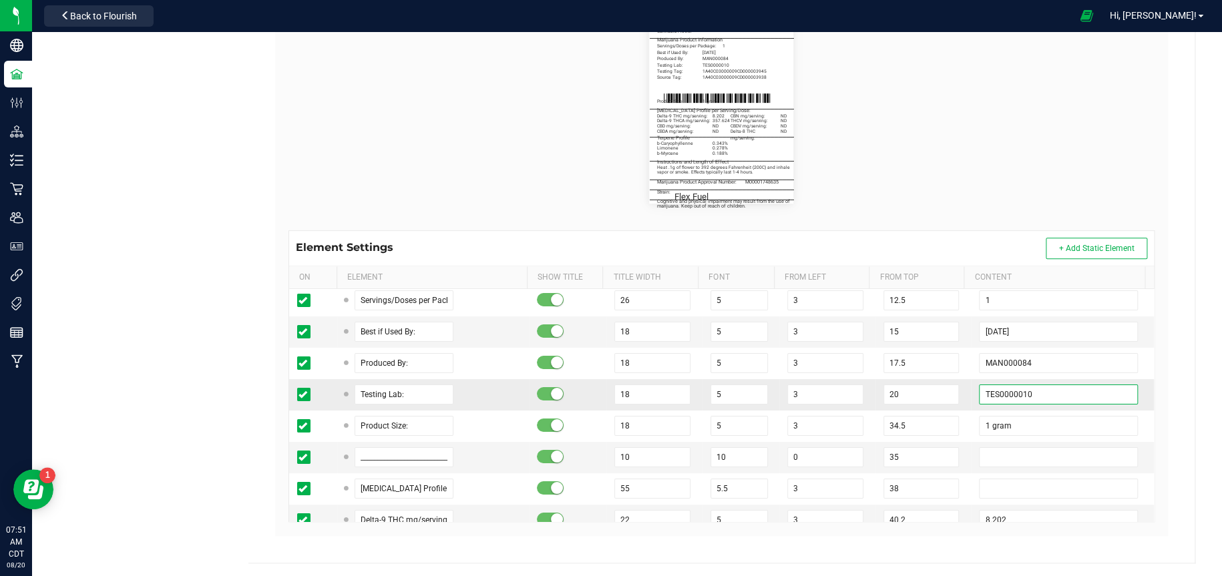
click at [1055, 399] on input "TES0000010" at bounding box center [1058, 395] width 158 height 20
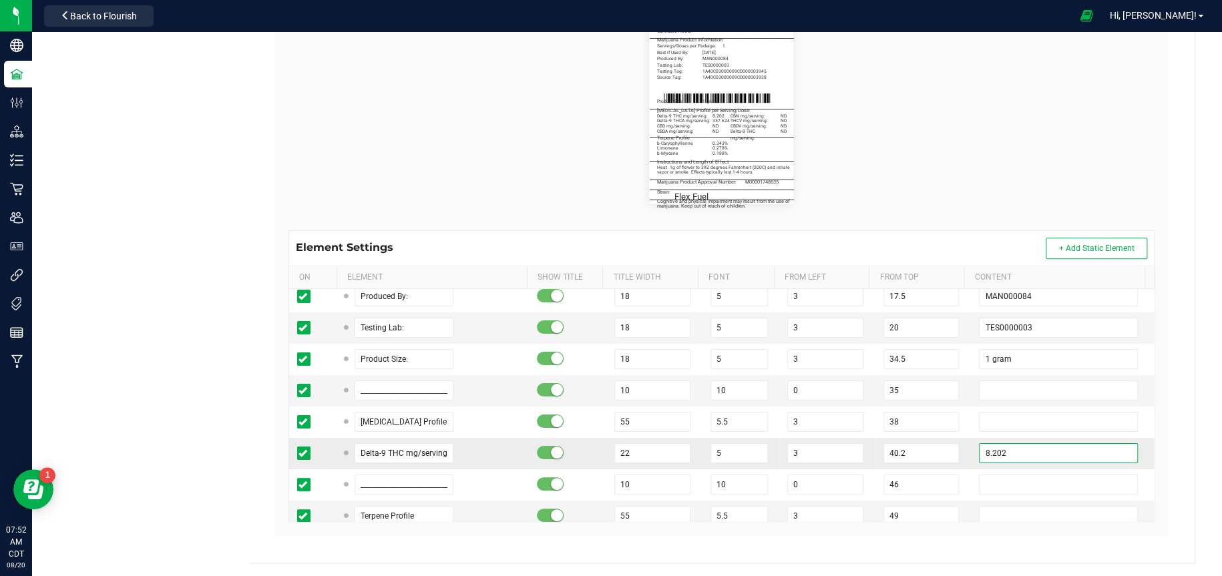
click at [1046, 454] on input "8.202" at bounding box center [1058, 453] width 158 height 20
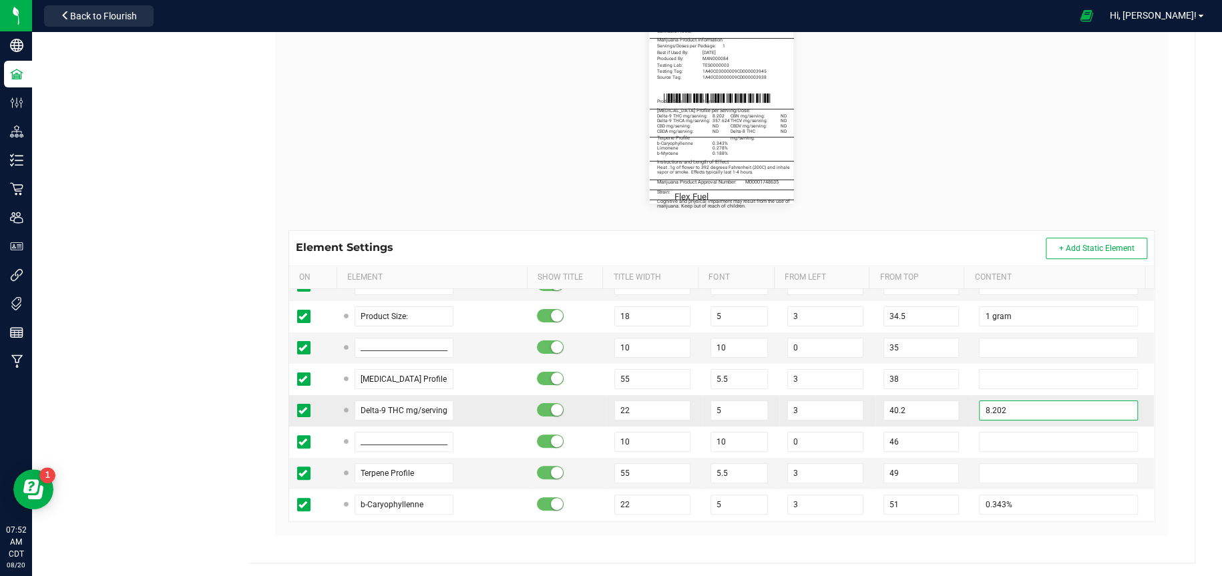
scroll to position [200, 0]
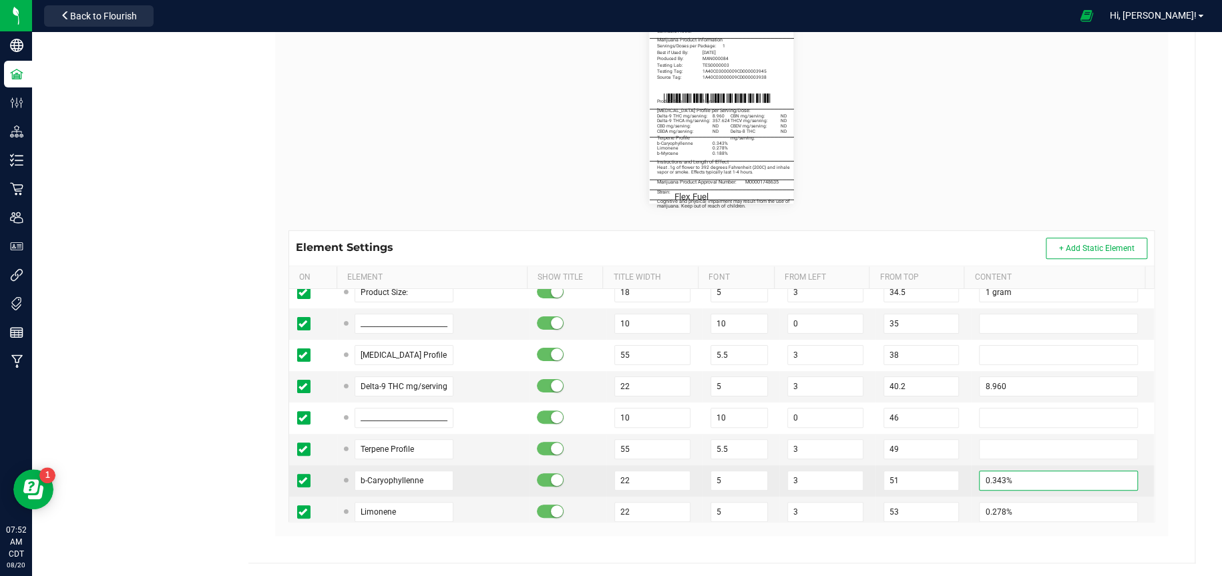
click at [1033, 475] on input "0.343%" at bounding box center [1058, 481] width 158 height 20
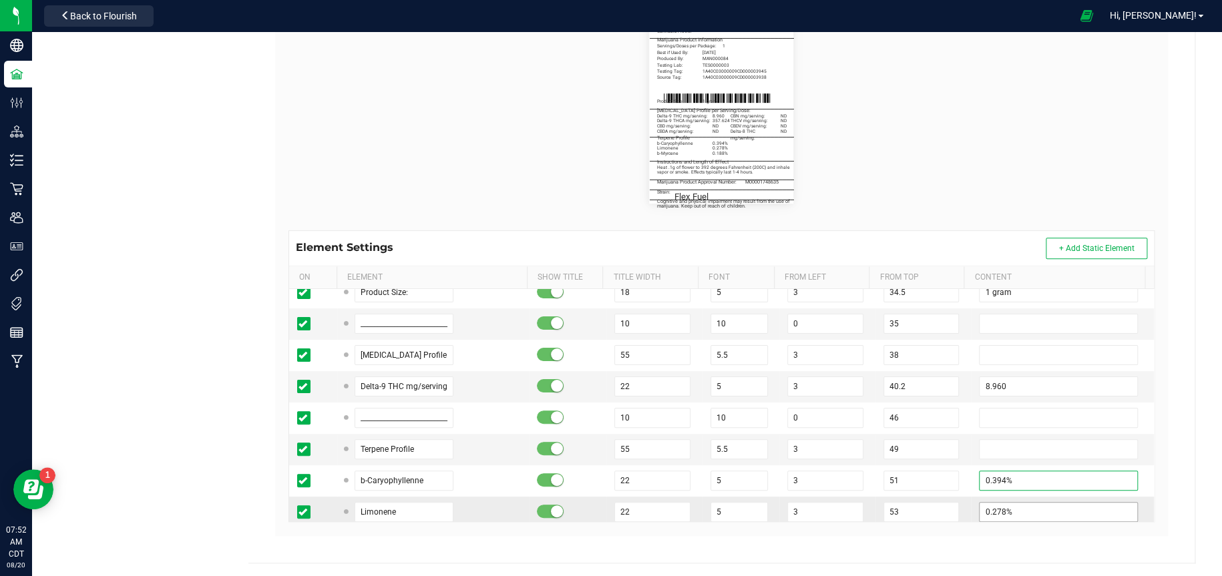
scroll to position [267, 0]
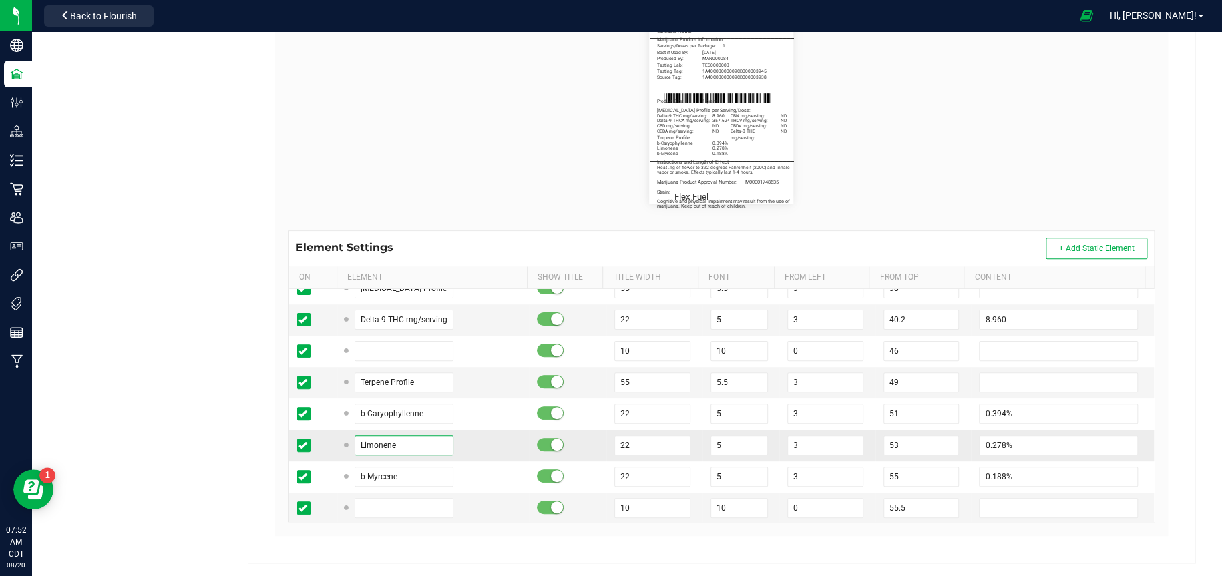
click at [401, 439] on input "Limonene" at bounding box center [404, 445] width 99 height 20
click at [1003, 442] on input "0.278%" at bounding box center [1058, 445] width 158 height 20
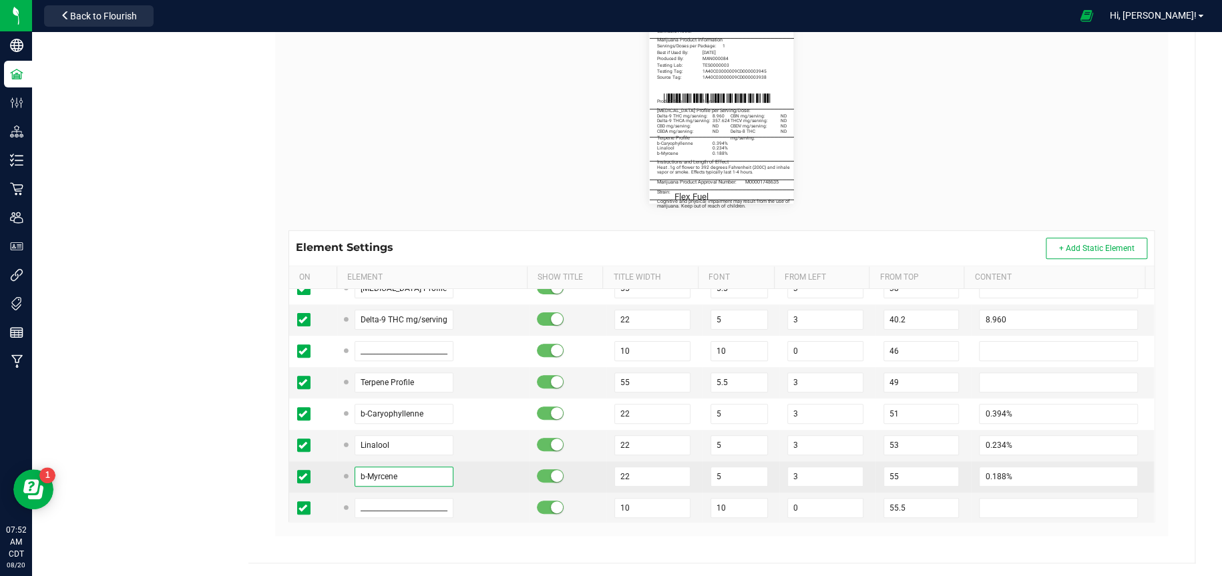
click at [411, 471] on input "b-Myrcene" at bounding box center [404, 477] width 99 height 20
click at [1036, 471] on input "0.188%" at bounding box center [1058, 477] width 158 height 20
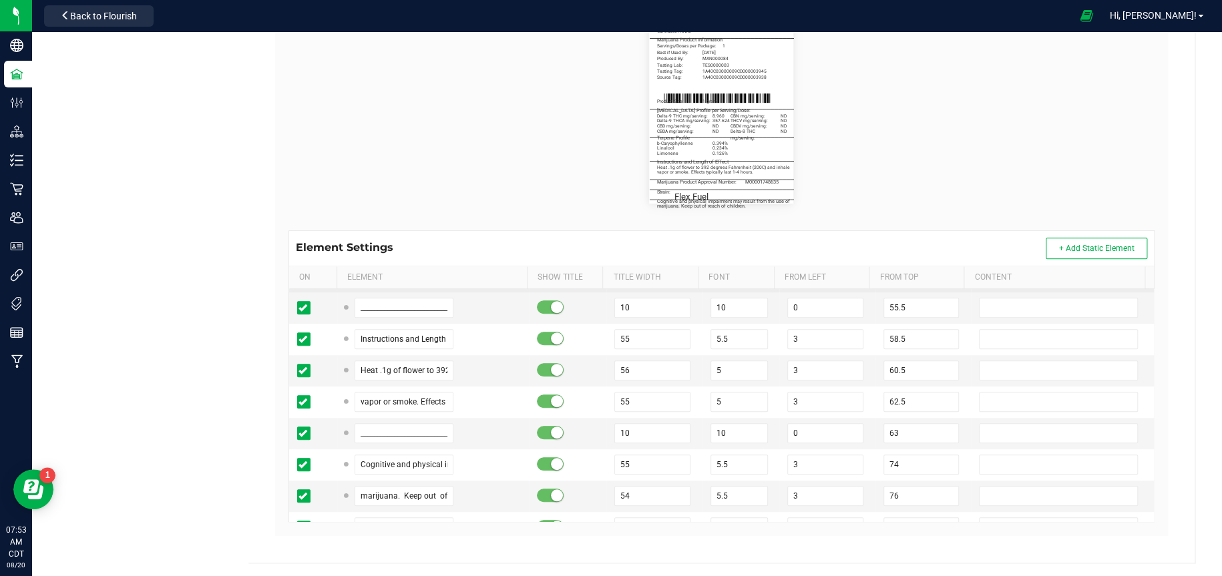
scroll to position [534, 0]
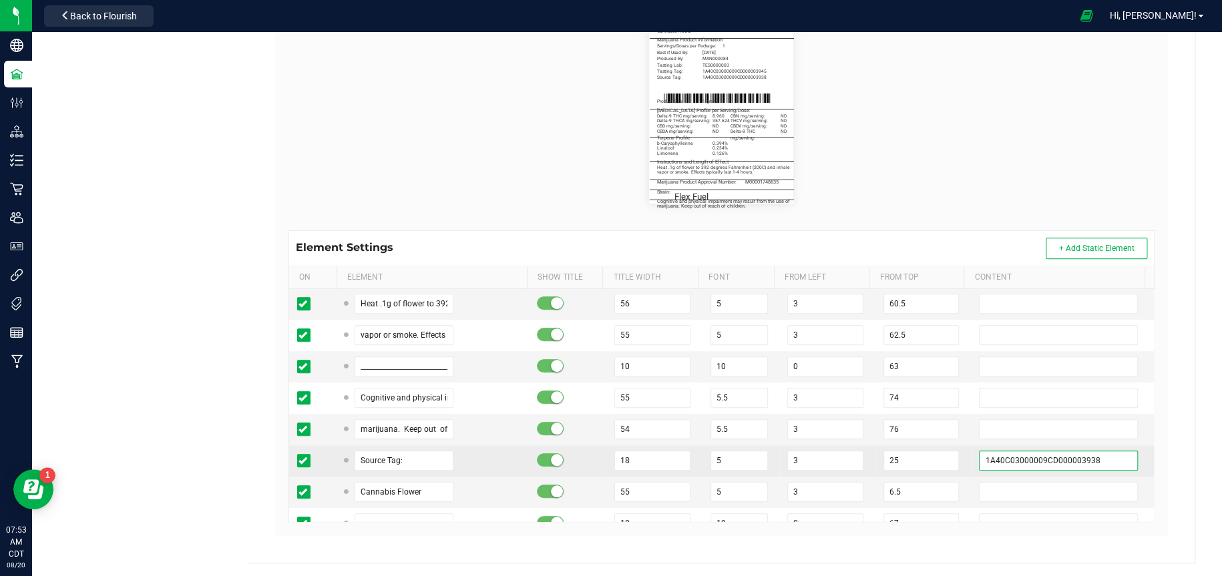
click at [1088, 458] on input "1A40C03000009CD000003938" at bounding box center [1058, 461] width 158 height 20
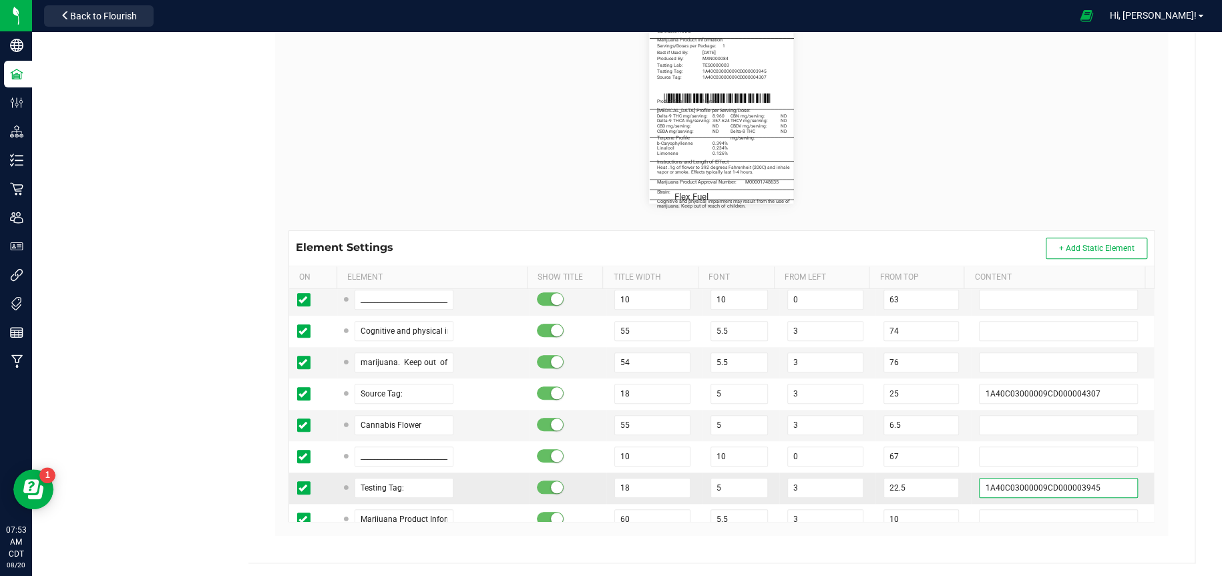
click at [1089, 480] on input "1A40C03000009CD000003945" at bounding box center [1058, 488] width 158 height 20
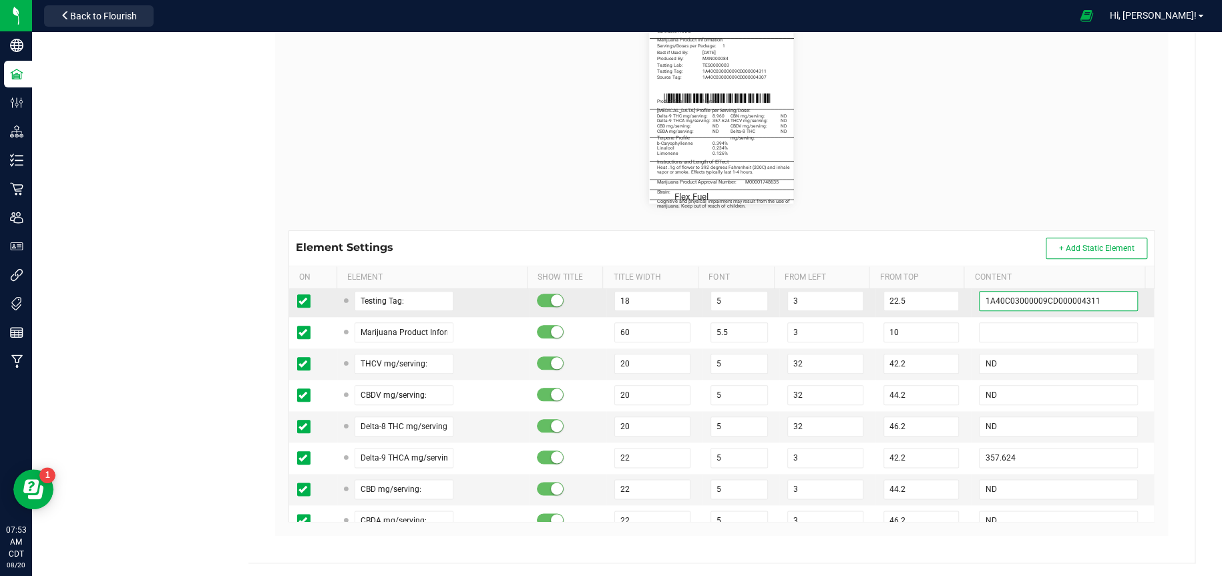
scroll to position [801, 0]
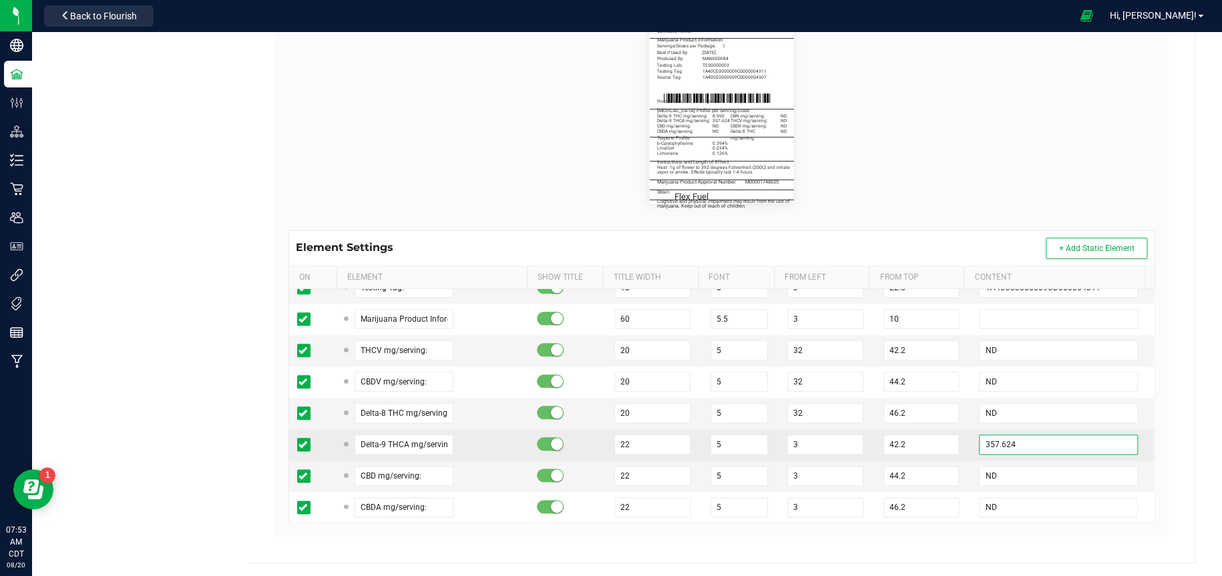
click at [1075, 443] on input "357.624" at bounding box center [1058, 445] width 158 height 20
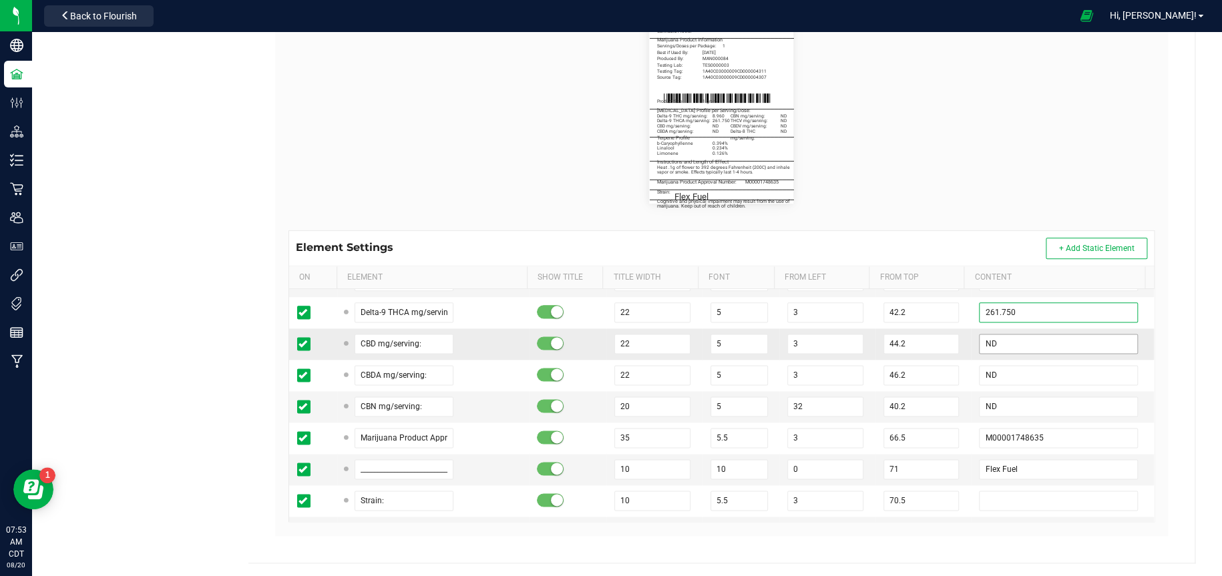
scroll to position [935, 0]
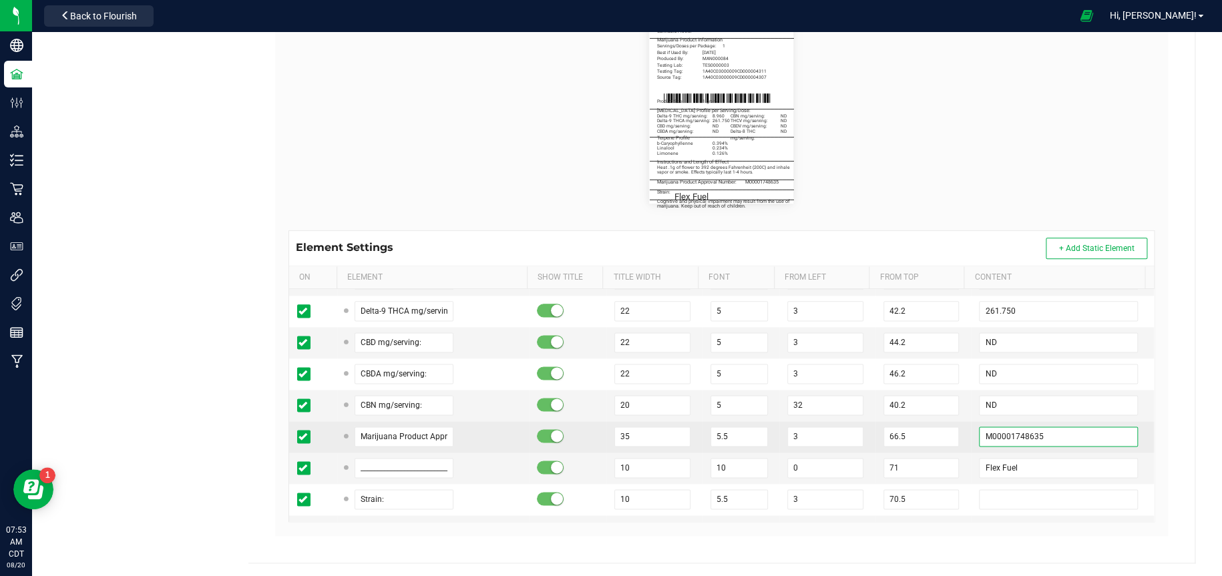
click at [1068, 437] on input "M00001748635" at bounding box center [1058, 437] width 158 height 20
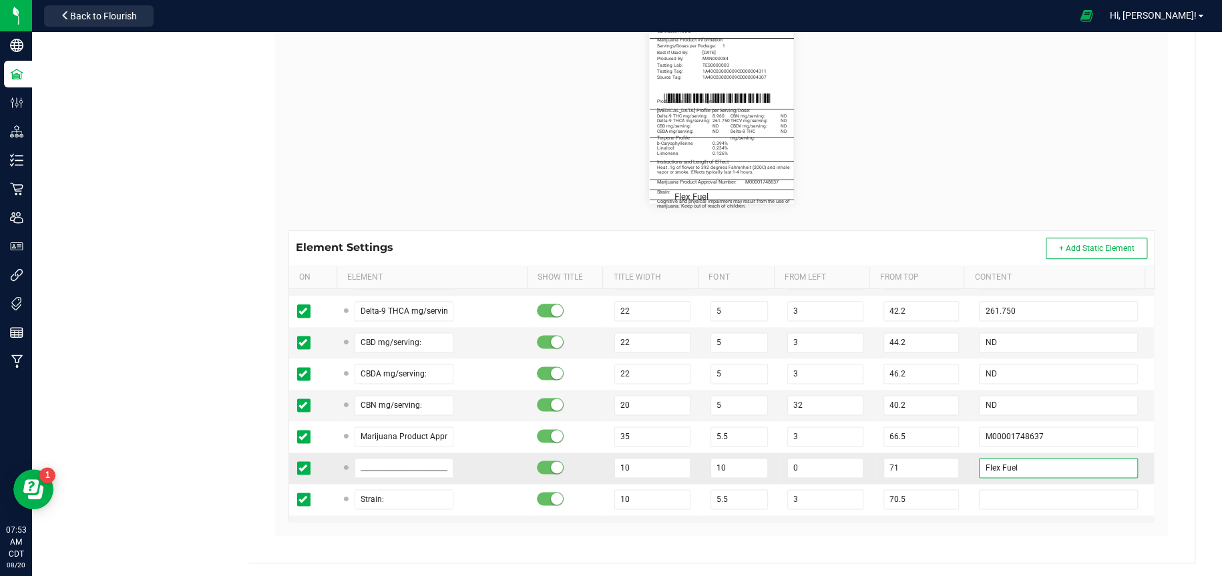
click at [1060, 465] on input "Flex Fuel" at bounding box center [1058, 468] width 158 height 20
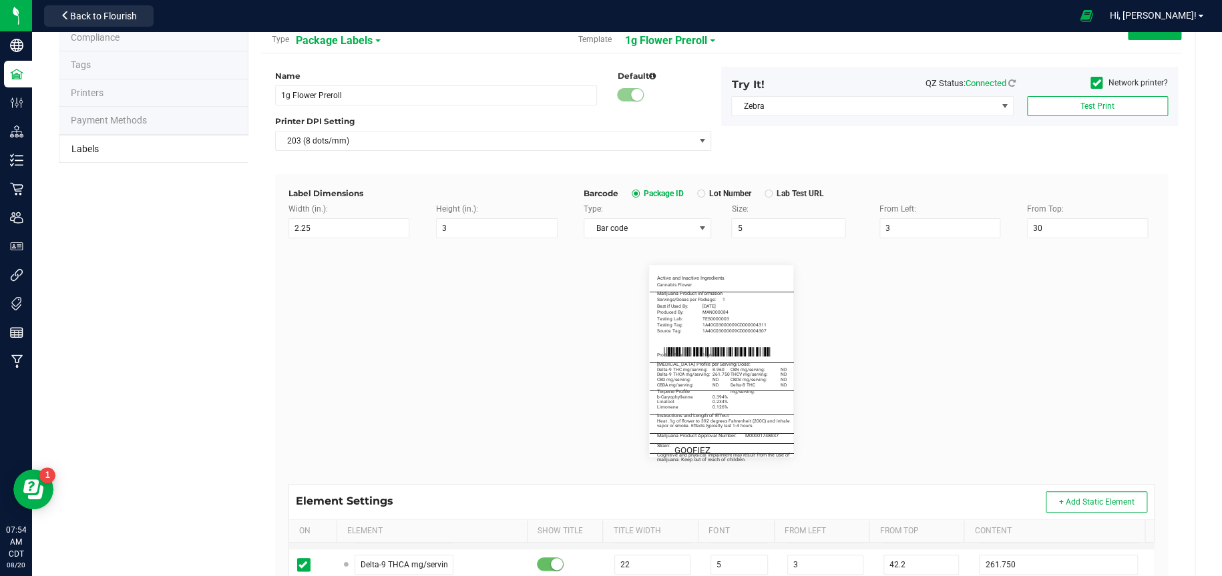
scroll to position [0, 0]
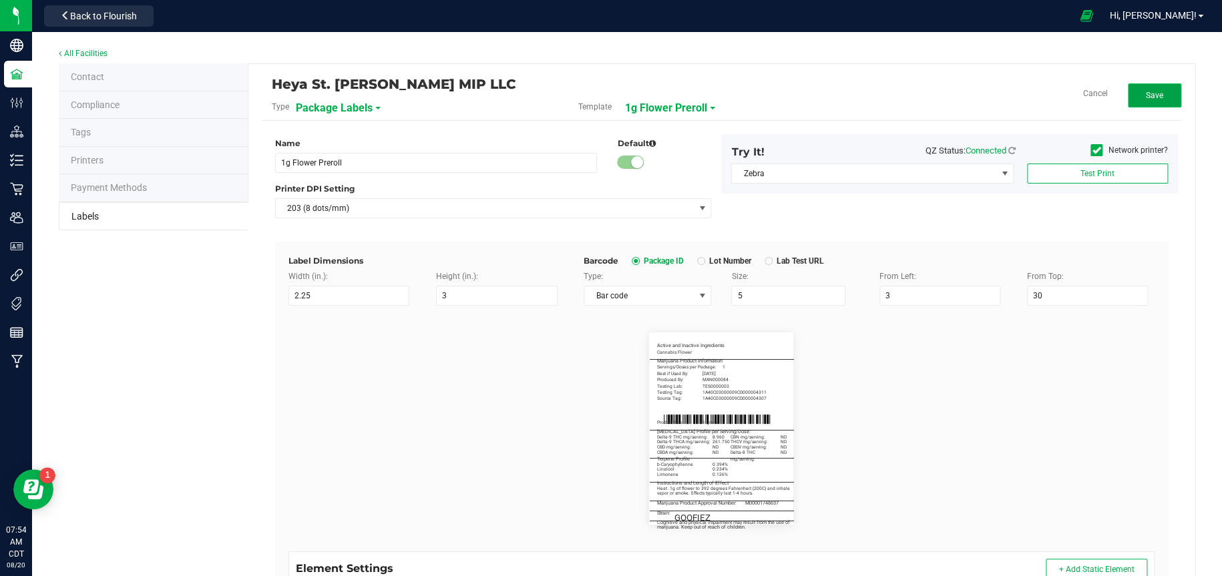
click at [1154, 95] on button "Save" at bounding box center [1154, 95] width 53 height 24
